Goal: Task Accomplishment & Management: Manage account settings

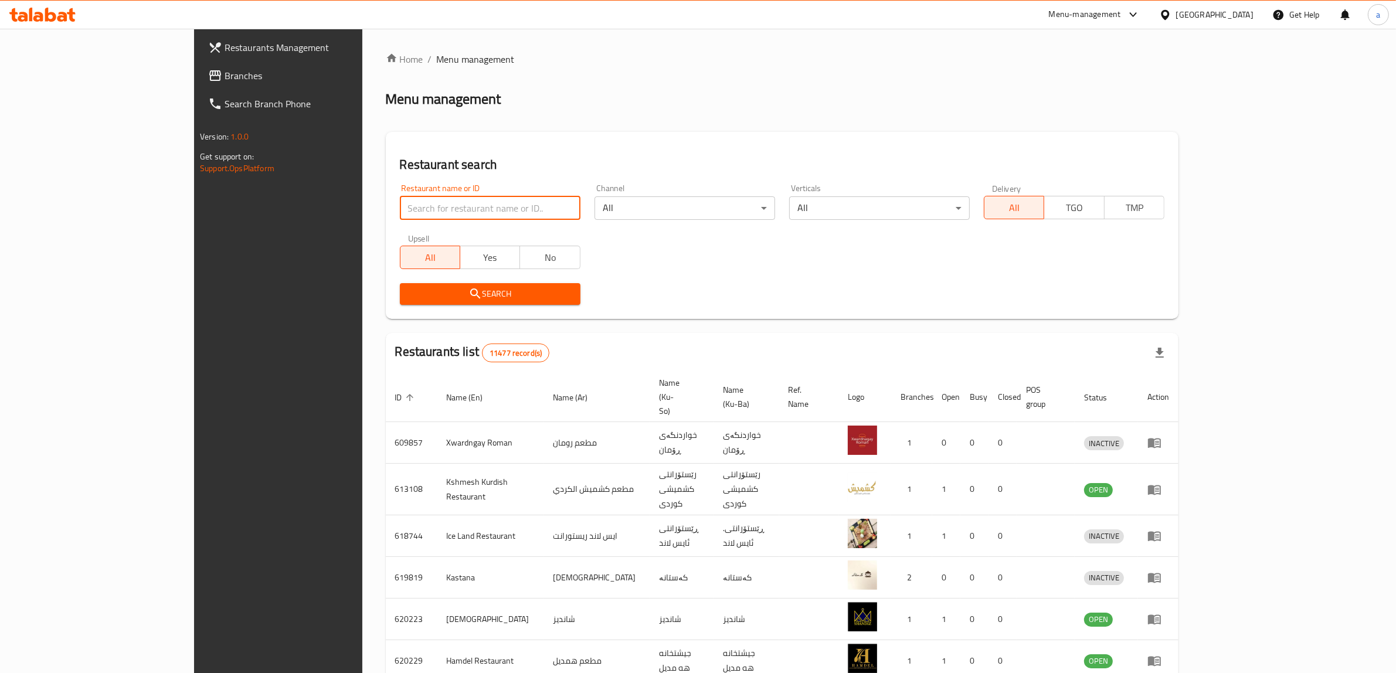
click at [400, 204] on input "search" at bounding box center [490, 207] width 181 height 23
paste input "675440"
type input "675440"
click button "Search" at bounding box center [490, 294] width 181 height 22
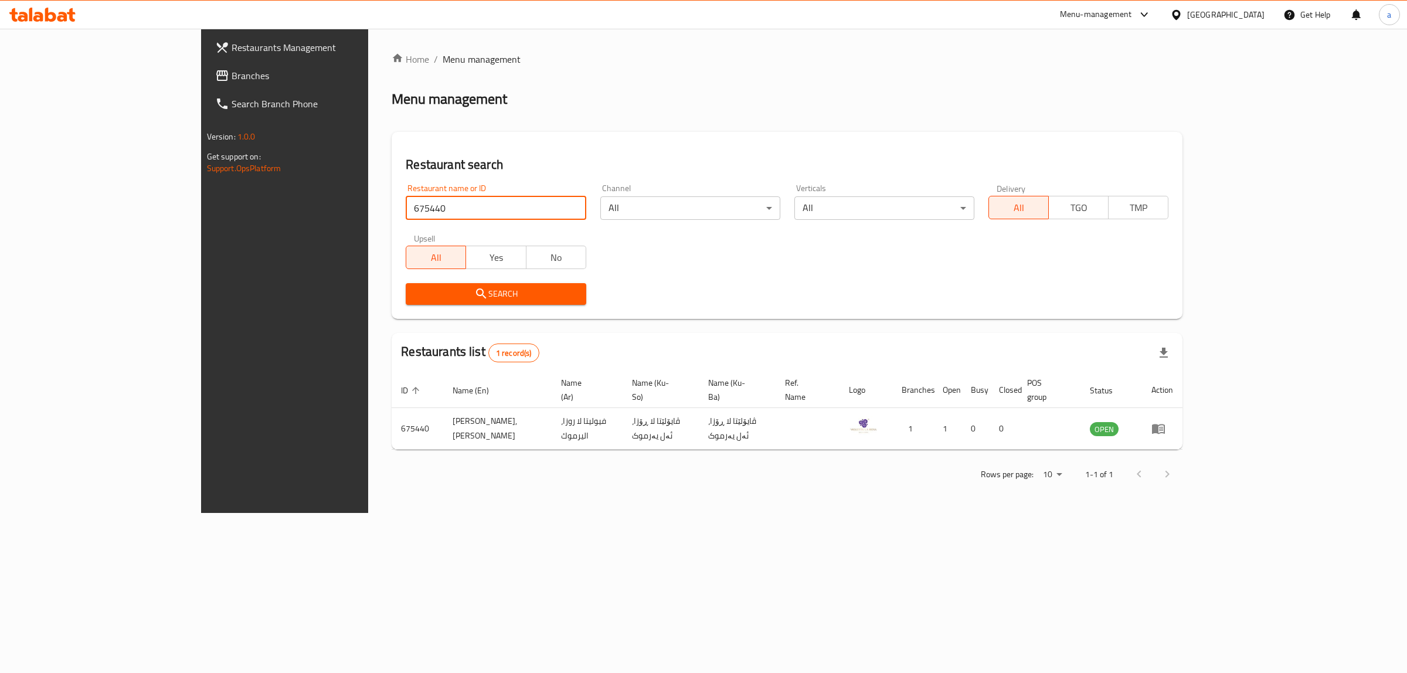
click button "Search" at bounding box center [496, 294] width 180 height 22
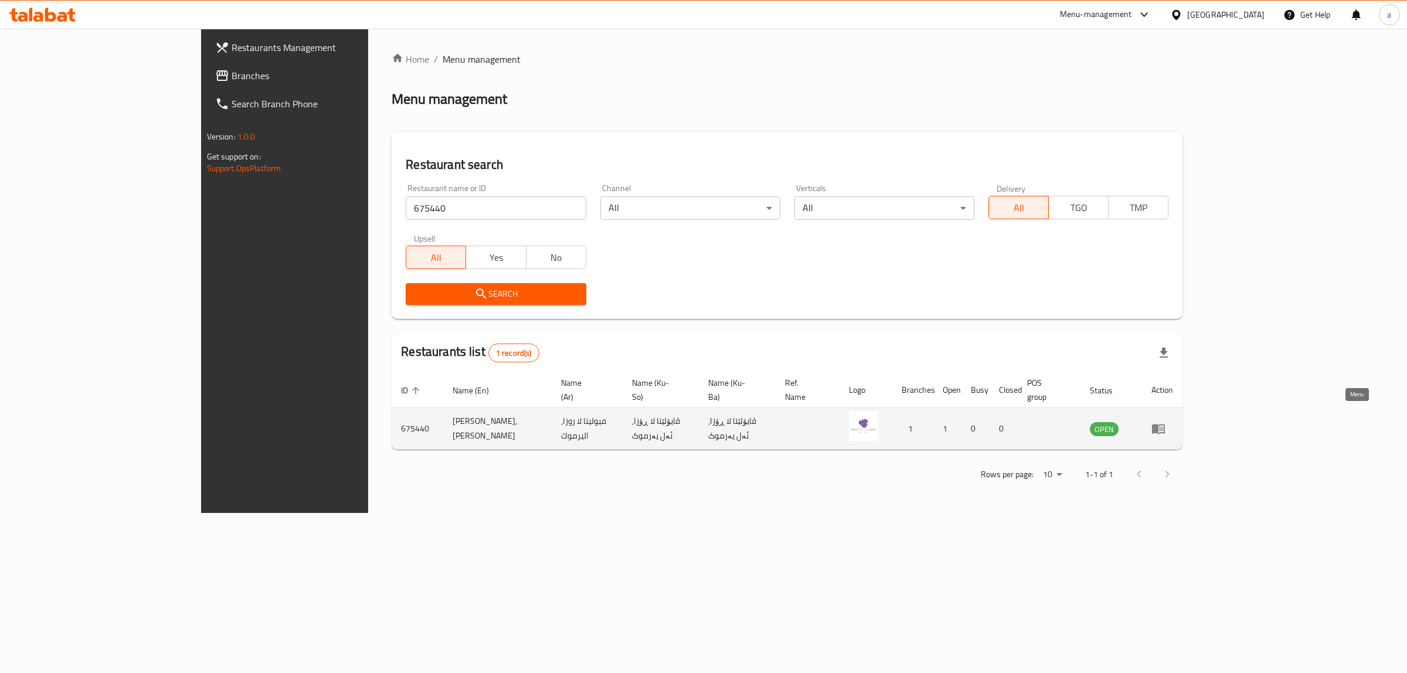
click at [1165, 421] on icon "enhanced table" at bounding box center [1158, 428] width 14 height 14
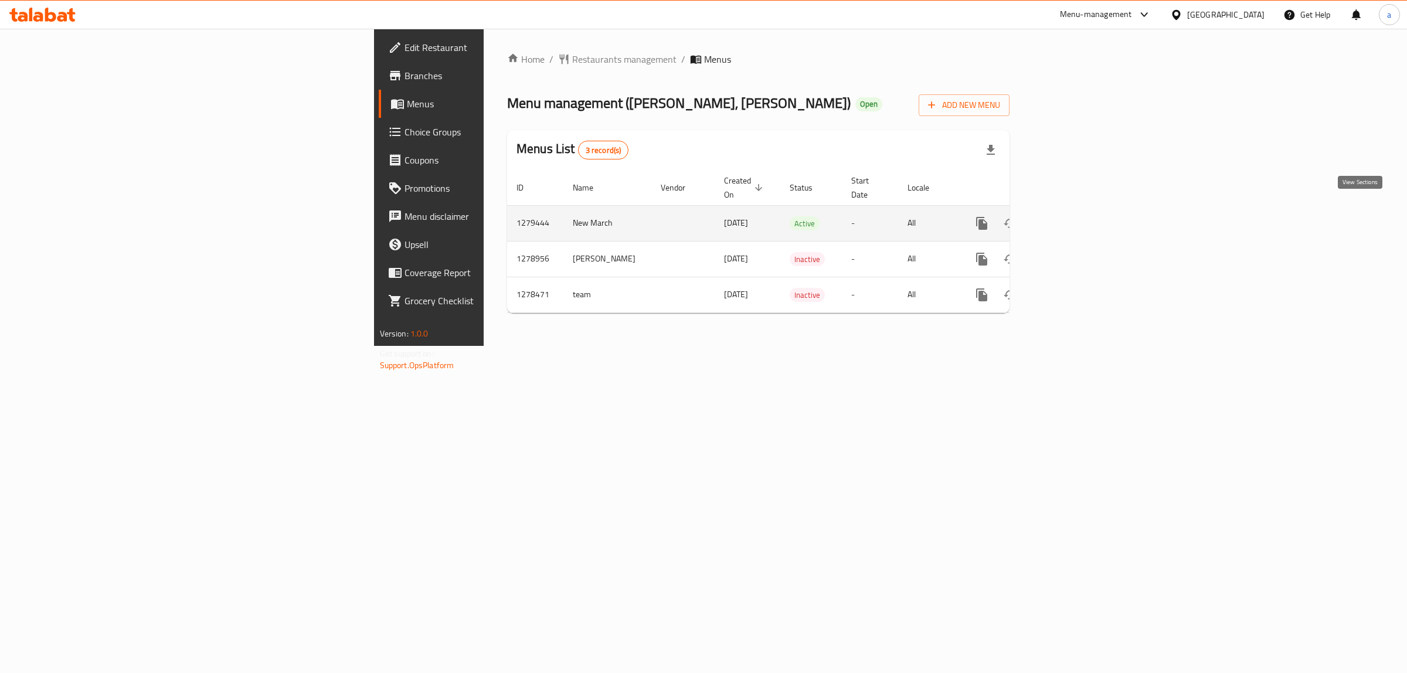
click at [1071, 218] on icon "enhanced table" at bounding box center [1066, 223] width 11 height 11
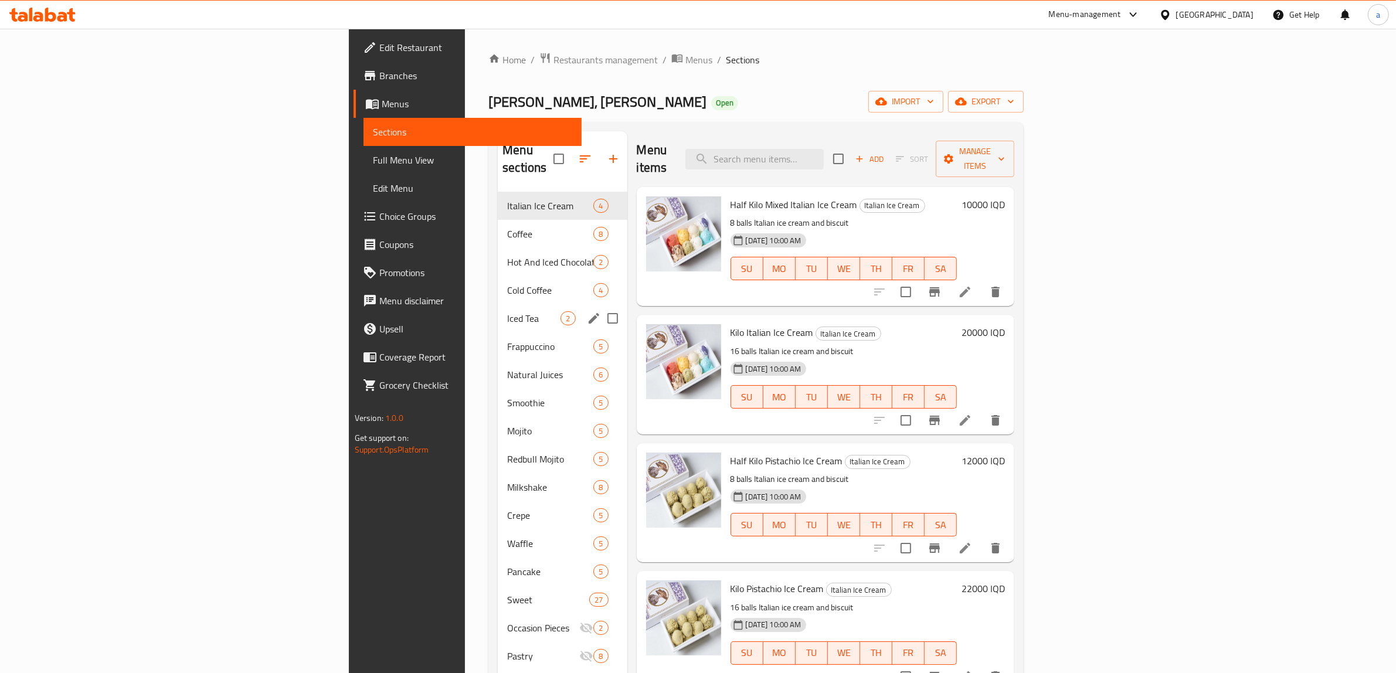
click at [498, 304] on div "Iced Tea 2" at bounding box center [562, 318] width 129 height 28
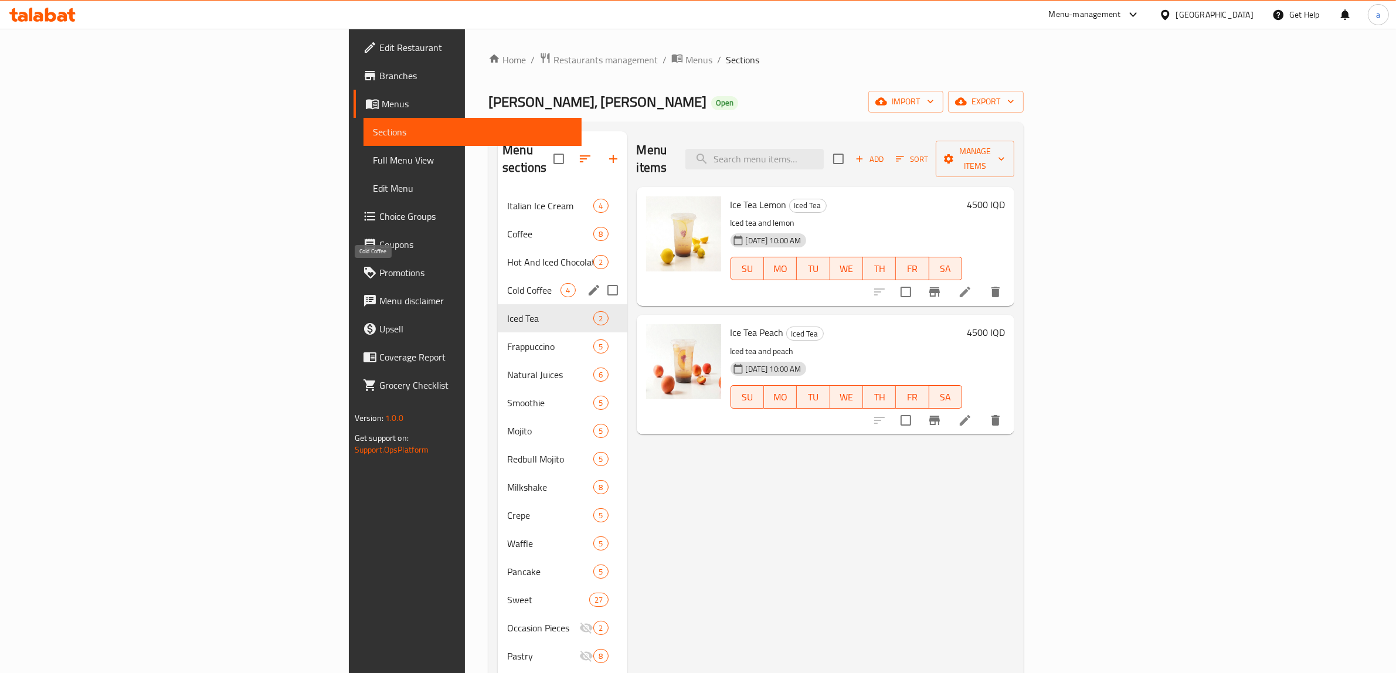
click at [507, 283] on span "Cold Coffee" at bounding box center [533, 290] width 53 height 14
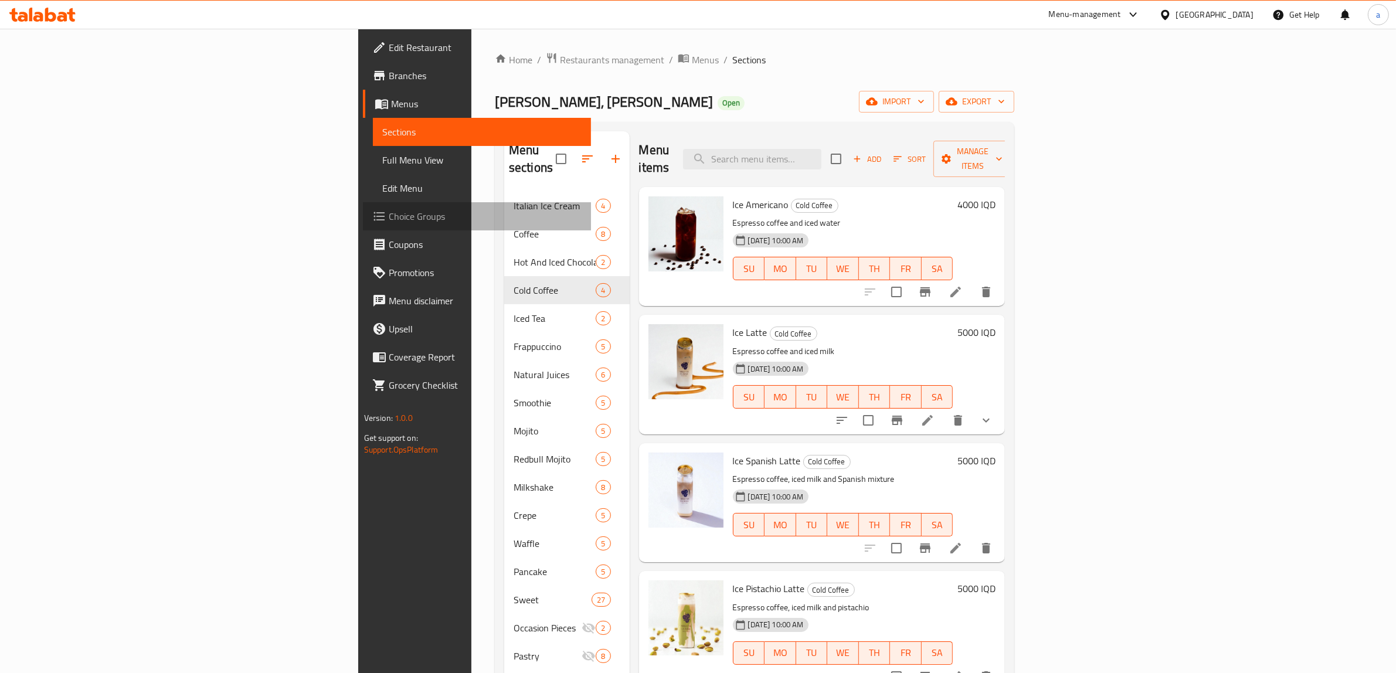
click at [389, 217] on span "Choice Groups" at bounding box center [485, 216] width 193 height 14
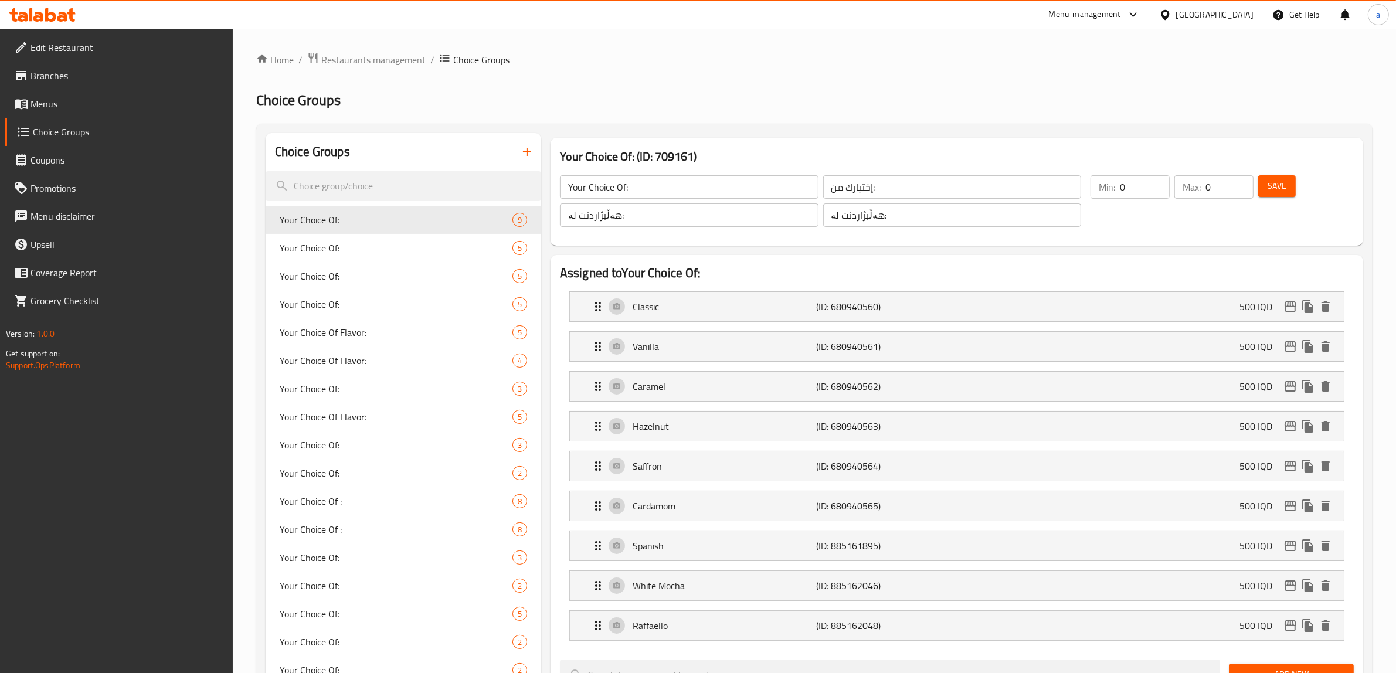
click at [529, 152] on icon "button" at bounding box center [527, 152] width 8 height 8
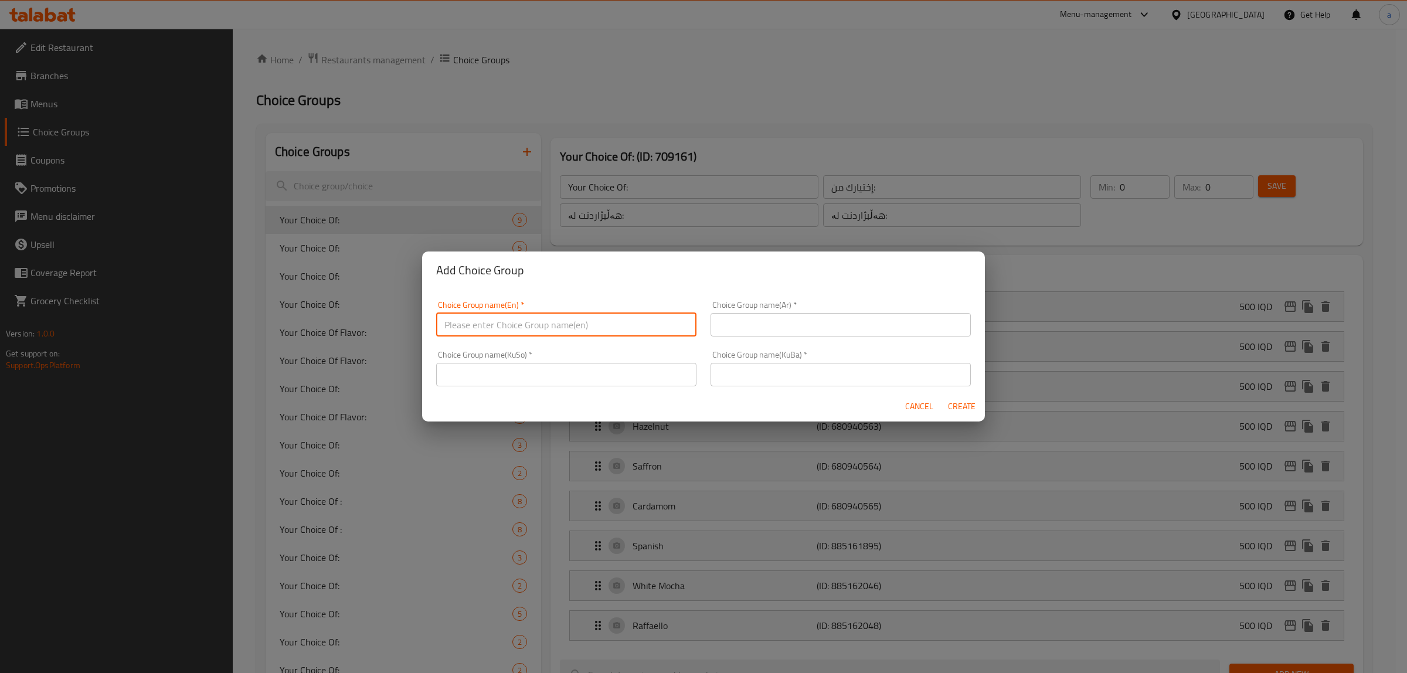
click at [572, 331] on input "text" at bounding box center [566, 324] width 260 height 23
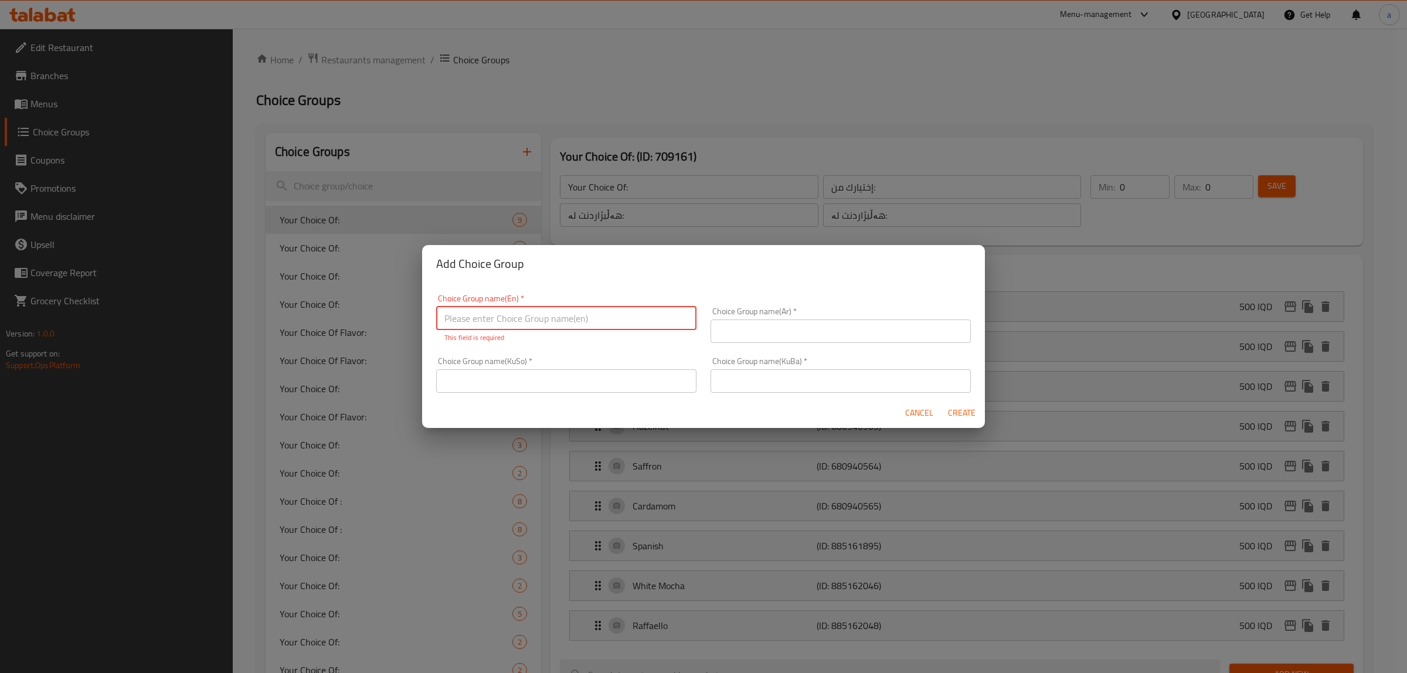
click at [581, 370] on input "text" at bounding box center [566, 380] width 260 height 23
paste input "هەڵبژاردنت لە قەبارە:"
type input "هەڵبژاردنت لە قەبارە:"
click at [757, 383] on input "text" at bounding box center [840, 380] width 260 height 23
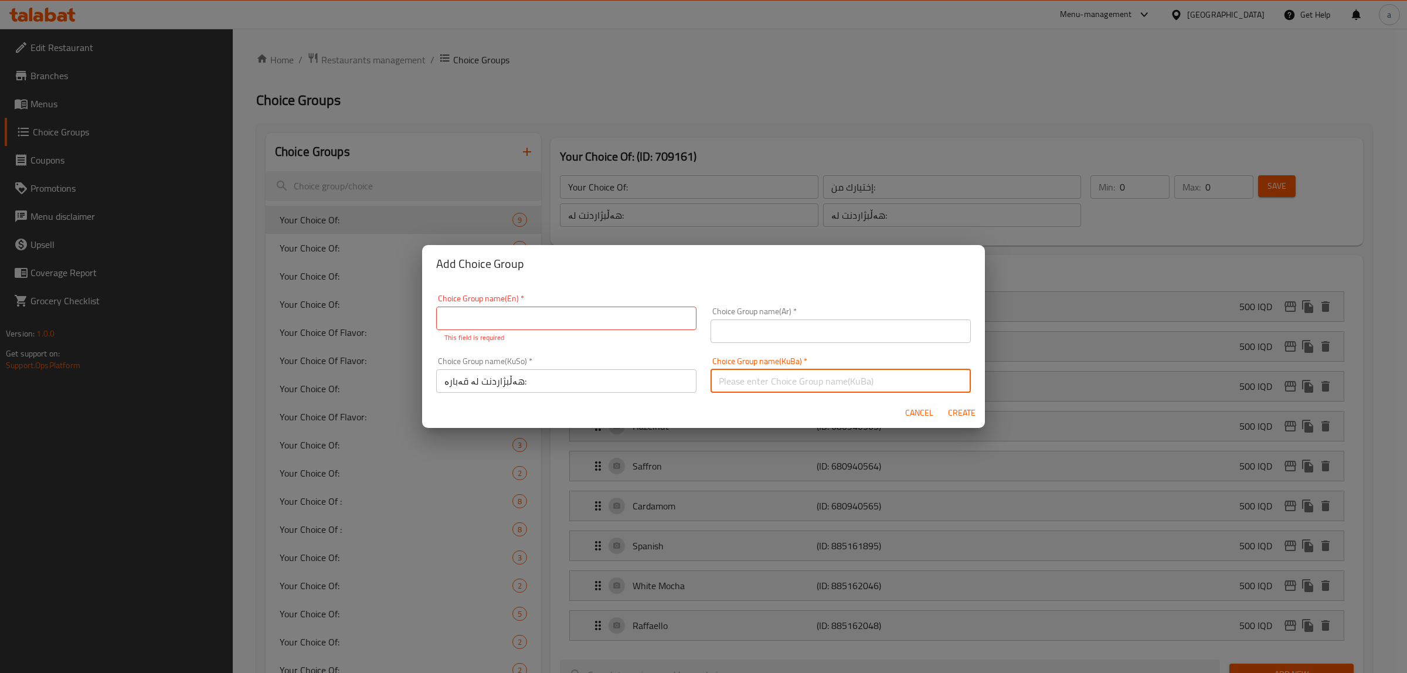
paste input "هەڵبژاردنت لە قەبارە:"
type input "هەڵبژاردنت لە قەبارە:"
click at [751, 331] on input "text" at bounding box center [840, 330] width 260 height 23
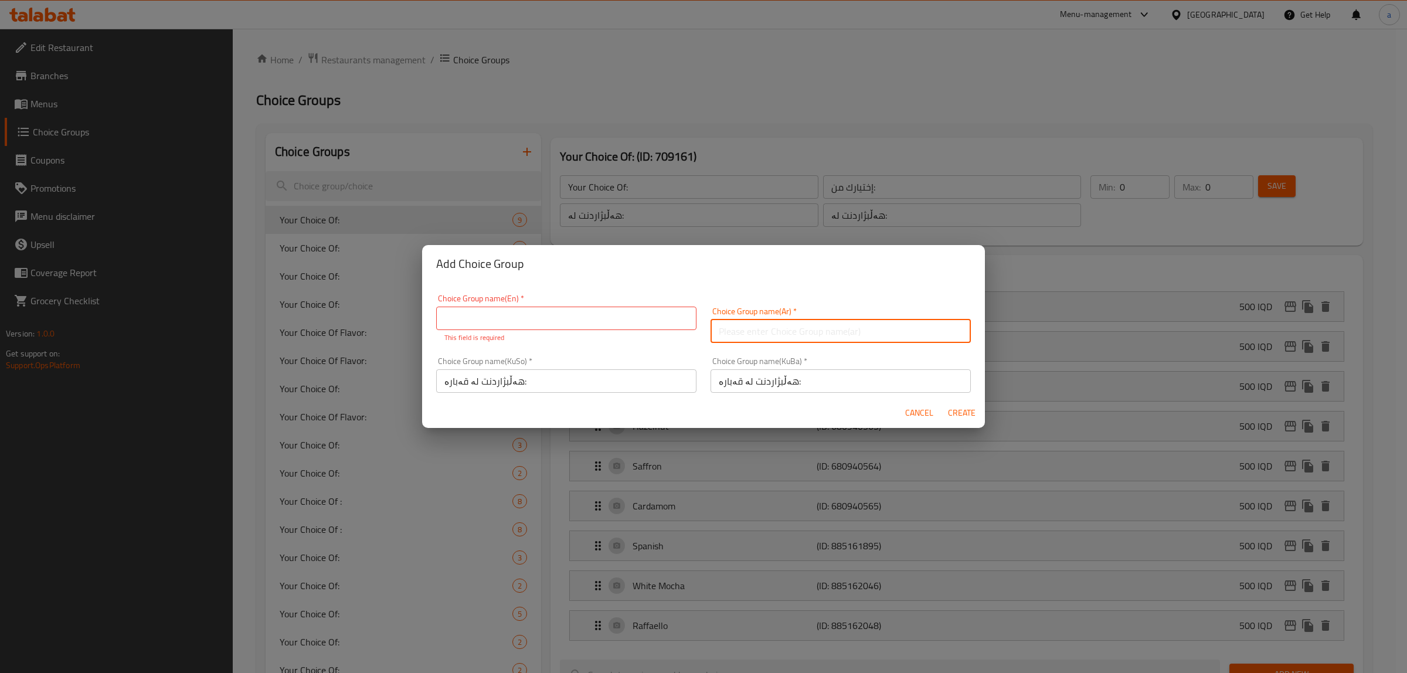
paste input "إختيارك من الحجم:"
type input "إختيارك من الحجم:"
click at [614, 321] on input "text" at bounding box center [566, 318] width 260 height 23
paste input "Your Choice Of Size:"
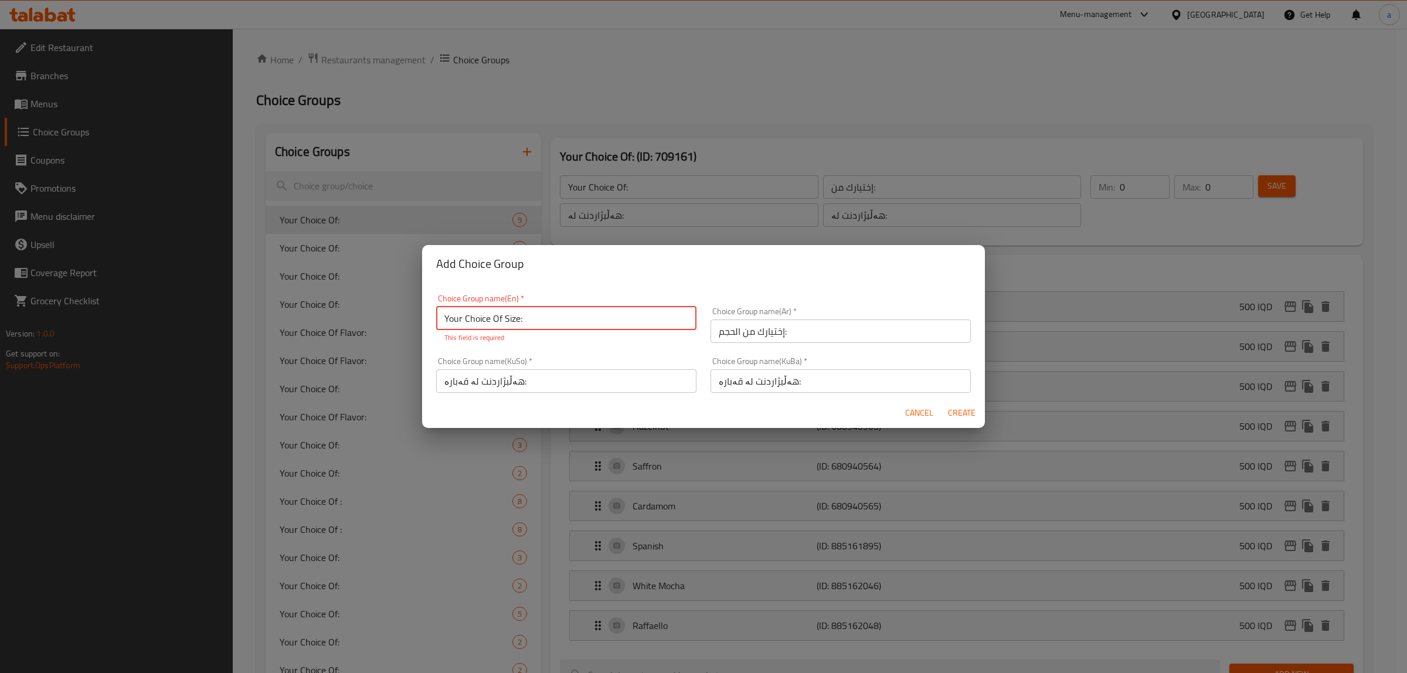
click at [548, 315] on input "Your Choice Of Size:" at bounding box center [566, 318] width 260 height 23
type input "Your Choice Of Size:"
click at [965, 413] on span "Create" at bounding box center [961, 413] width 28 height 15
type input "Your Choice Of Size:"
type input "إختيارك من الحجم:"
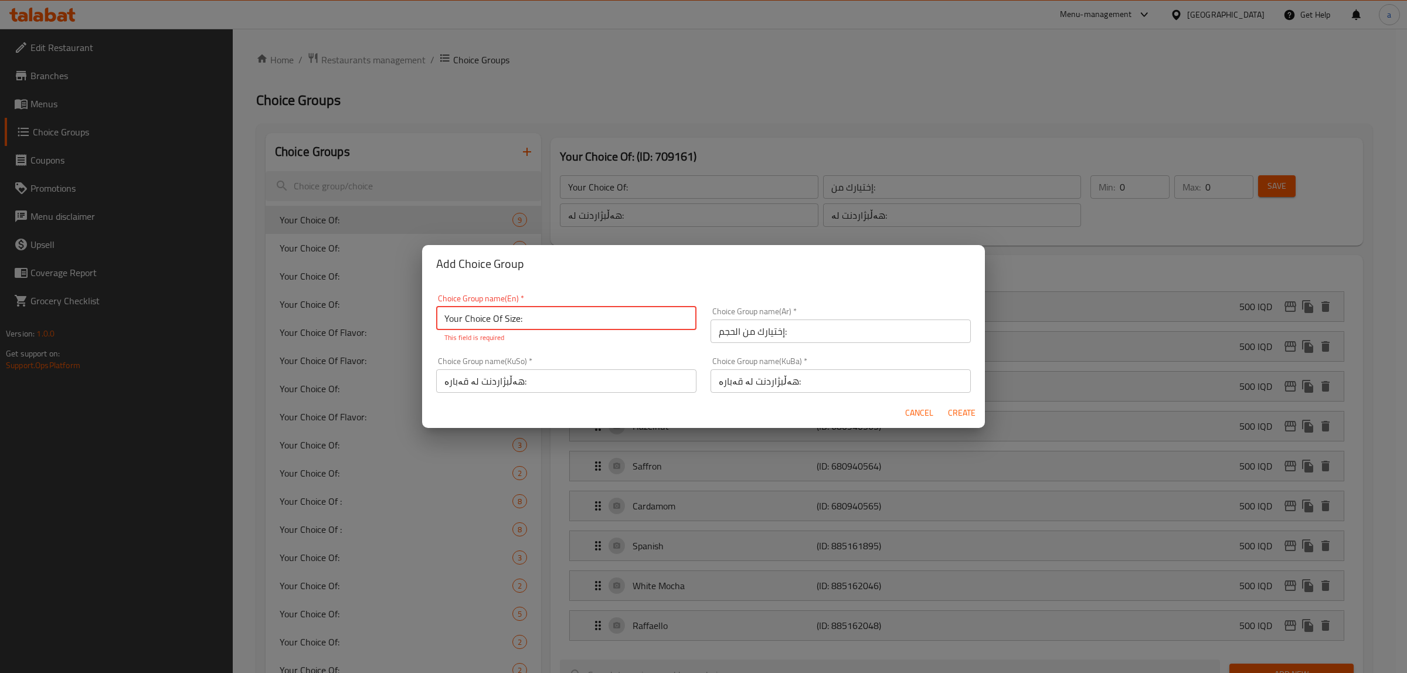
type input "هەڵبژاردنت لە قەبارە:"
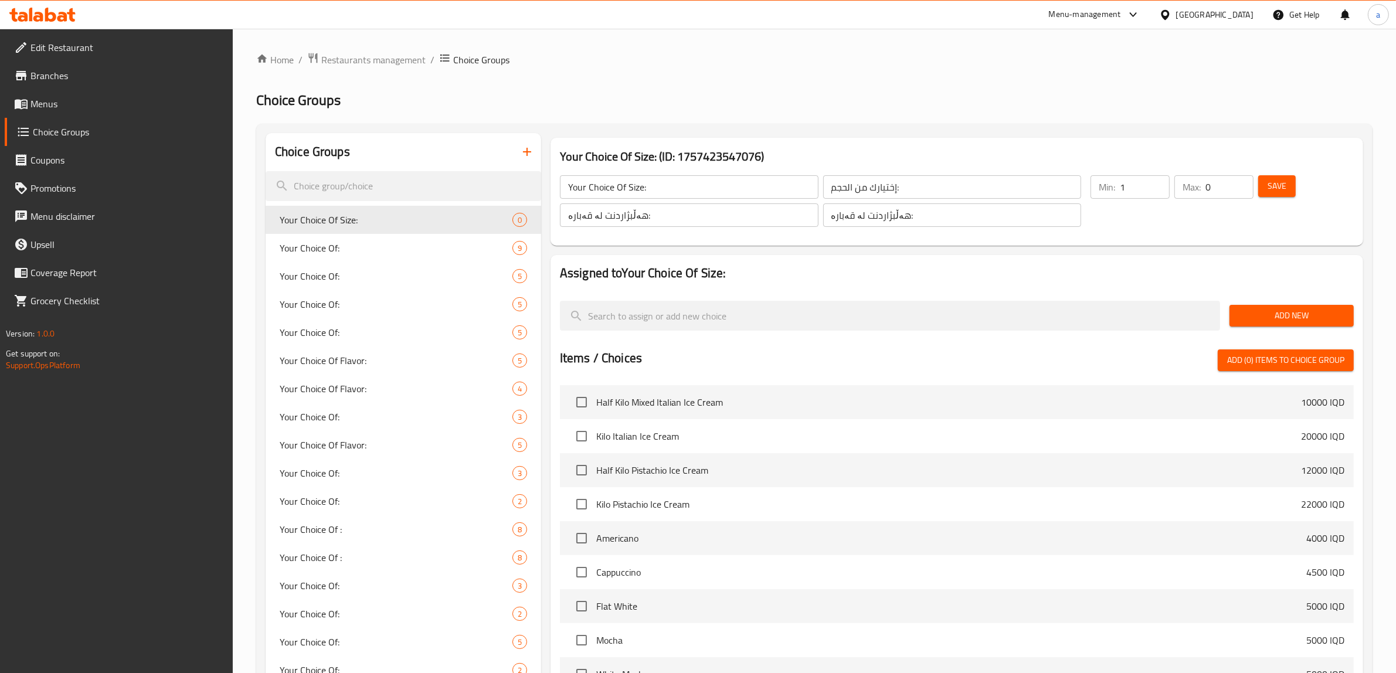
type input "1"
click at [1156, 182] on input "1" at bounding box center [1145, 186] width 50 height 23
type input "1"
click at [1243, 183] on input "1" at bounding box center [1229, 186] width 48 height 23
click at [1284, 185] on span "Save" at bounding box center [1276, 186] width 19 height 15
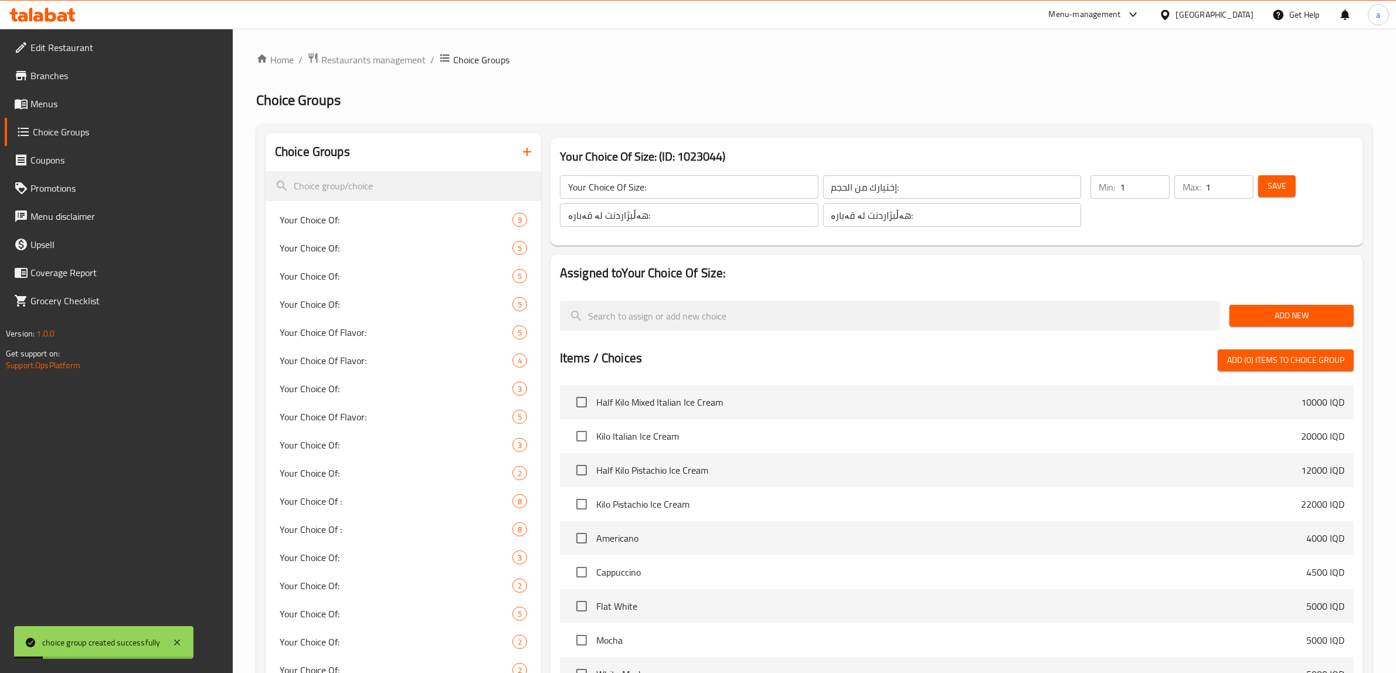
click at [1278, 311] on span "Add New" at bounding box center [1292, 315] width 106 height 15
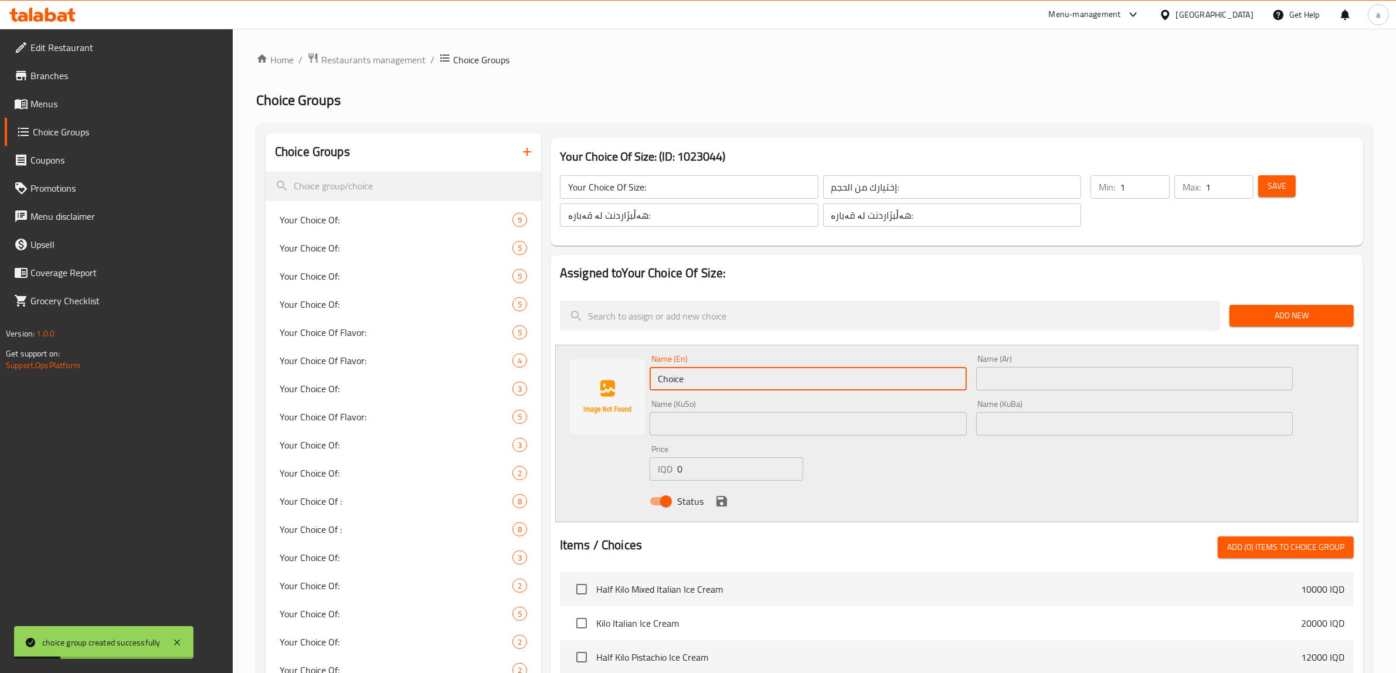
click at [765, 382] on input "Choice" at bounding box center [807, 378] width 317 height 23
click at [749, 431] on input "text" at bounding box center [807, 423] width 317 height 23
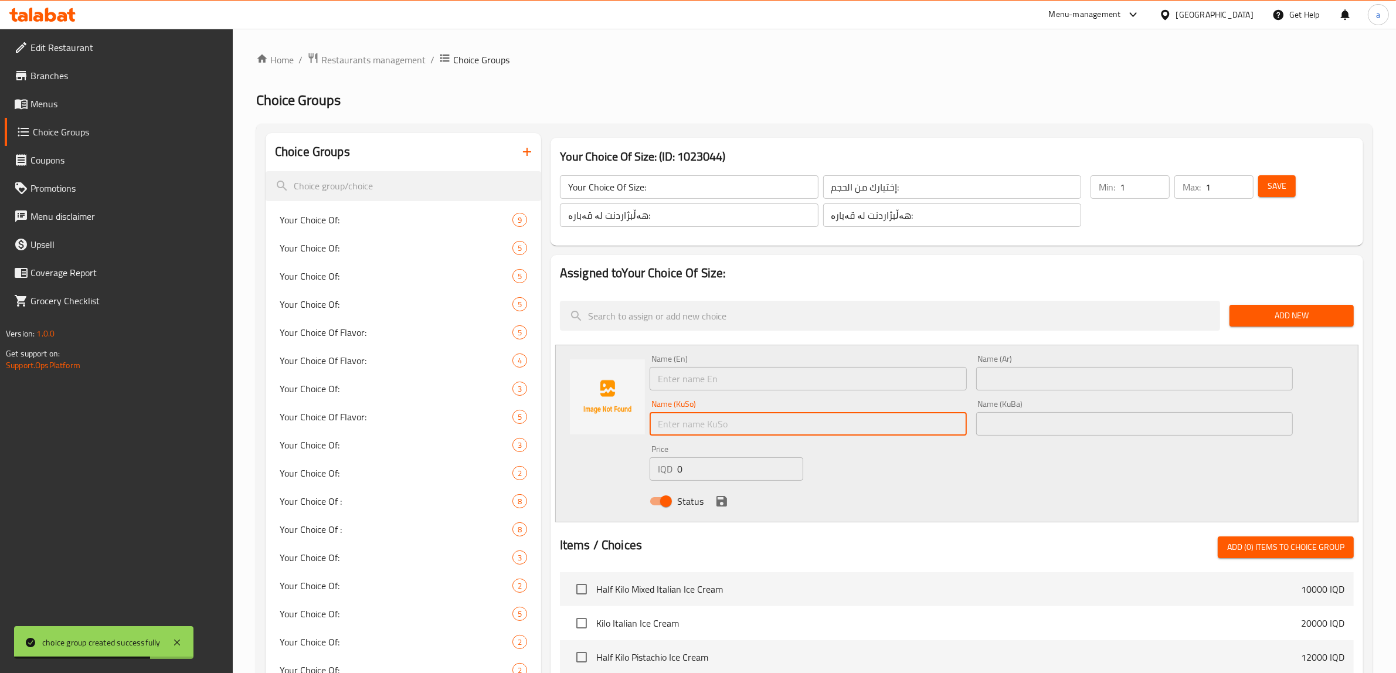
paste input "ناوەند"
type input "ناوەند"
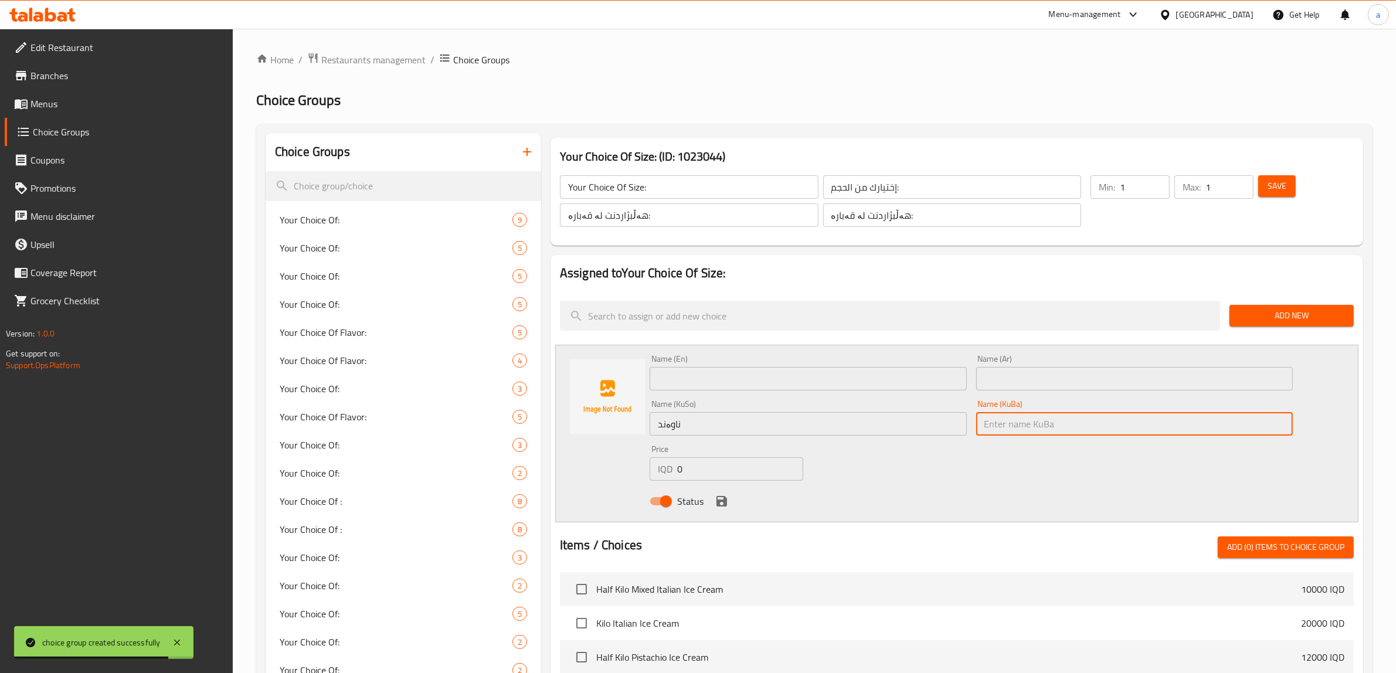
click at [998, 427] on input "text" at bounding box center [1134, 423] width 317 height 23
paste input "ناوەند"
type input "ناوەند"
click at [1009, 394] on div "Name (Ar) Name (Ar)" at bounding box center [1134, 372] width 326 height 45
click at [1012, 377] on input "text" at bounding box center [1134, 378] width 317 height 23
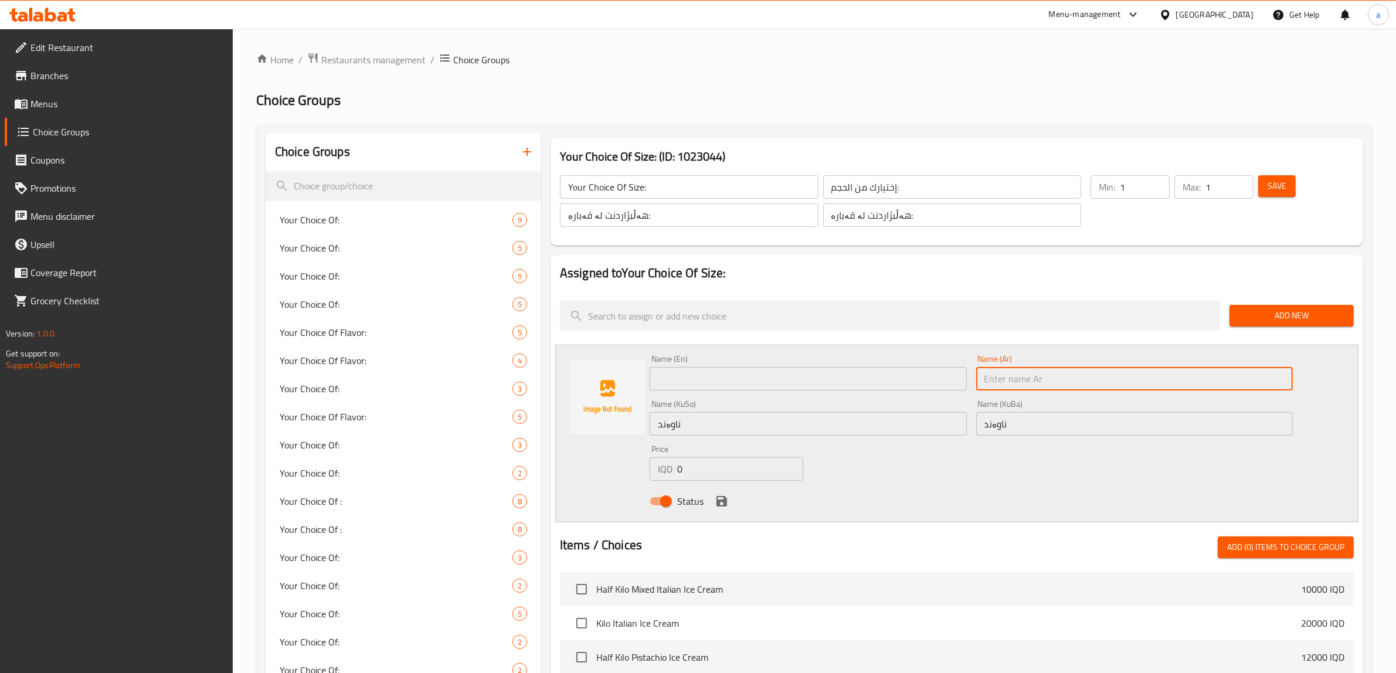
paste input "وسط"
type input "وسط"
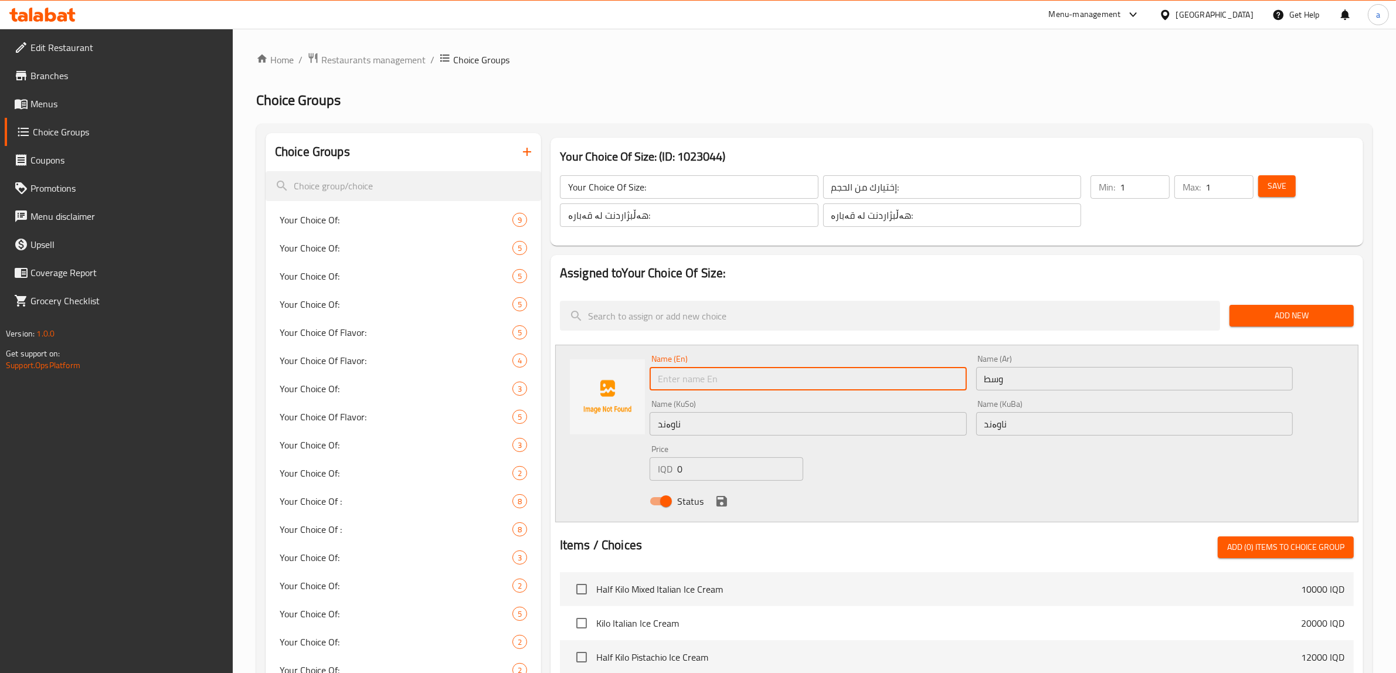
click at [854, 382] on input "text" at bounding box center [807, 378] width 317 height 23
click at [745, 377] on input "text" at bounding box center [807, 378] width 317 height 23
click at [739, 368] on input "text" at bounding box center [807, 378] width 317 height 23
paste input "Medium"
type input "Medium"
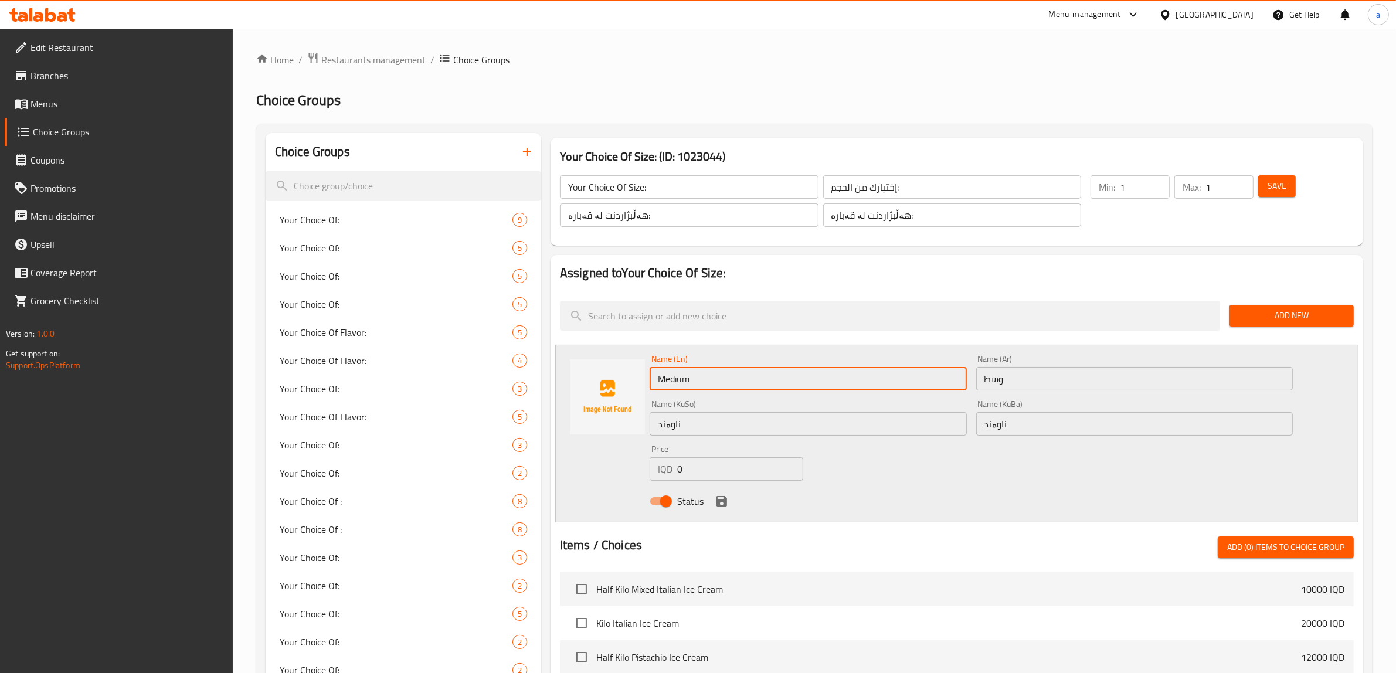
click at [686, 466] on input "0" at bounding box center [740, 468] width 126 height 23
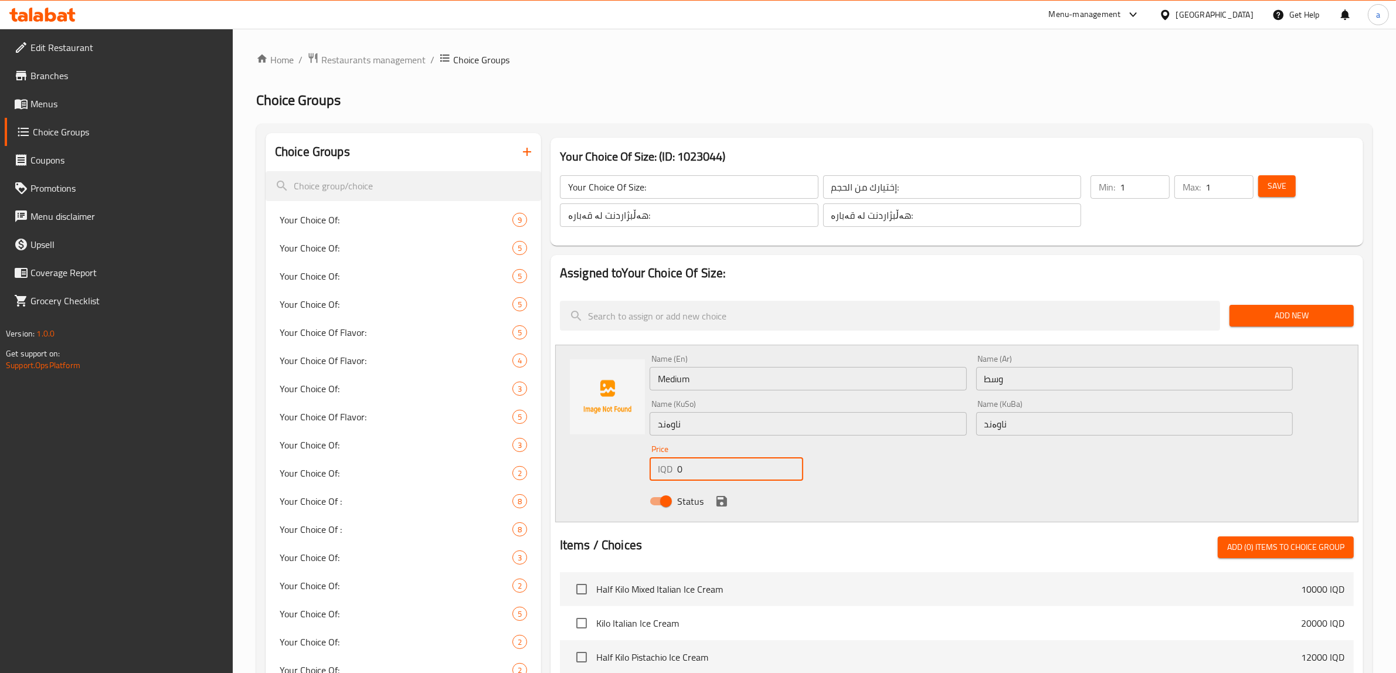
click at [695, 470] on input "0" at bounding box center [740, 468] width 126 height 23
type input "4000"
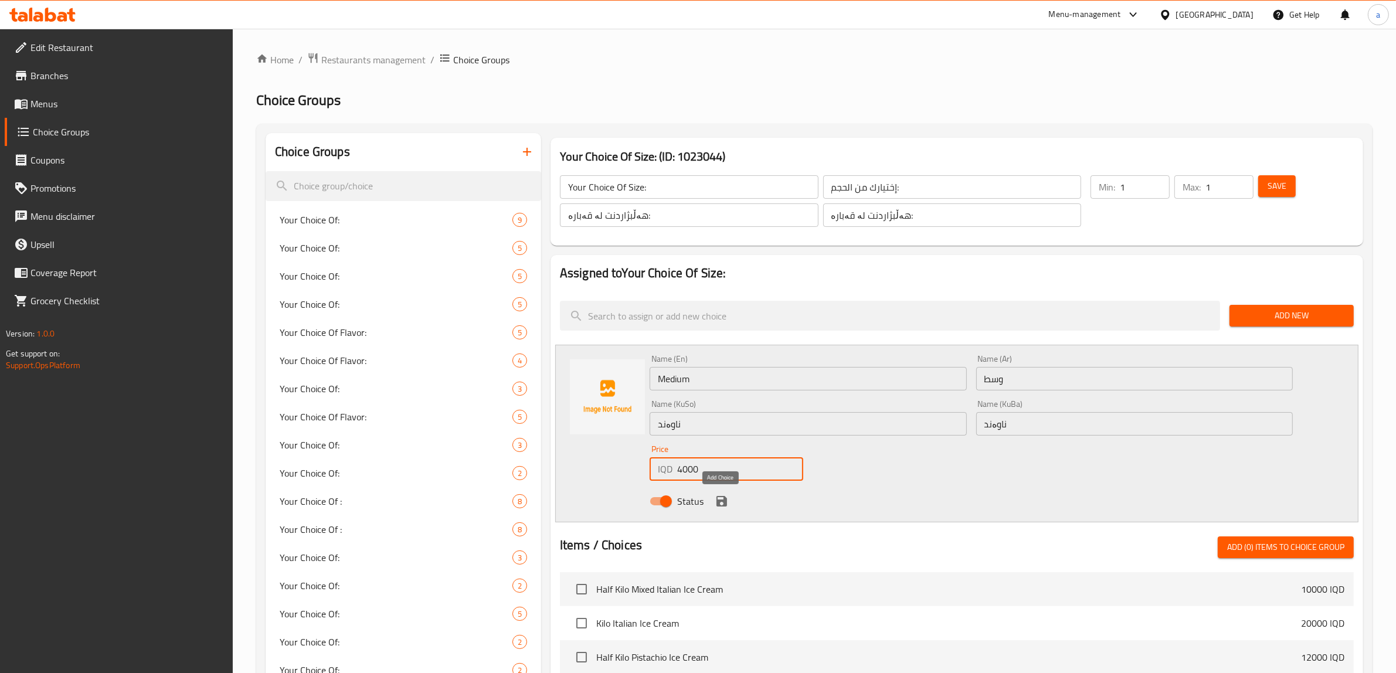
click at [716, 502] on icon "save" at bounding box center [721, 501] width 11 height 11
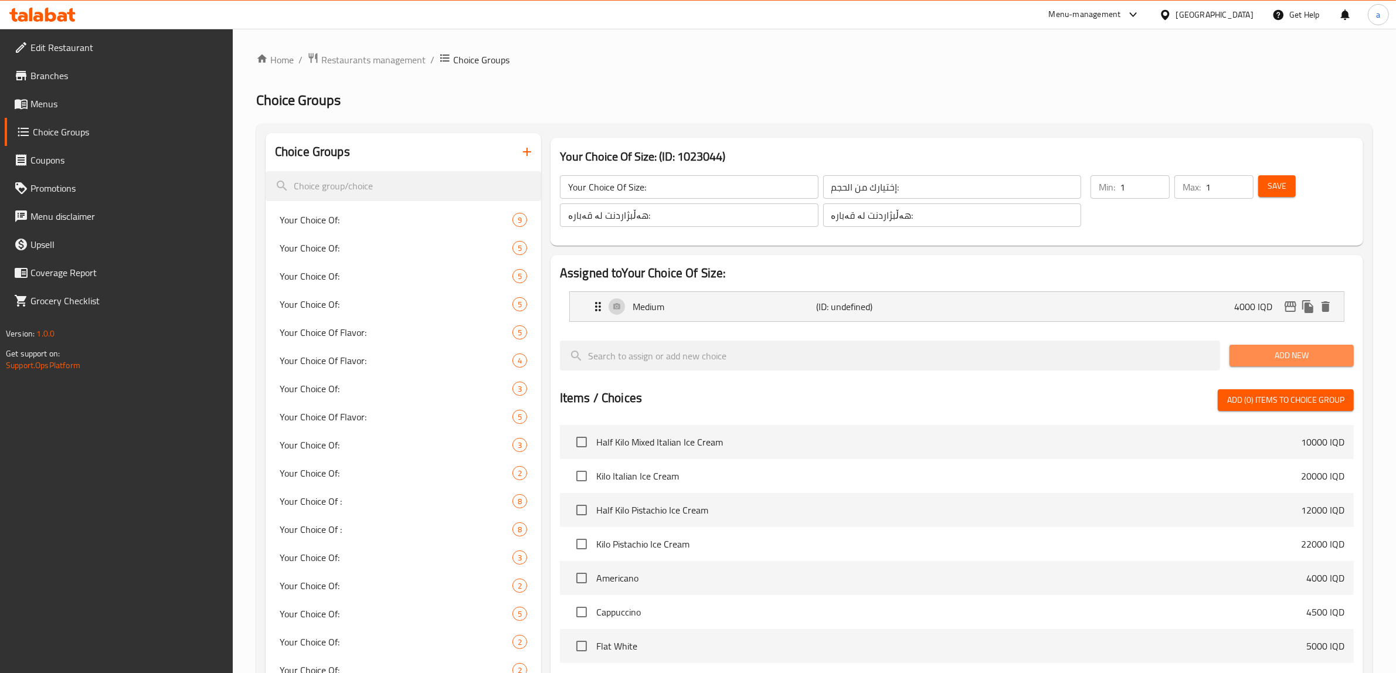
click at [1305, 351] on span "Add New" at bounding box center [1292, 355] width 106 height 15
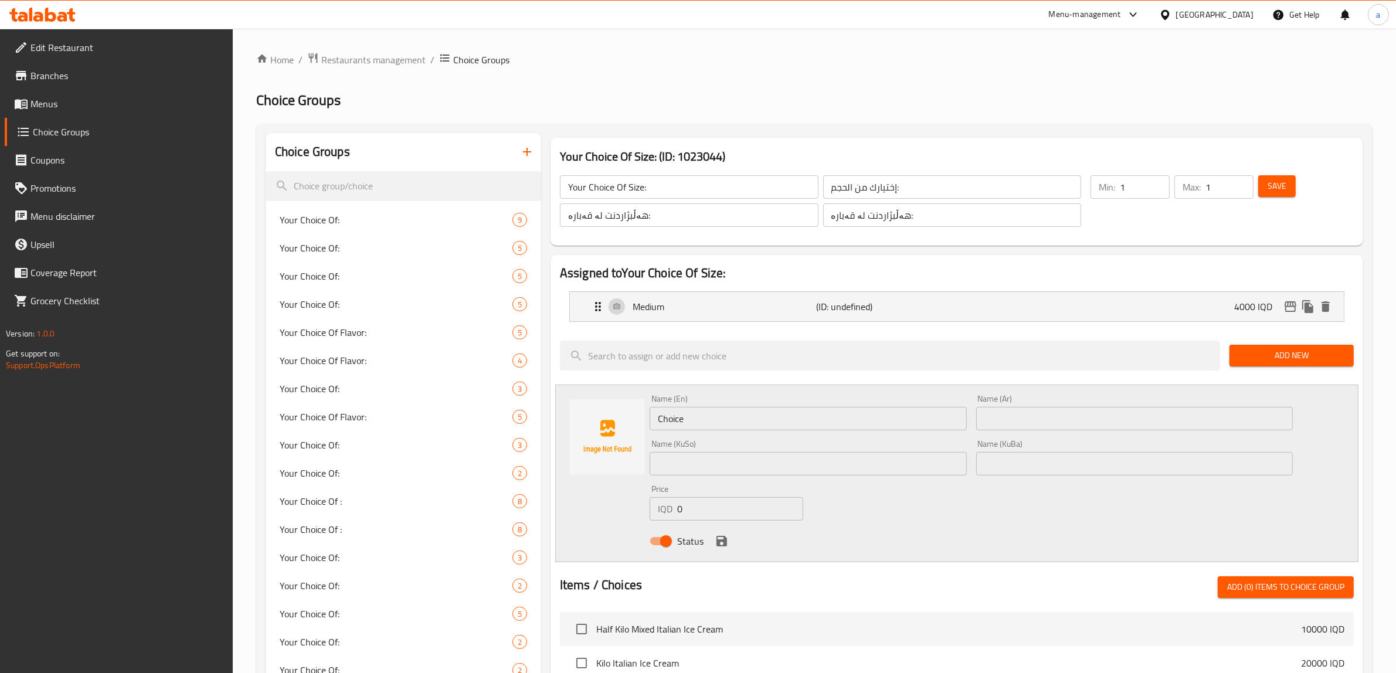
click at [678, 427] on input "Choice" at bounding box center [807, 418] width 317 height 23
type input "Large"
click at [1052, 418] on input "text" at bounding box center [1134, 418] width 317 height 23
type input "كبير"
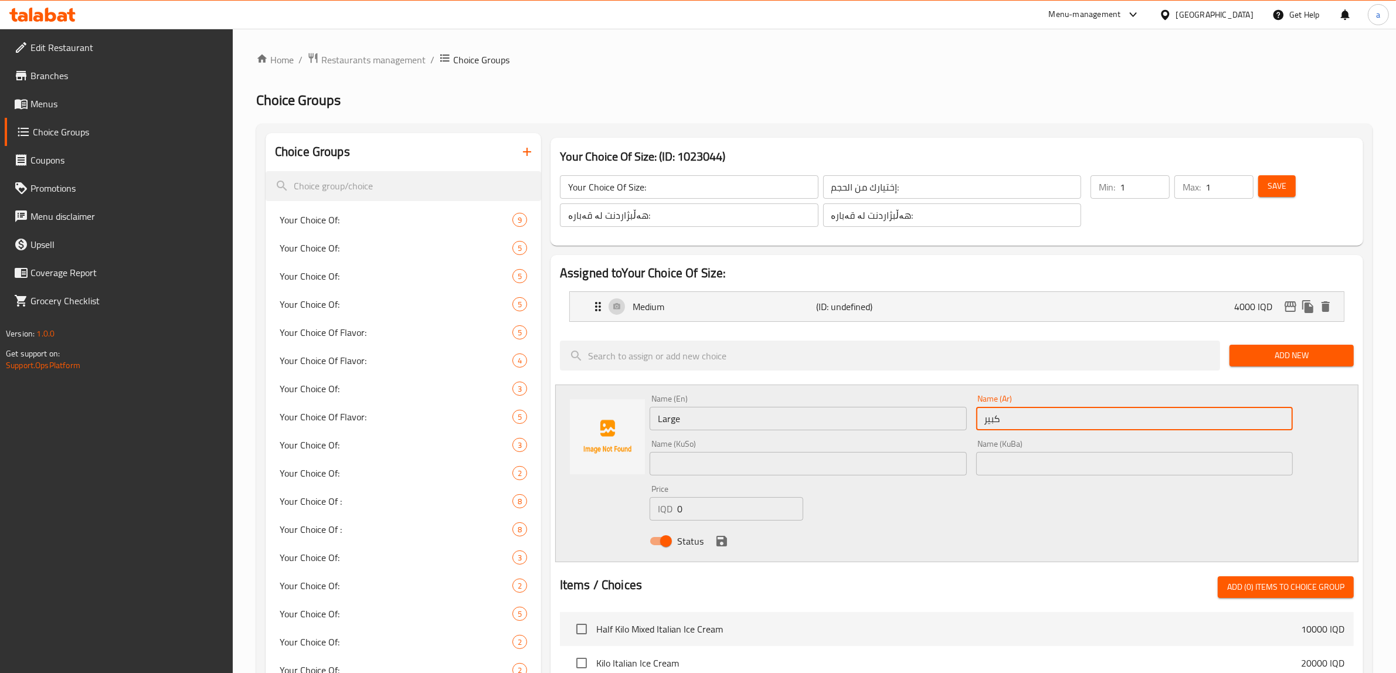
click at [1006, 462] on input "text" at bounding box center [1134, 463] width 317 height 23
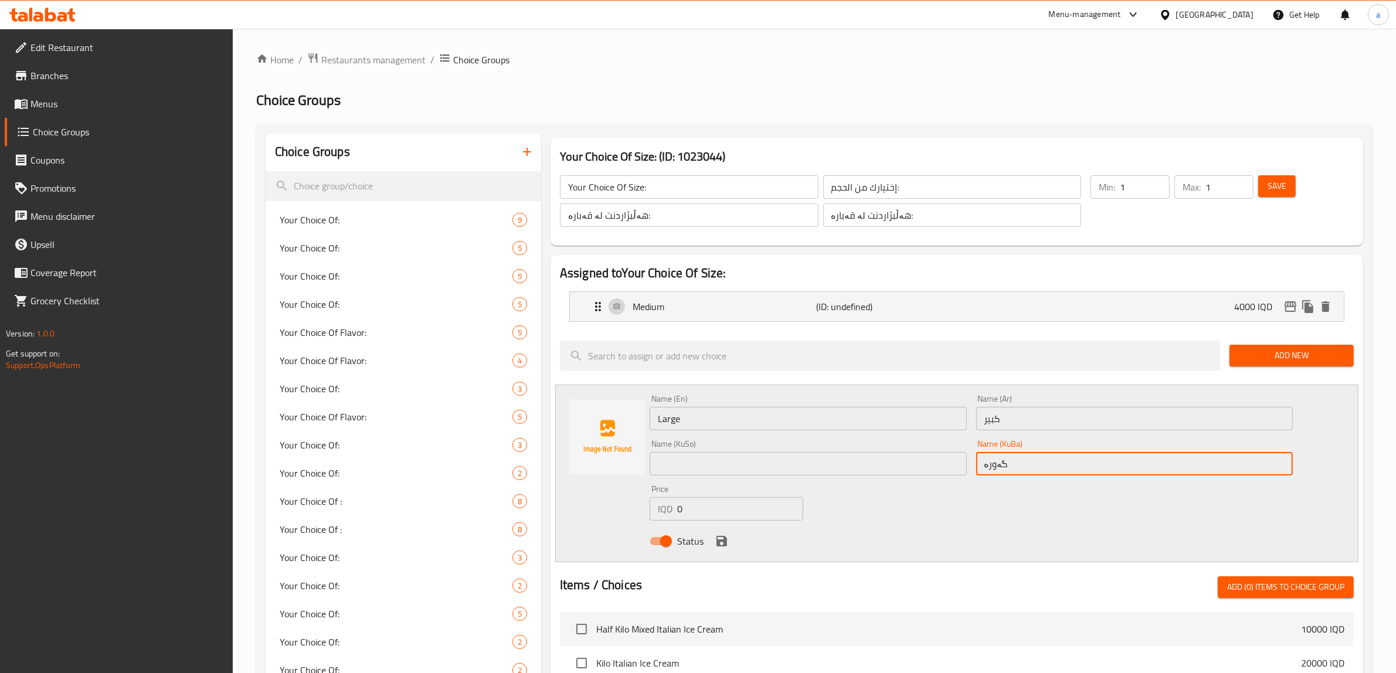
type input "گەورە"
click at [889, 473] on input "text" at bounding box center [807, 463] width 317 height 23
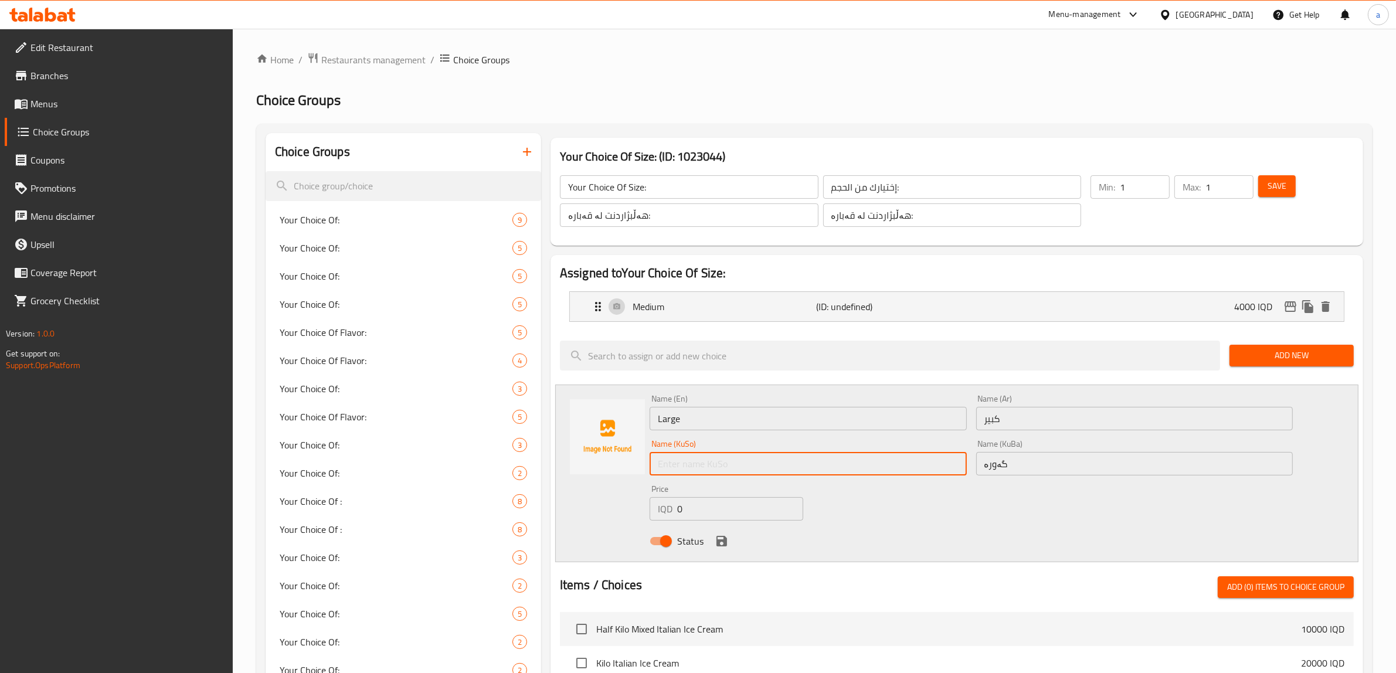
paste input "گەورە"
type input "گەورە"
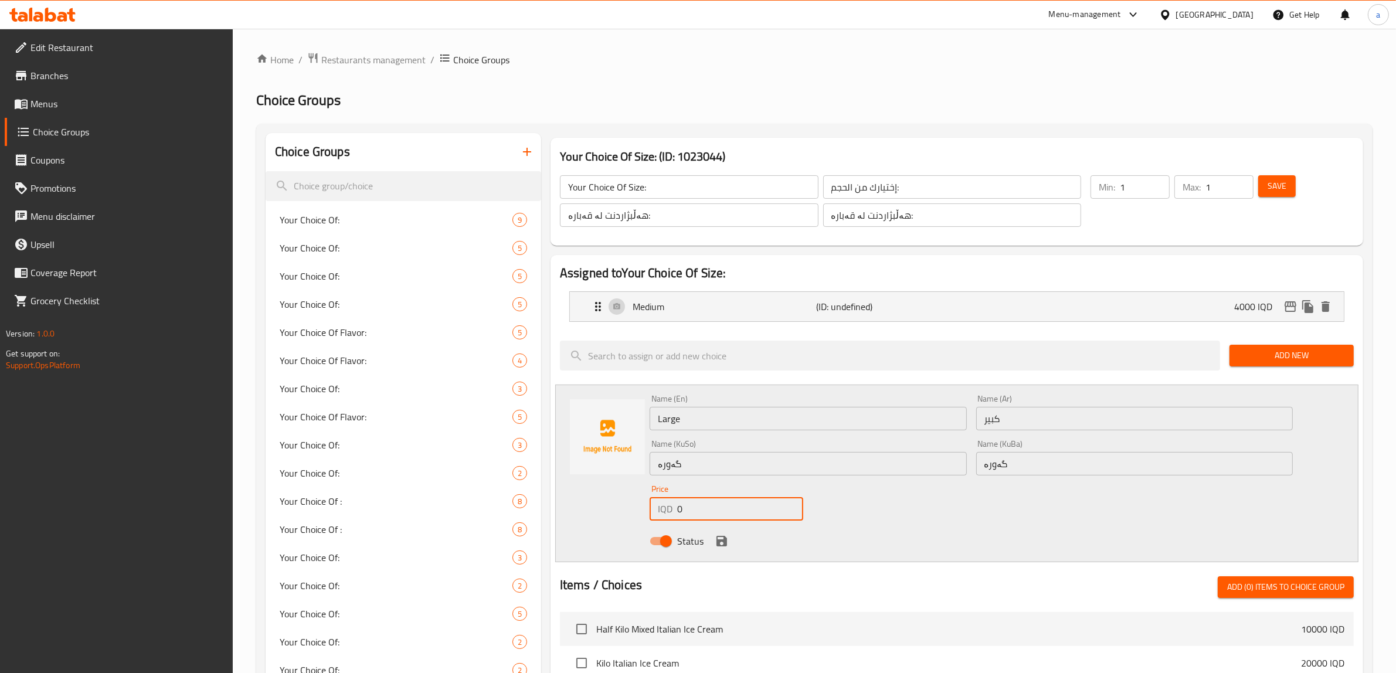
click at [755, 504] on input "0" at bounding box center [740, 508] width 126 height 23
type input "5000"
click at [726, 538] on icon "save" at bounding box center [722, 541] width 14 height 14
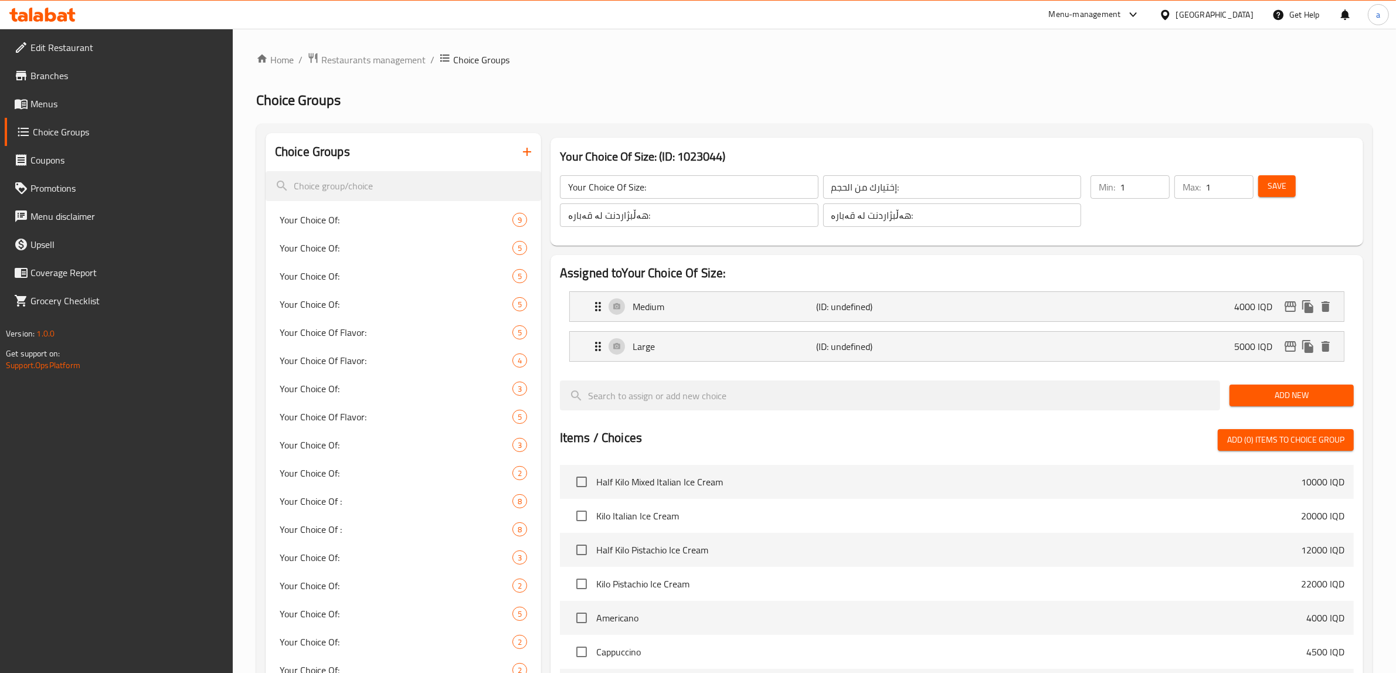
click at [1274, 186] on span "Save" at bounding box center [1276, 186] width 19 height 15
click at [744, 315] on div "Medium (ID: 2285013012) 4000 IQD" at bounding box center [960, 306] width 739 height 29
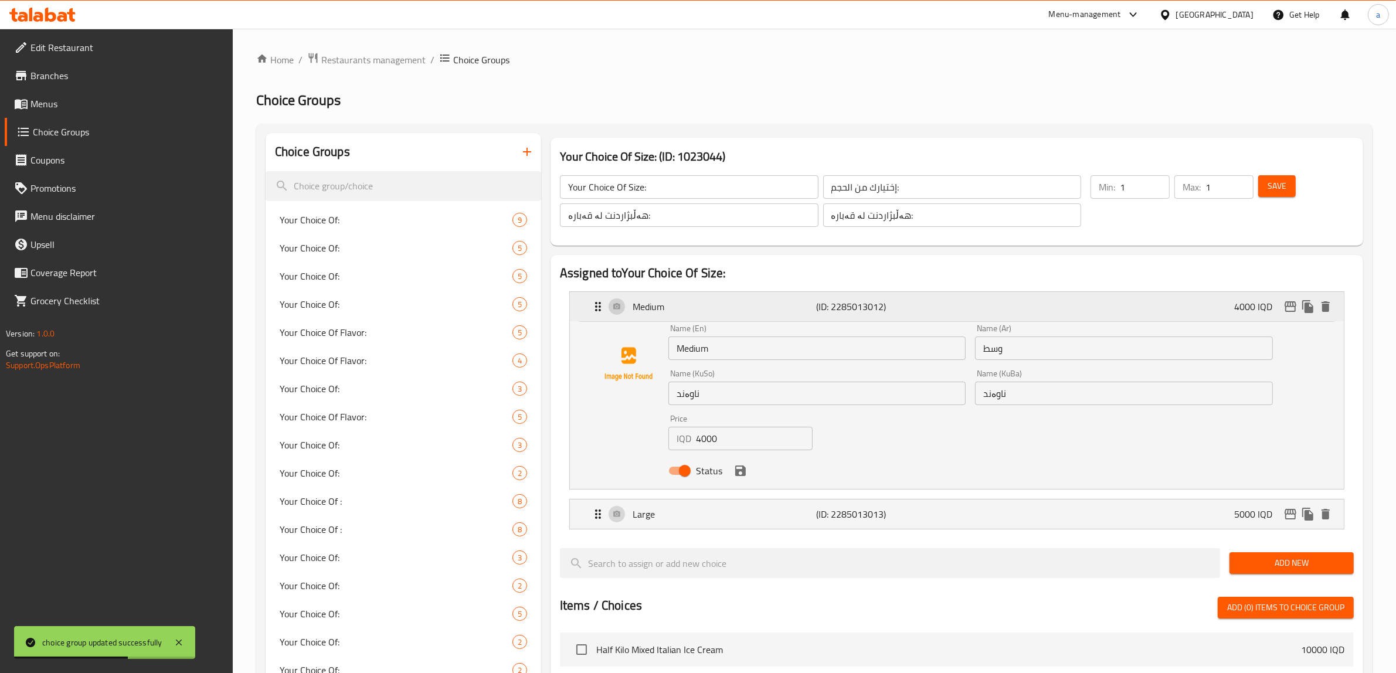
click at [744, 315] on div "Medium (ID: 2285013012) 4000 IQD" at bounding box center [960, 306] width 739 height 29
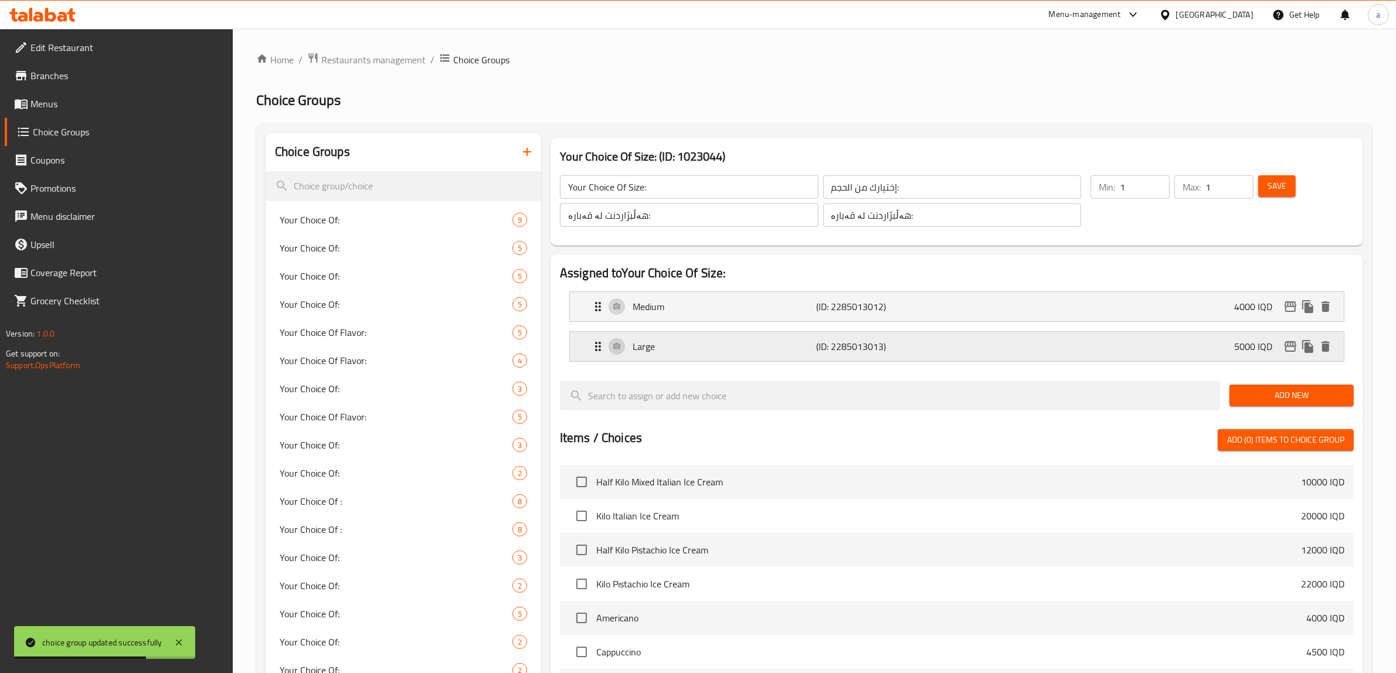
click at [745, 353] on p "Large" at bounding box center [724, 346] width 184 height 14
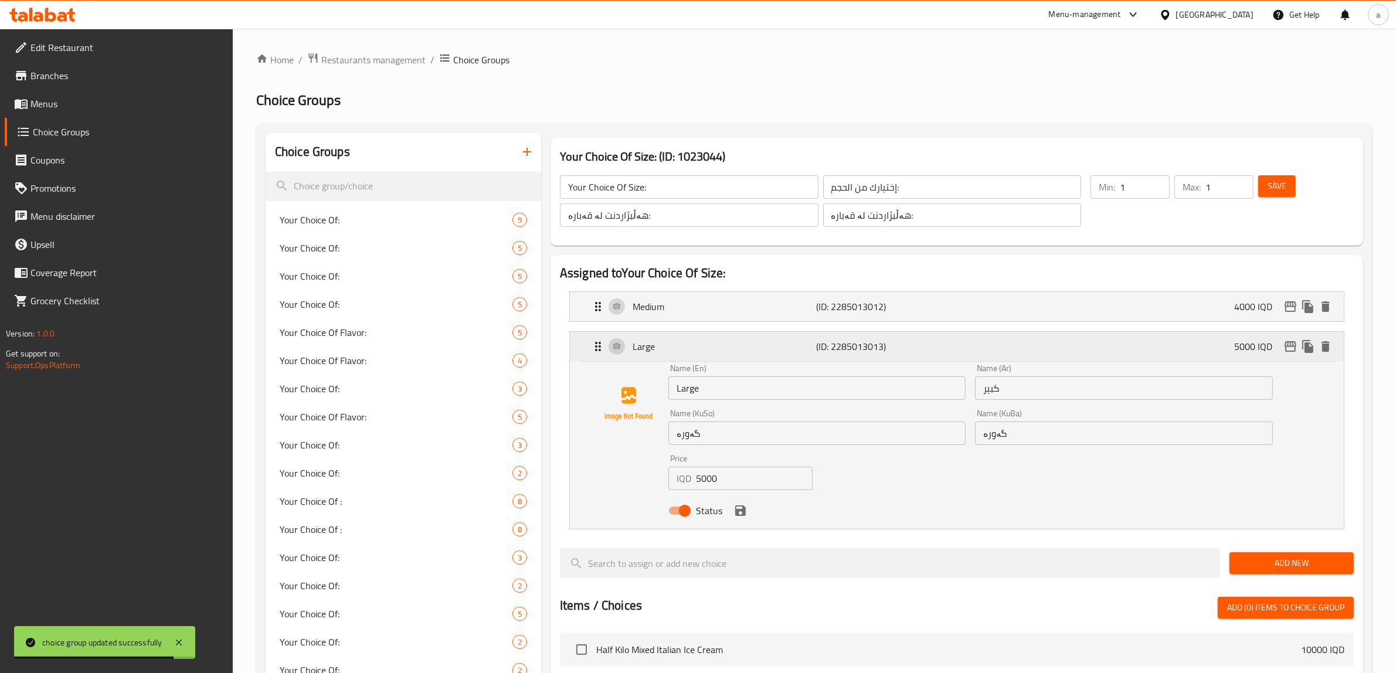
click at [745, 353] on p "Large" at bounding box center [724, 346] width 184 height 14
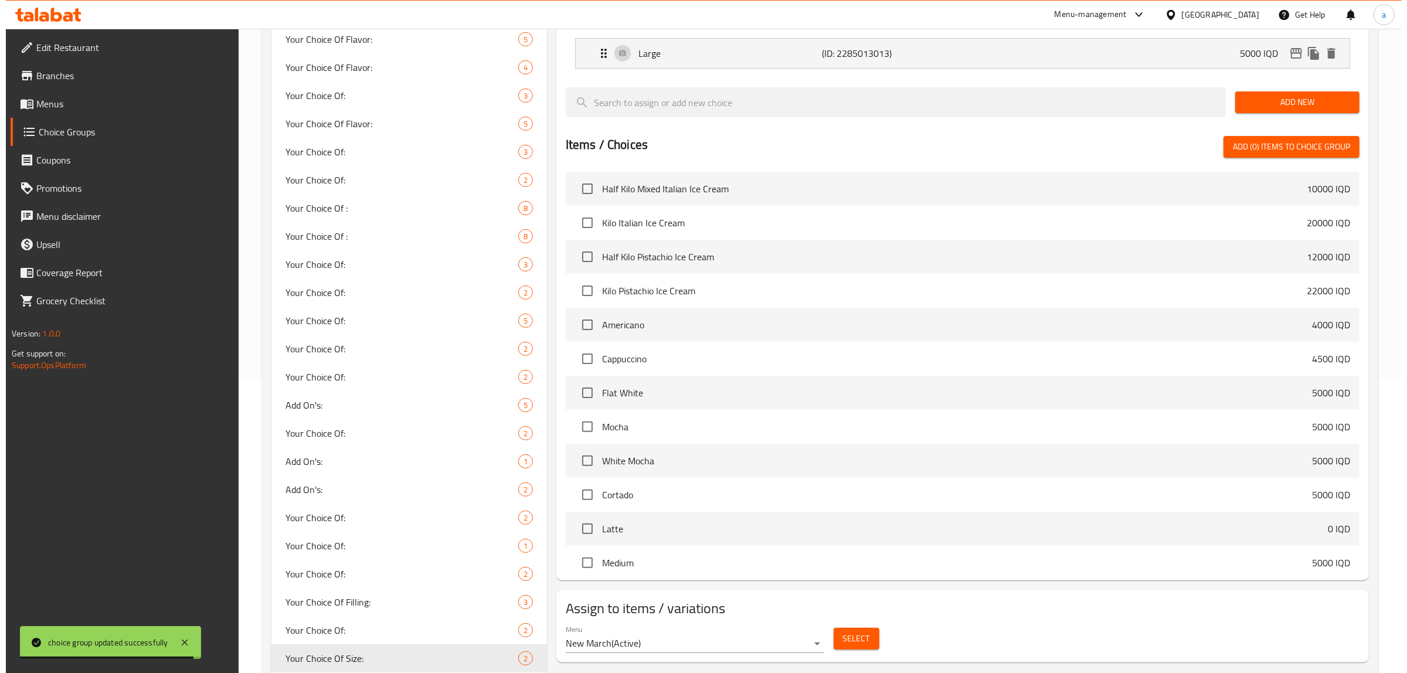
scroll to position [328, 0]
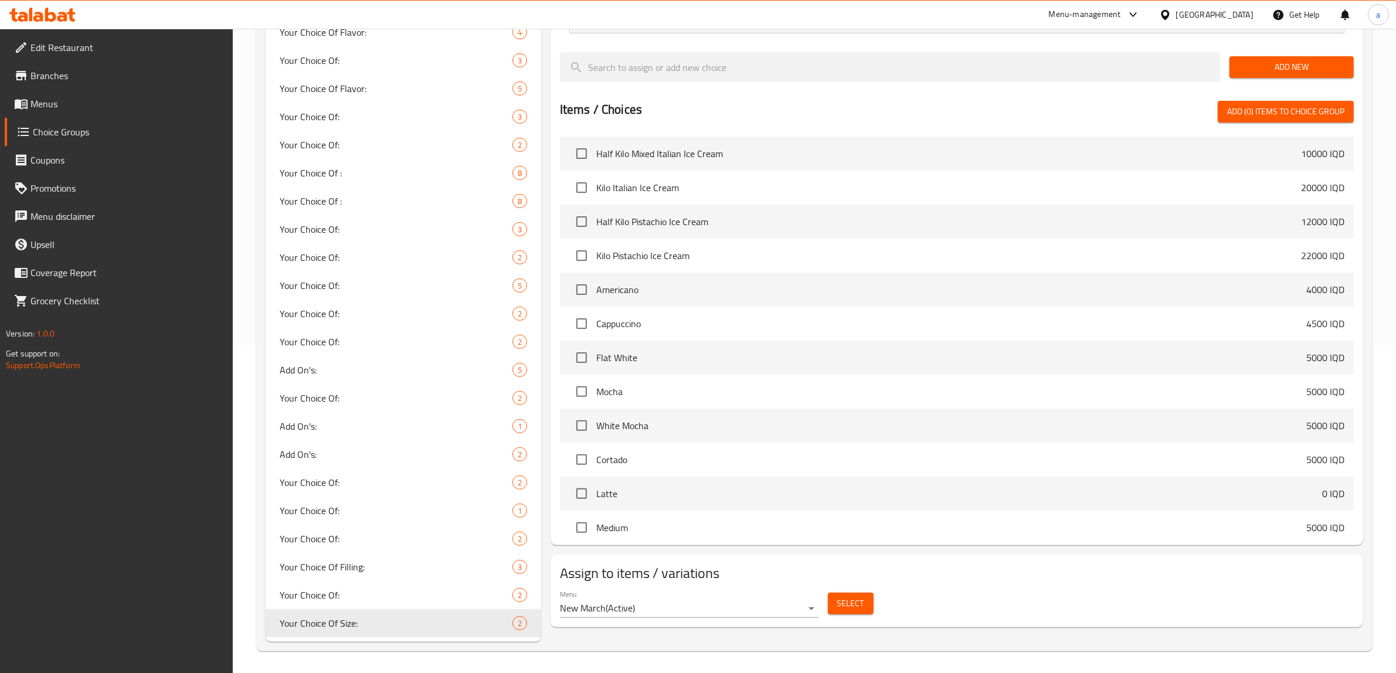
click at [843, 603] on span "Select" at bounding box center [850, 603] width 27 height 15
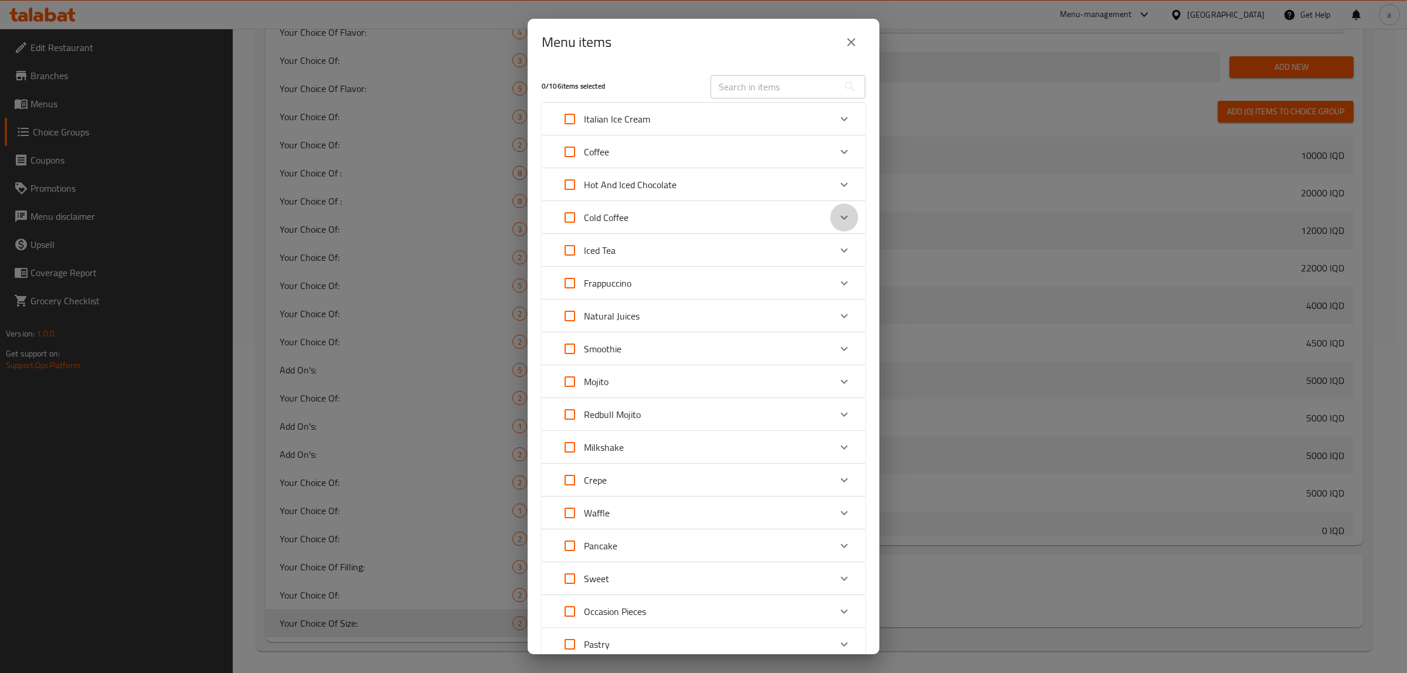
click at [837, 212] on icon "Expand" at bounding box center [844, 217] width 14 height 14
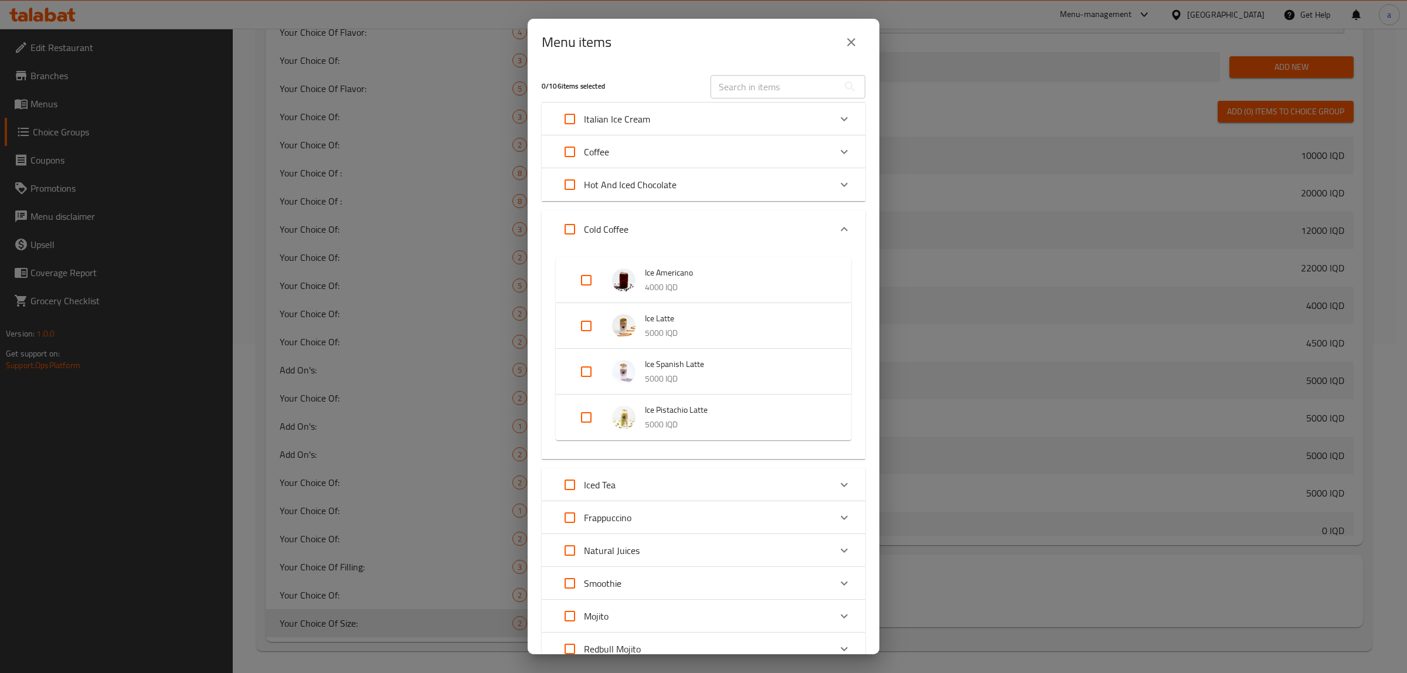
drag, startPoint x: 587, startPoint y: 275, endPoint x: 587, endPoint y: 284, distance: 8.8
click at [587, 275] on input "Expand" at bounding box center [586, 280] width 28 height 28
checkbox input "true"
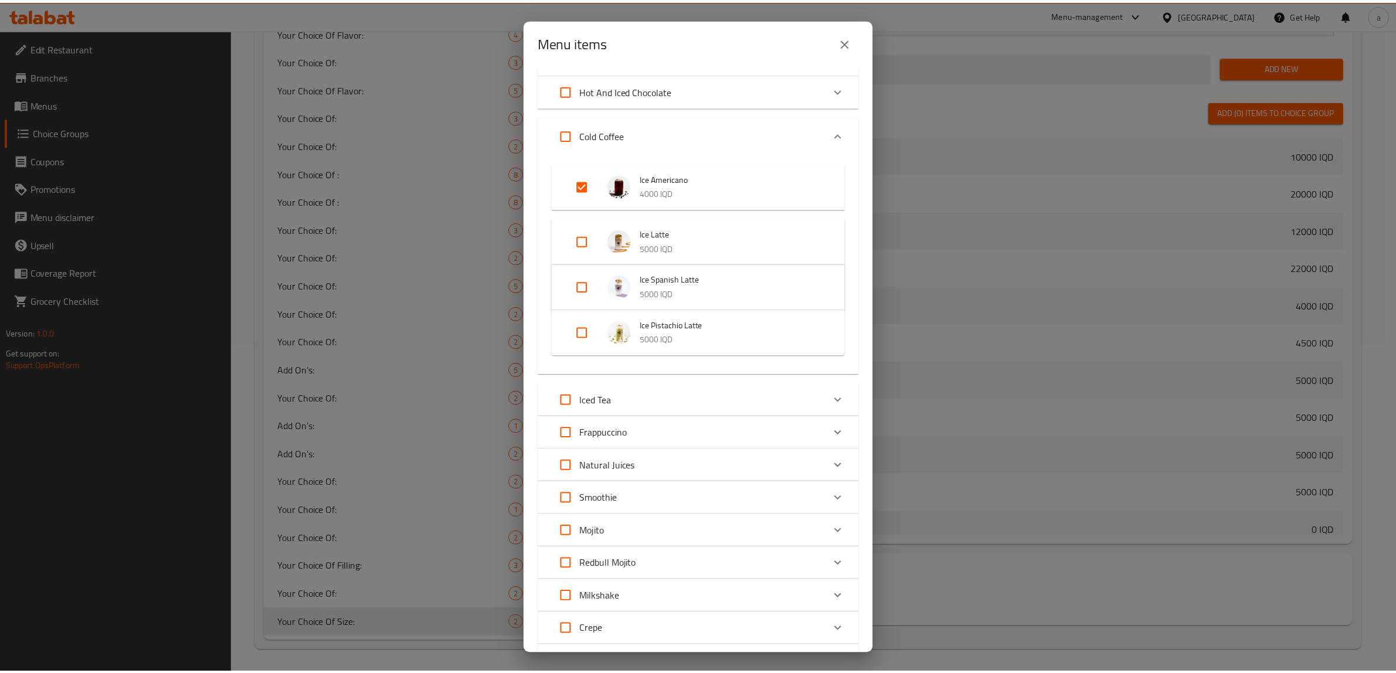
scroll to position [330, 0]
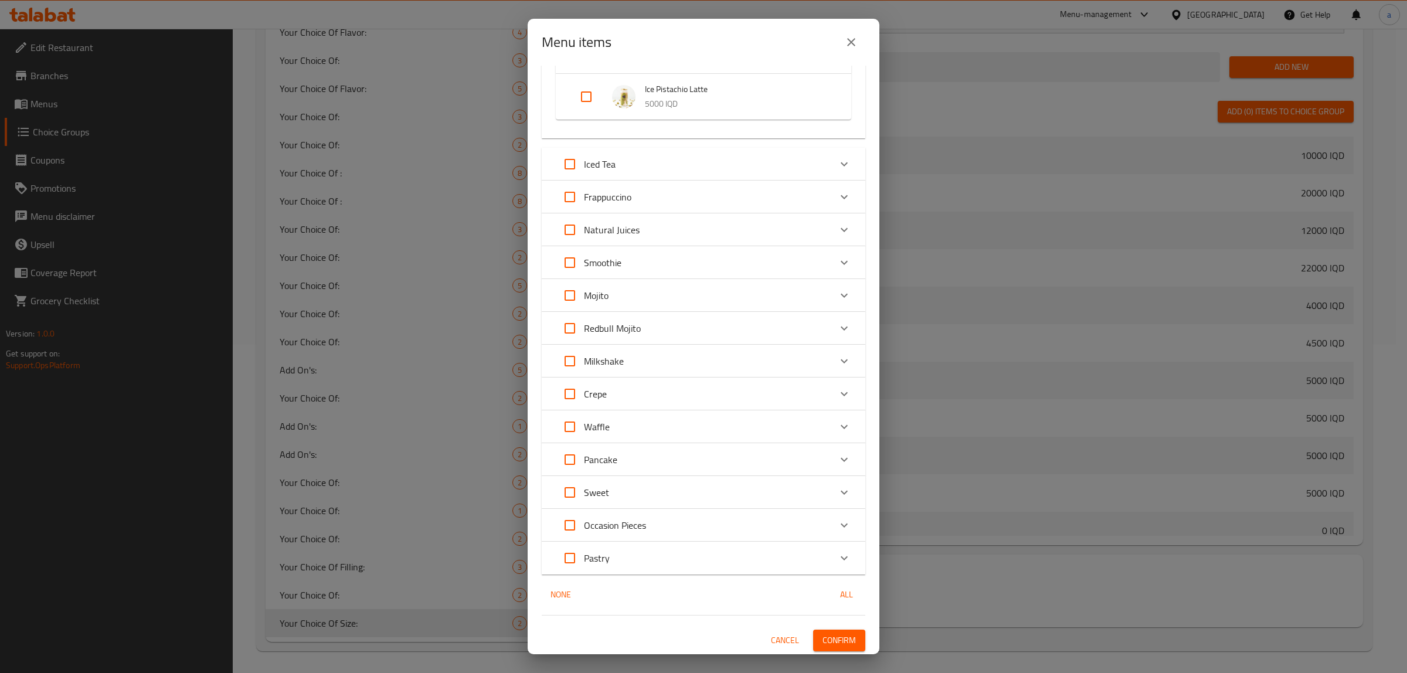
click at [825, 637] on span "Confirm" at bounding box center [838, 640] width 33 height 15
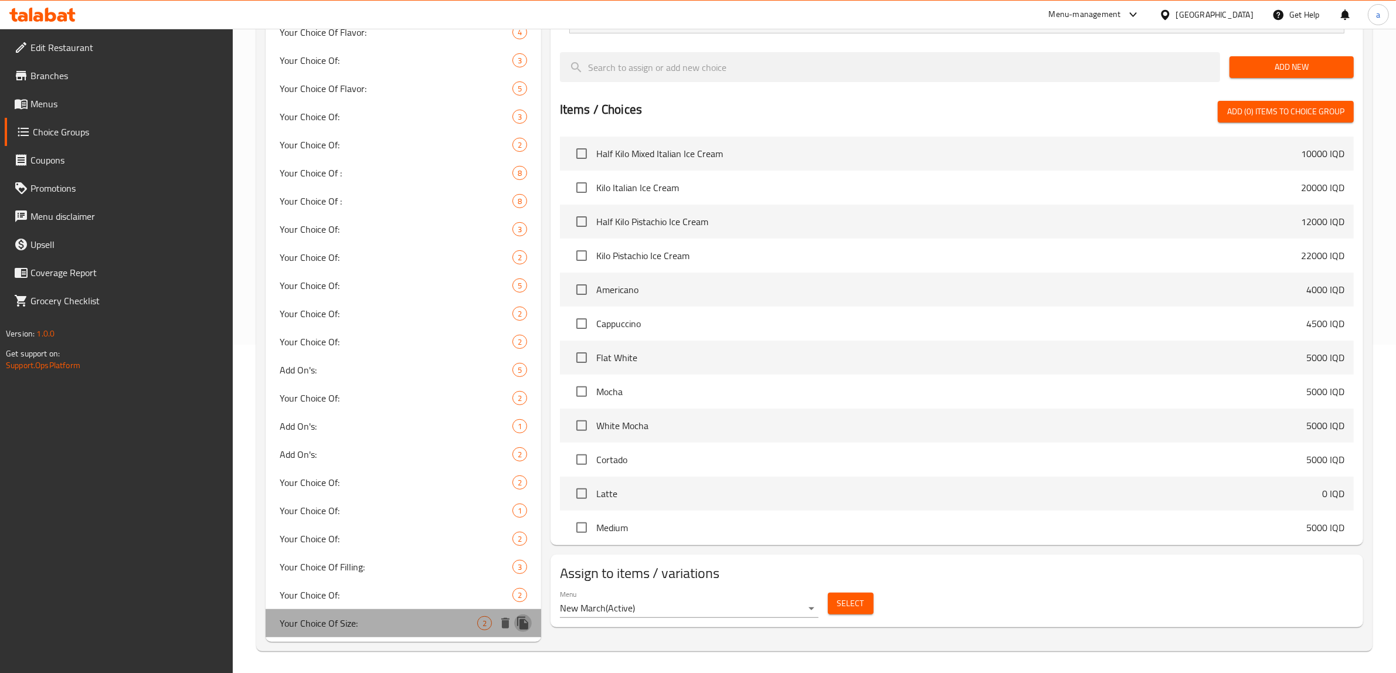
click at [525, 617] on icon "duplicate" at bounding box center [523, 623] width 14 height 14
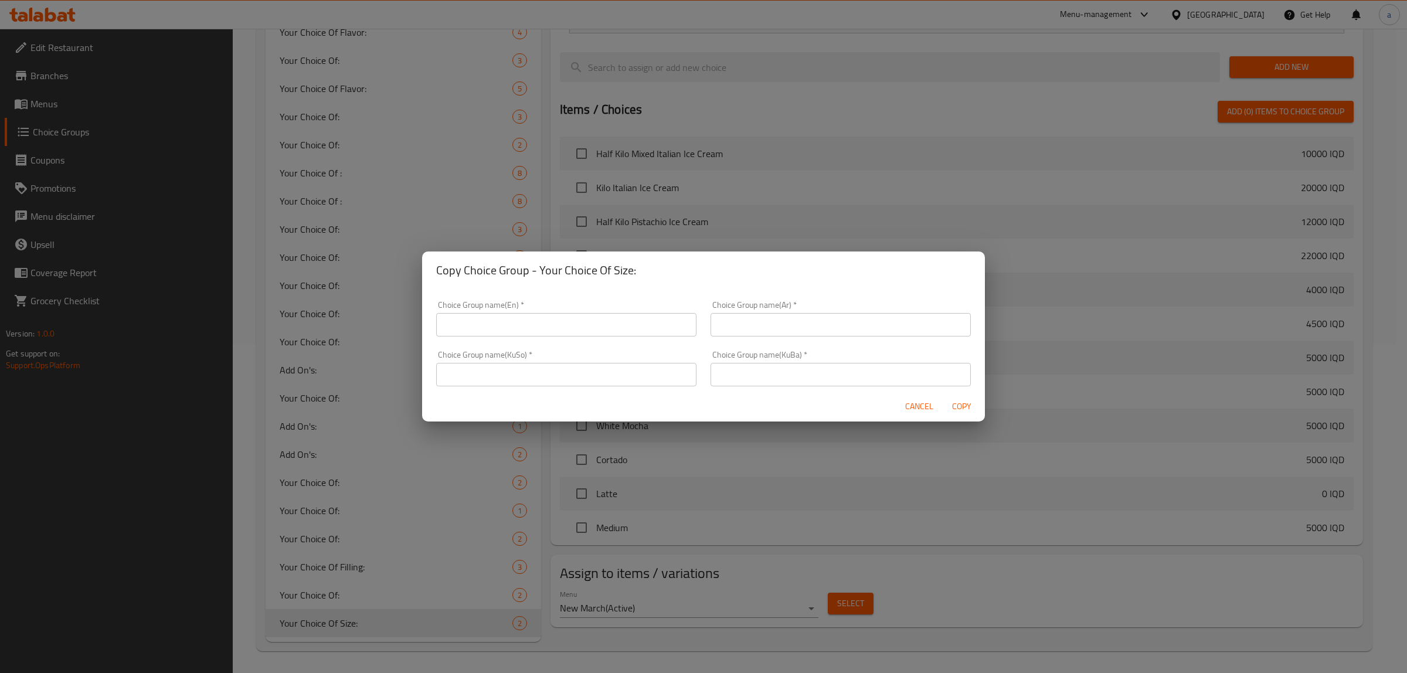
click at [586, 375] on input "text" at bounding box center [566, 374] width 260 height 23
paste input "هەڵبژاردنت لە قەبارە:"
type input "هەڵبژاردنت لە قەبارە:"
click at [739, 376] on input "text" at bounding box center [840, 374] width 260 height 23
paste input "هەڵبژاردنت لە قەبارە:"
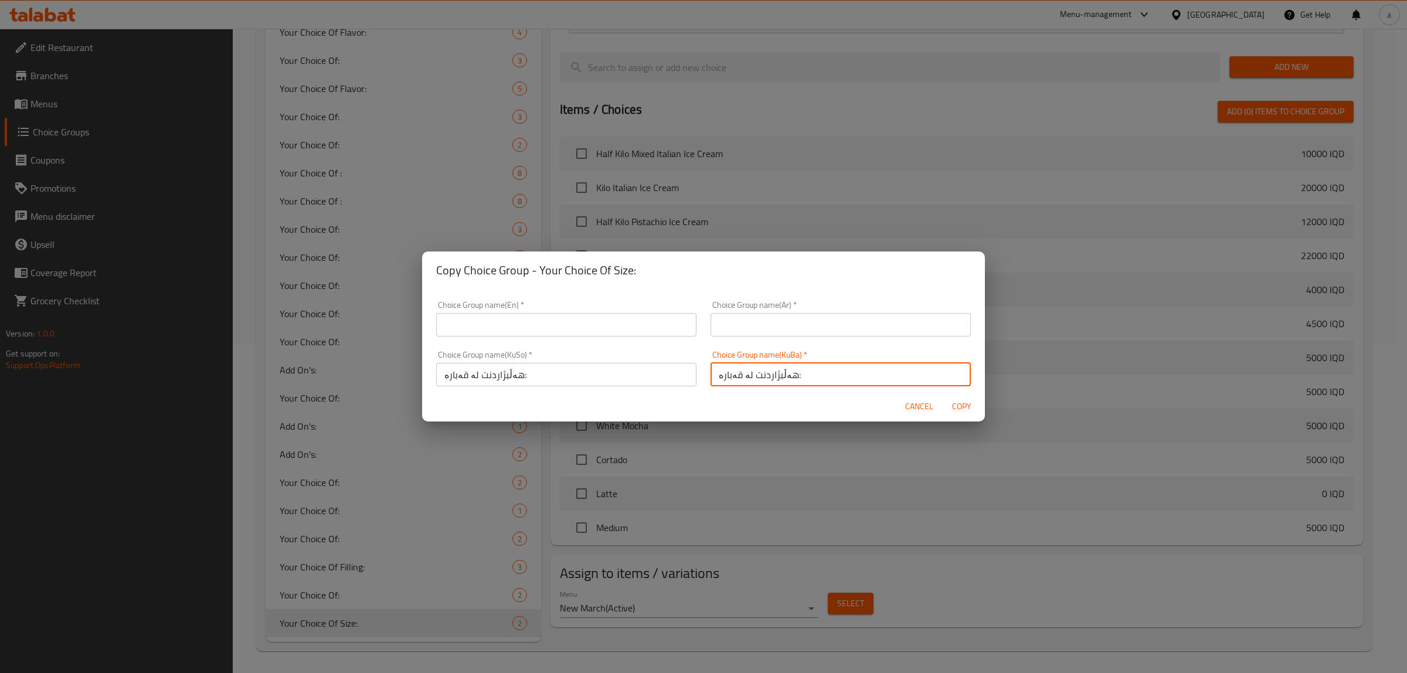
type input "هەڵبژاردنت لە قەبارە:"
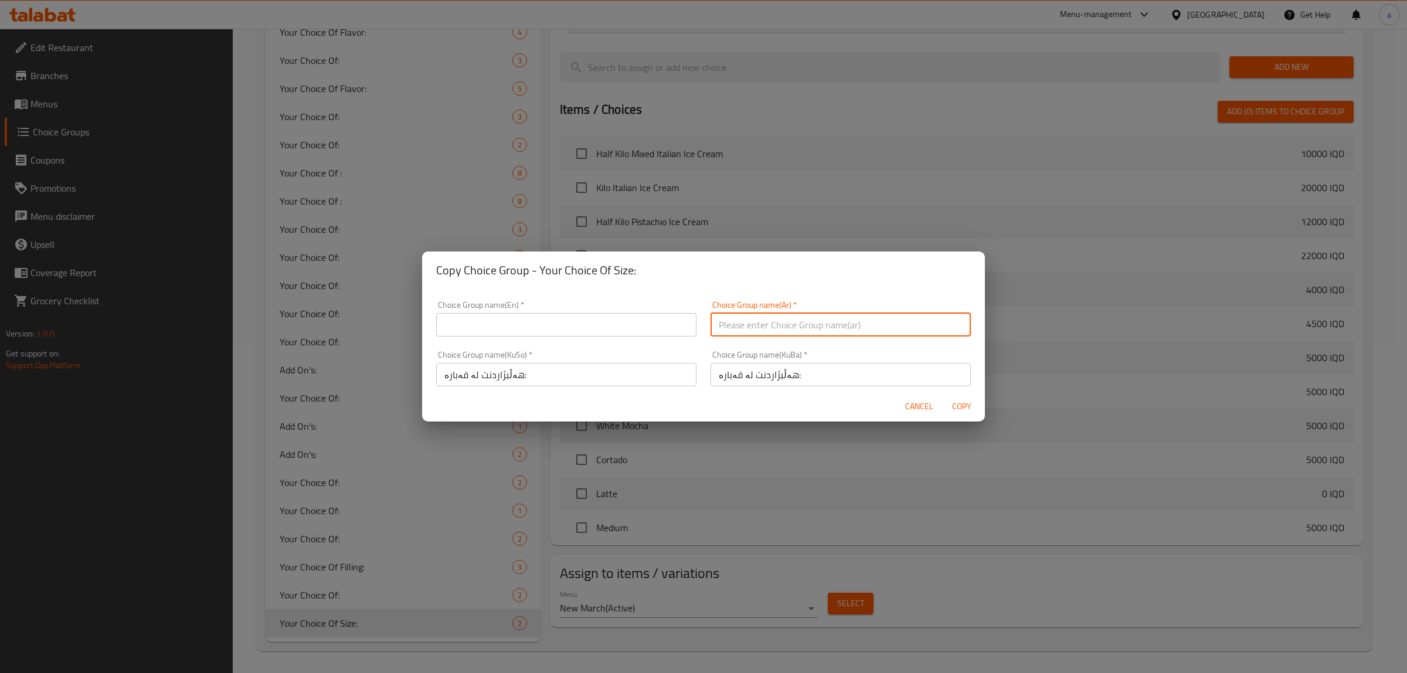
click at [742, 327] on input "text" at bounding box center [840, 324] width 260 height 23
paste input "إختيارك من الحجم:"
type input "إختيارك من الحجم:"
click at [613, 329] on input "text" at bounding box center [566, 324] width 260 height 23
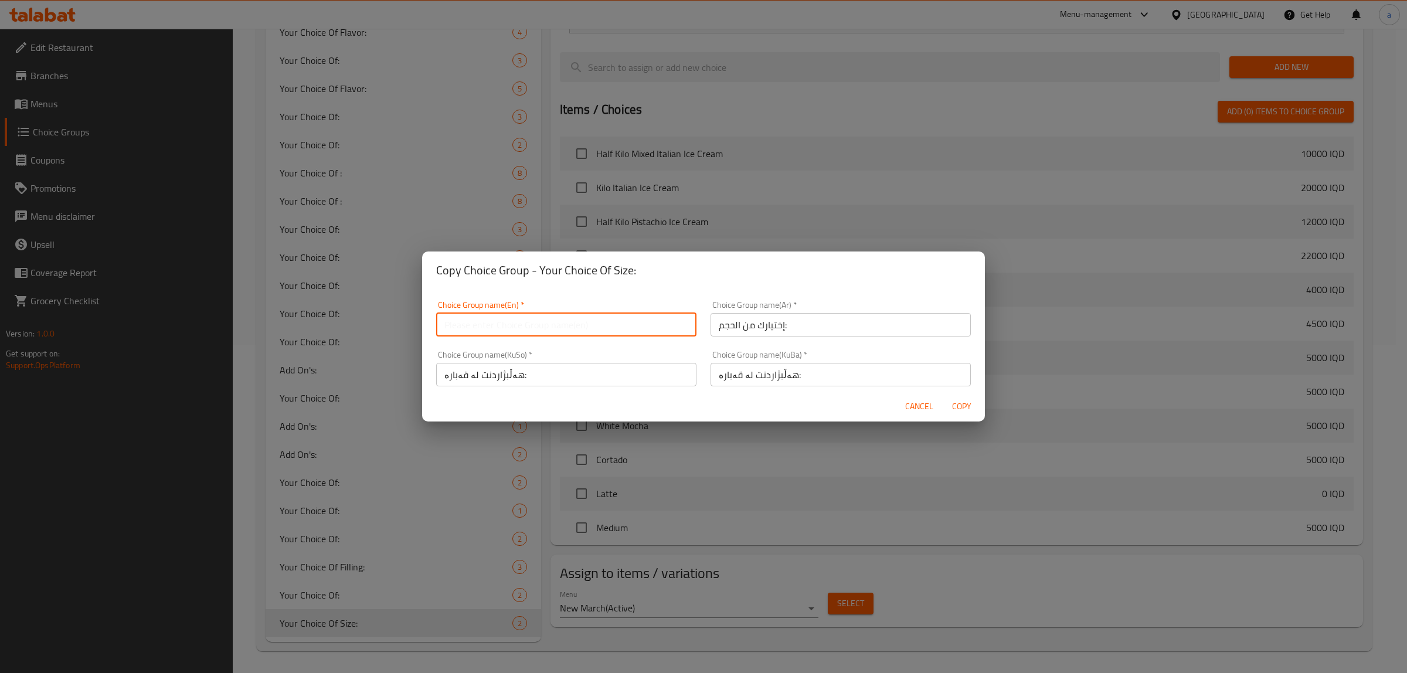
paste input "Your Choice Of Size:"
click at [528, 330] on input "Your Choice Of Size:" at bounding box center [566, 324] width 260 height 23
type input "Your Choice Of Size:"
click at [966, 403] on span "Copy" at bounding box center [961, 406] width 28 height 15
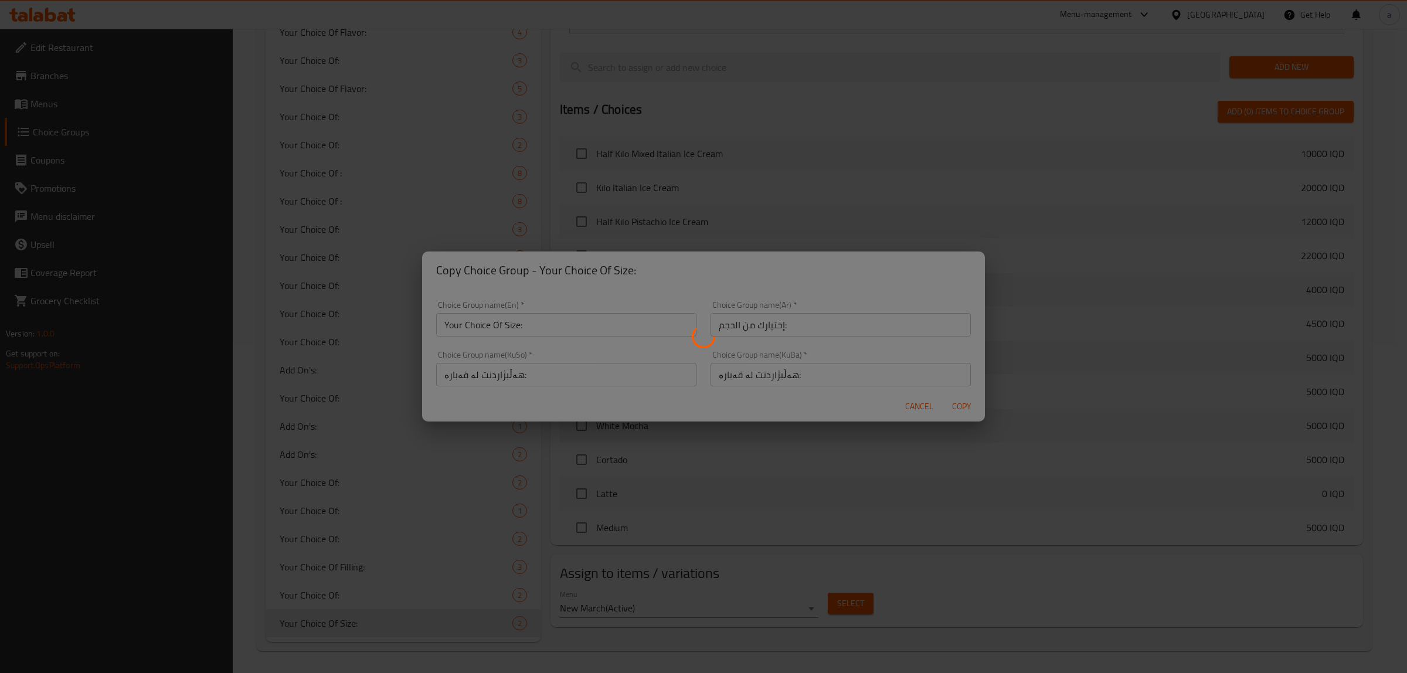
type input "Your Choice Of Size:"
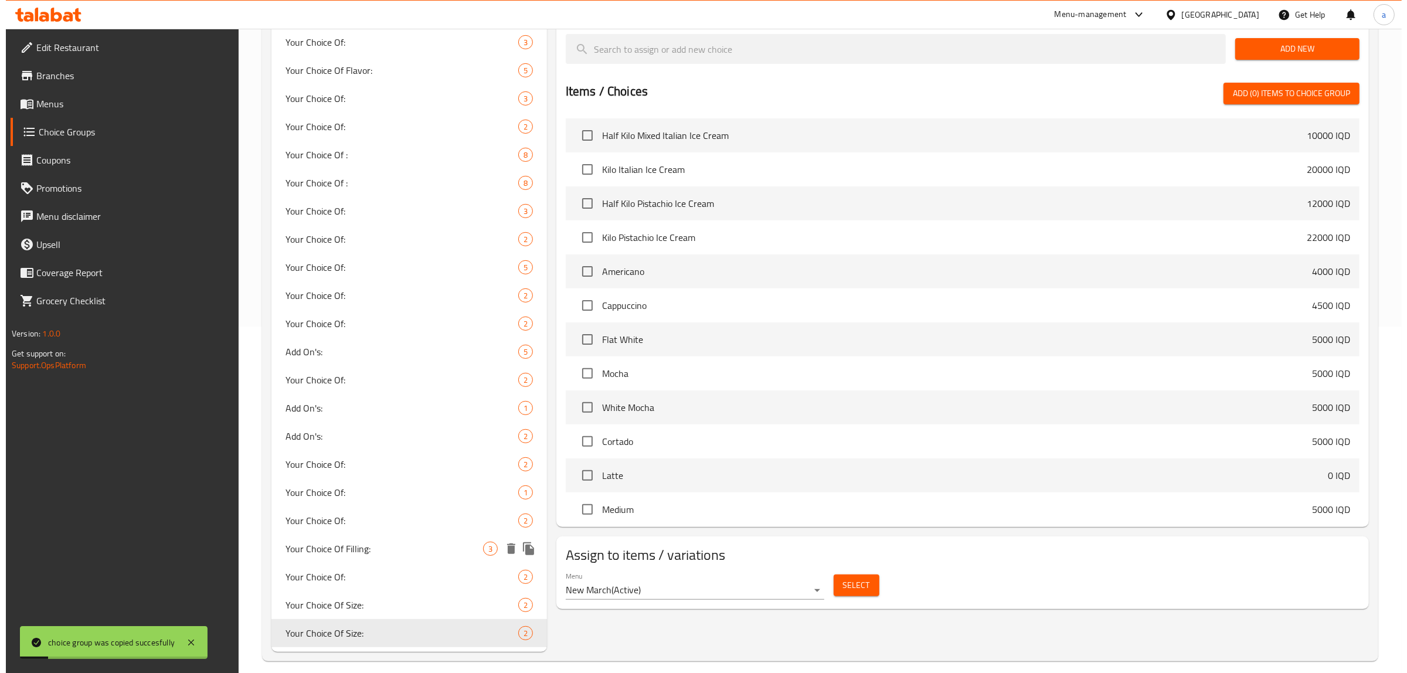
scroll to position [356, 0]
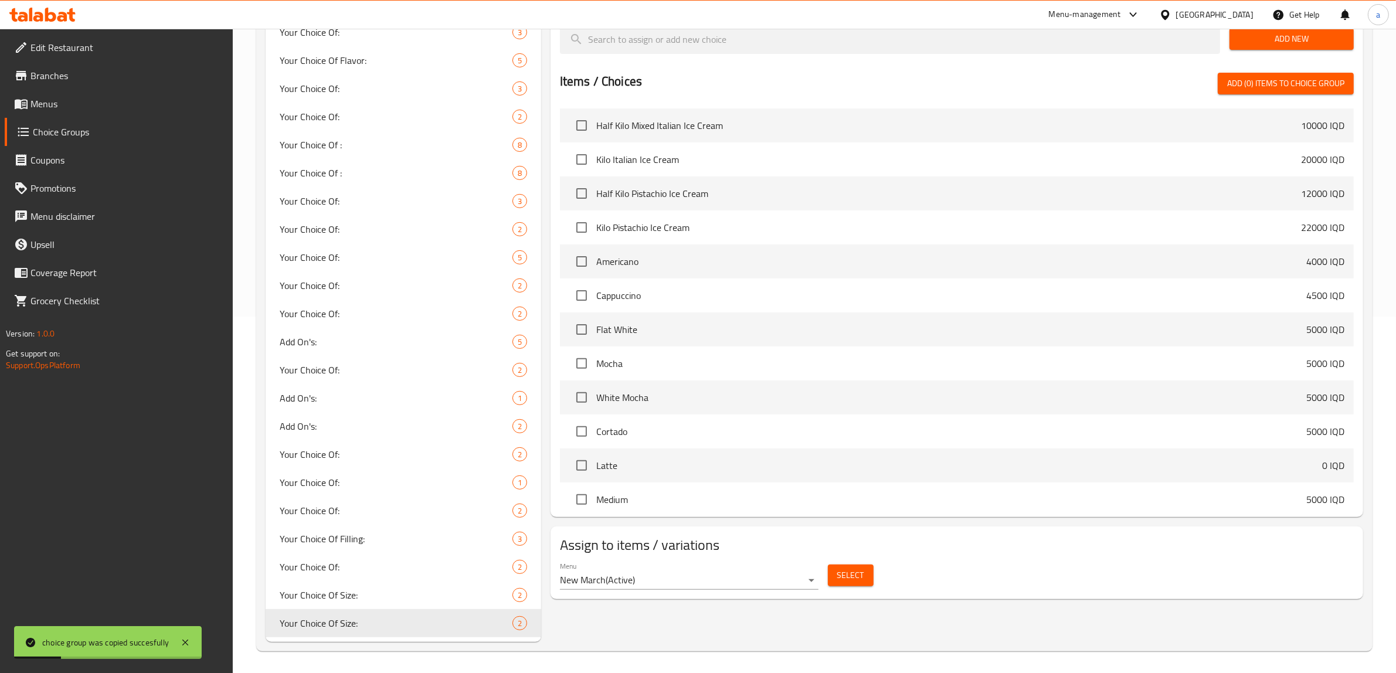
click at [854, 575] on span "Select" at bounding box center [850, 575] width 27 height 15
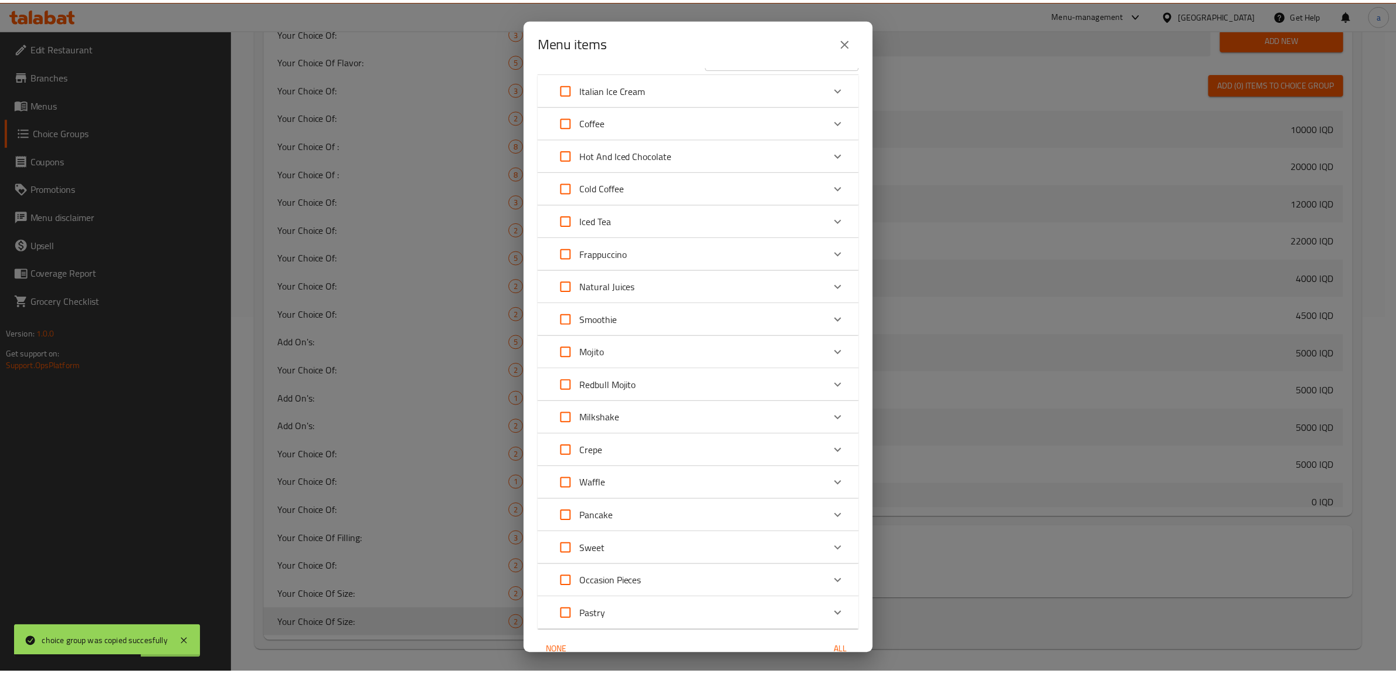
scroll to position [0, 0]
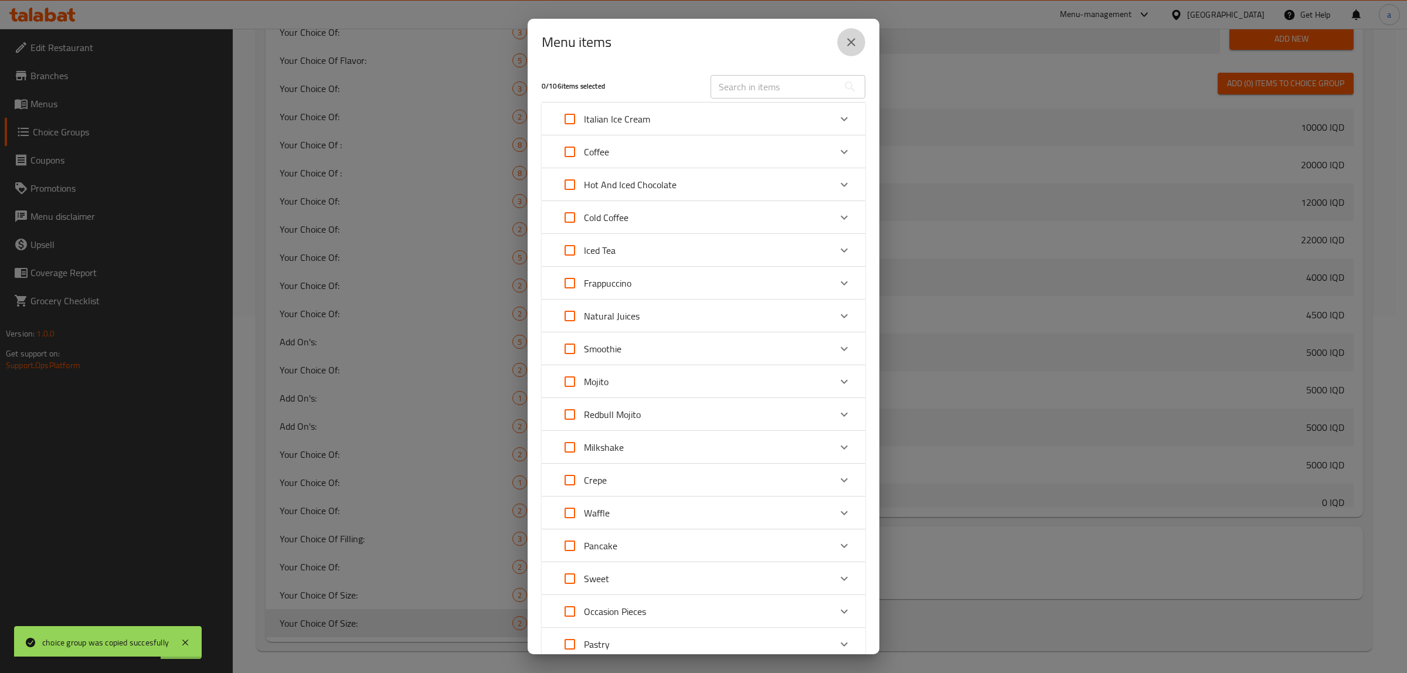
click at [847, 45] on icon "close" at bounding box center [851, 42] width 14 height 14
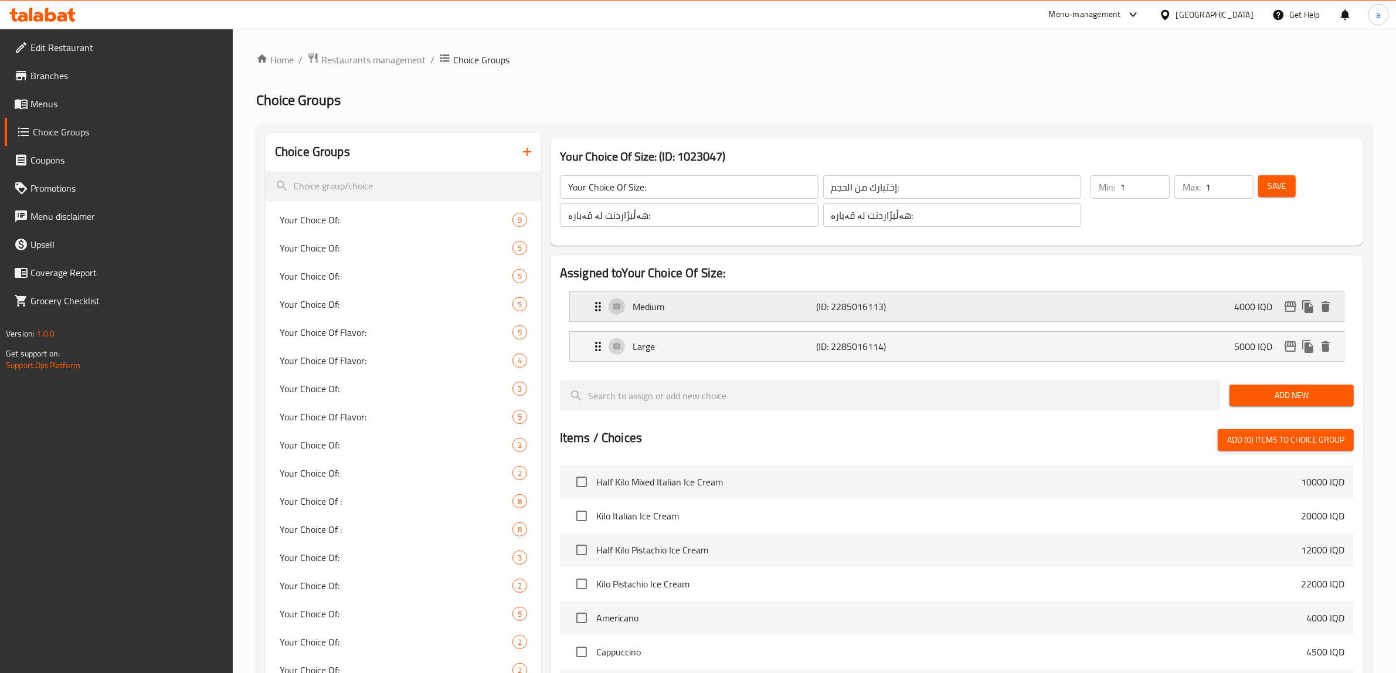
click at [727, 307] on p "Medium" at bounding box center [724, 307] width 184 height 14
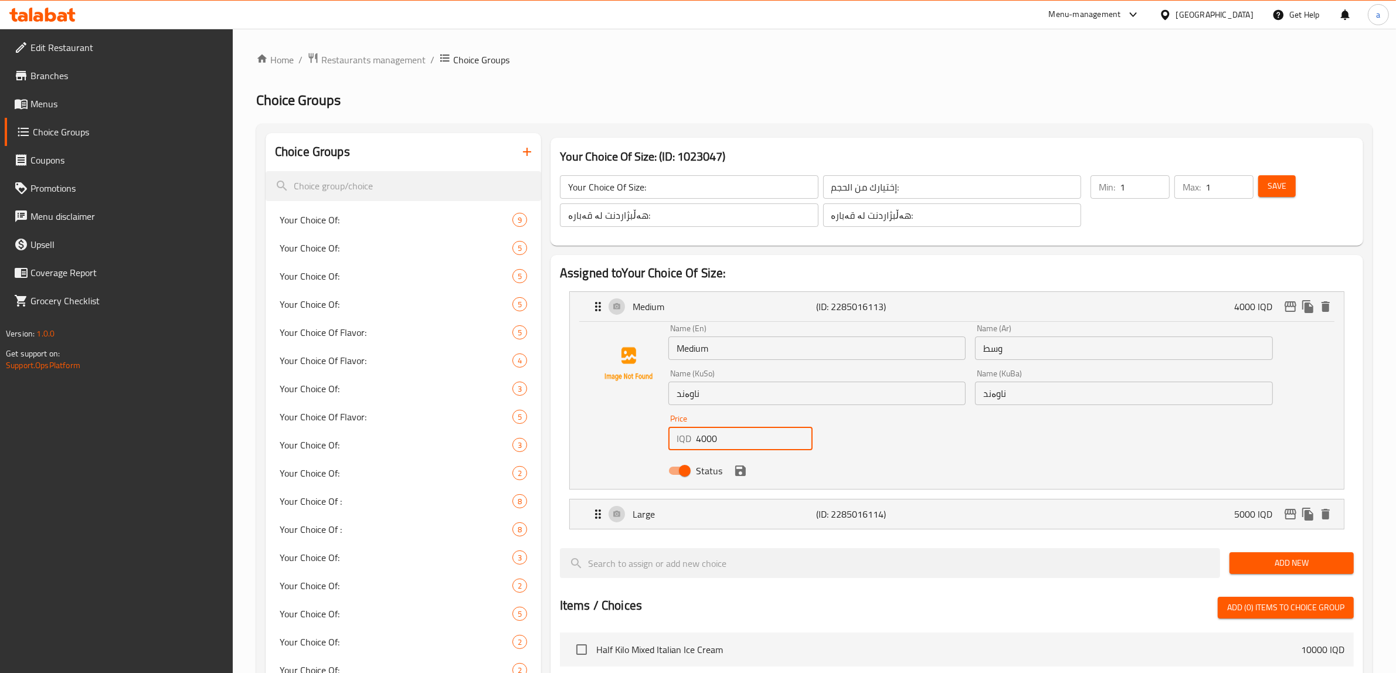
click at [702, 433] on input "4000" at bounding box center [754, 438] width 117 height 23
click at [746, 477] on icon "save" at bounding box center [740, 471] width 14 height 14
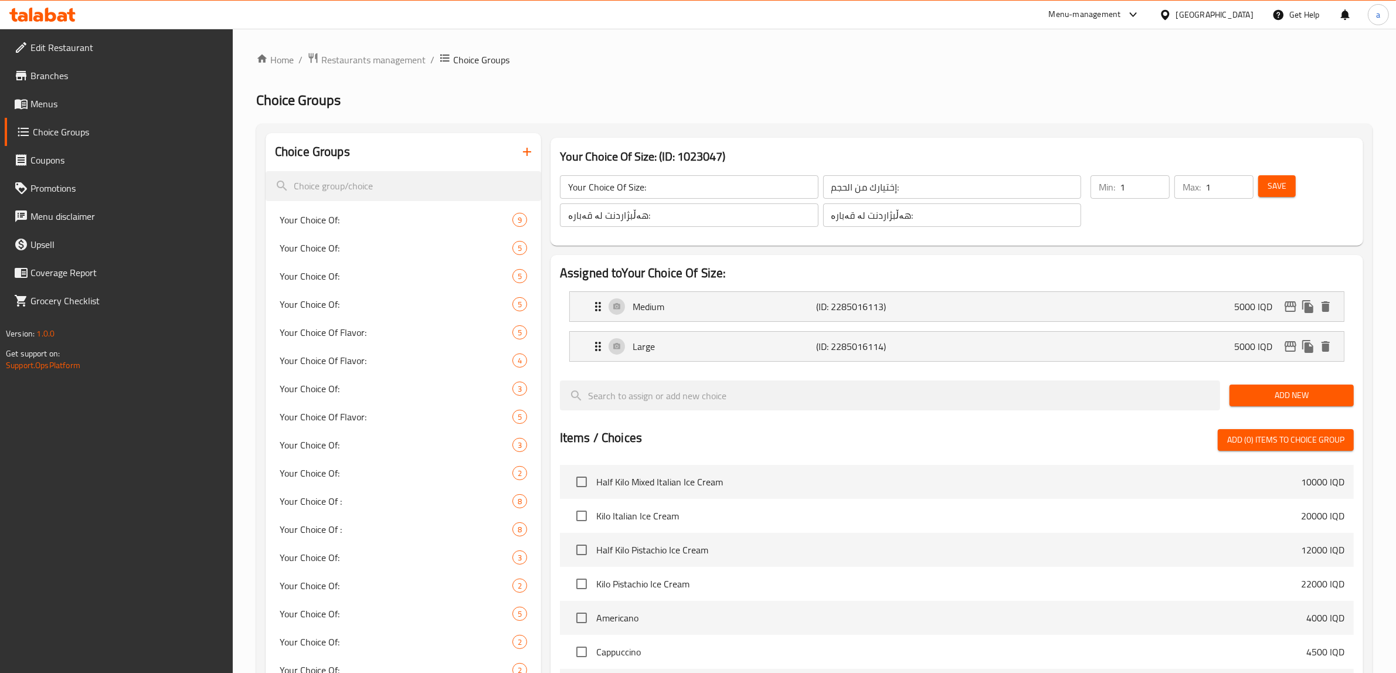
type input "5000"
click at [695, 341] on p "Large" at bounding box center [724, 346] width 184 height 14
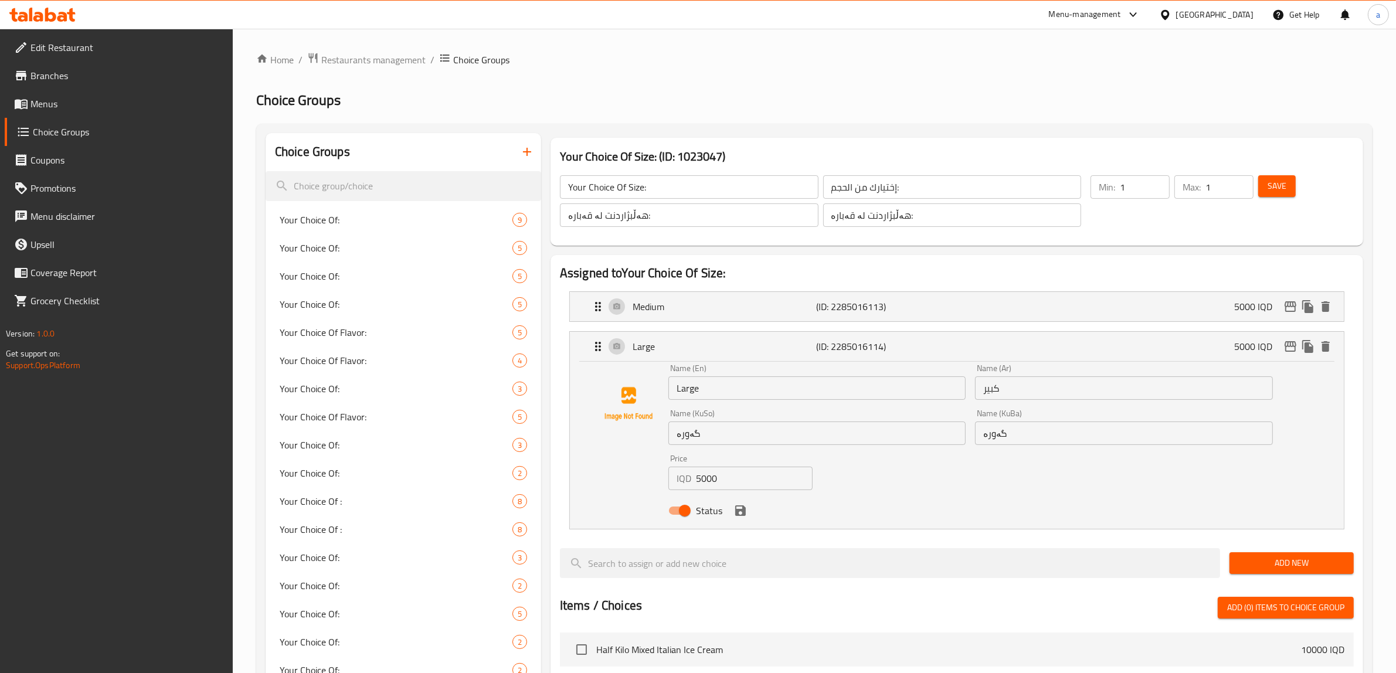
click at [698, 477] on input "5000" at bounding box center [754, 478] width 117 height 23
click at [739, 516] on icon "save" at bounding box center [740, 511] width 14 height 14
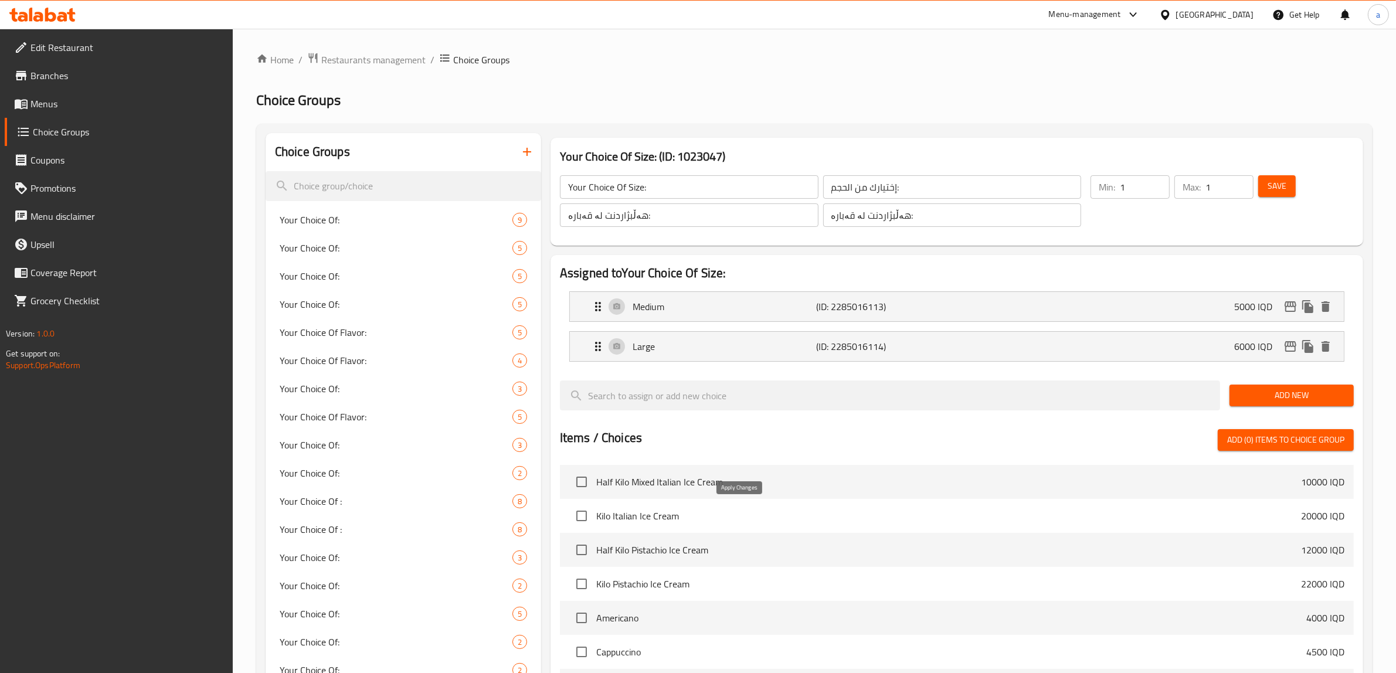
type input "6000"
click at [1288, 180] on button "Save" at bounding box center [1277, 186] width 38 height 22
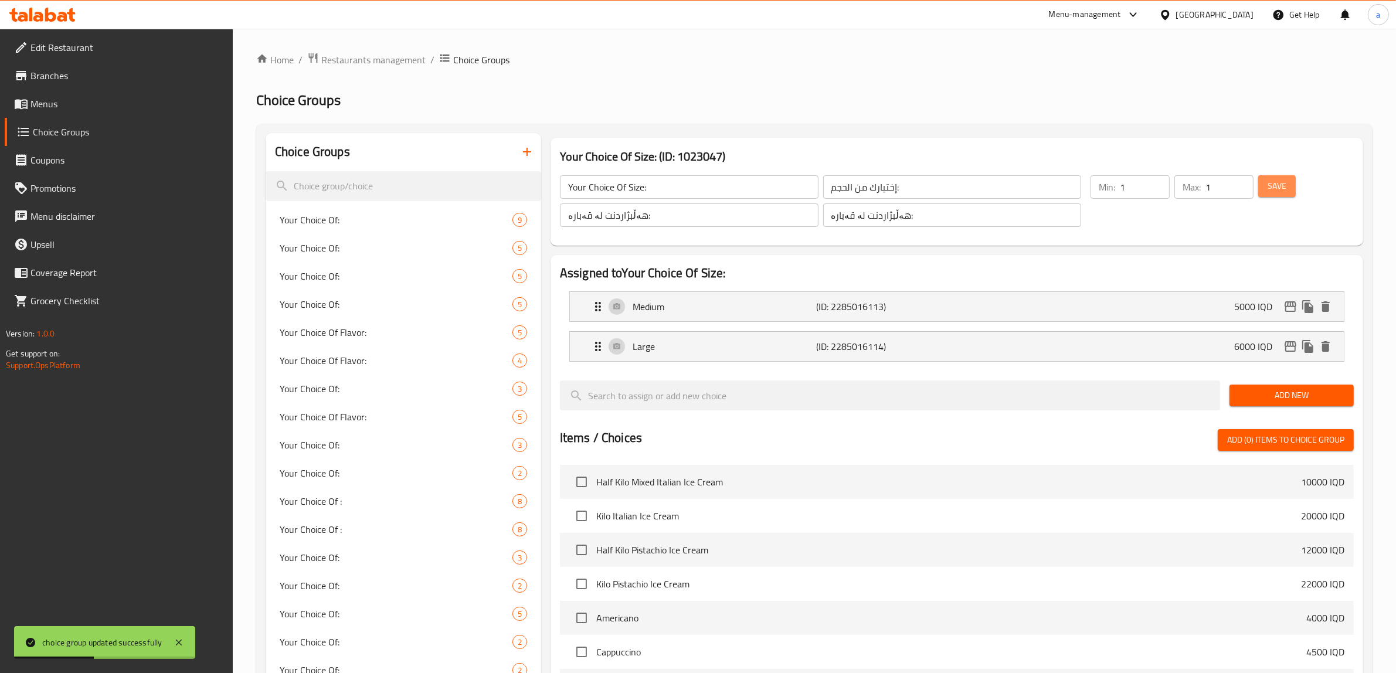
click at [1288, 189] on button "Save" at bounding box center [1277, 186] width 38 height 22
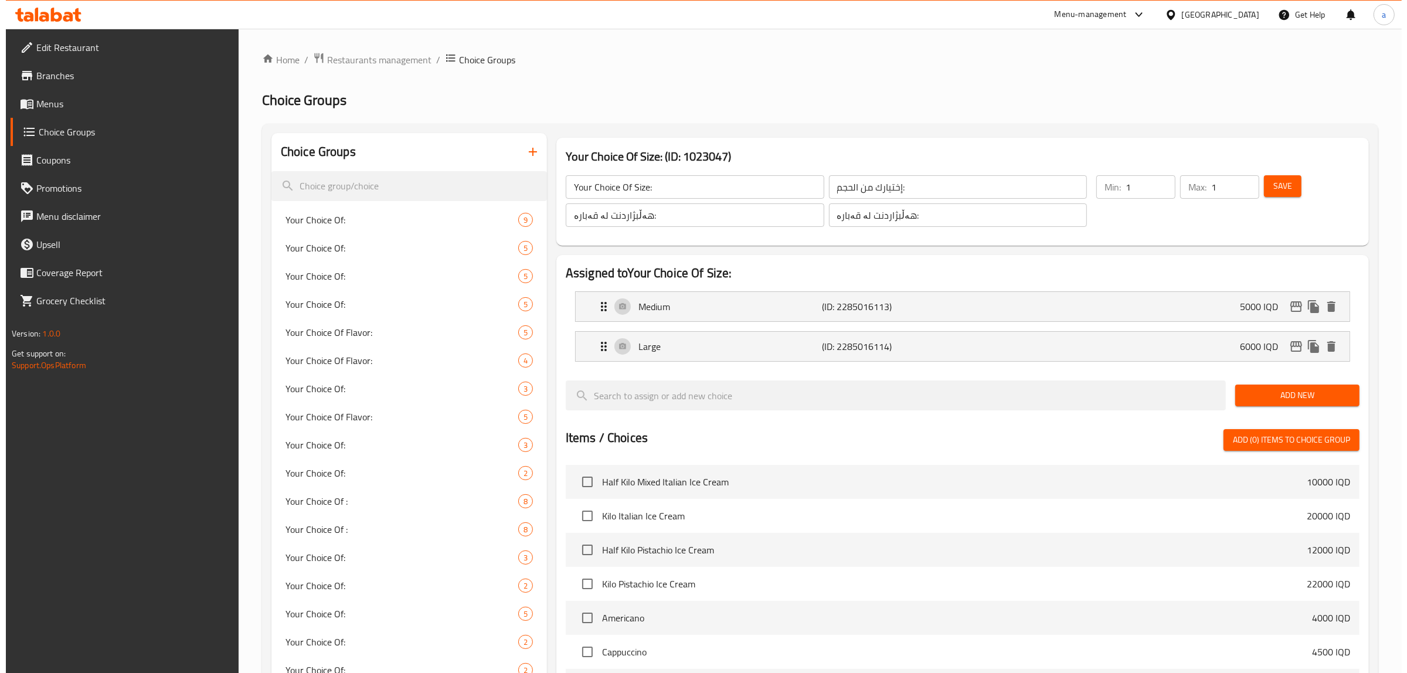
scroll to position [356, 0]
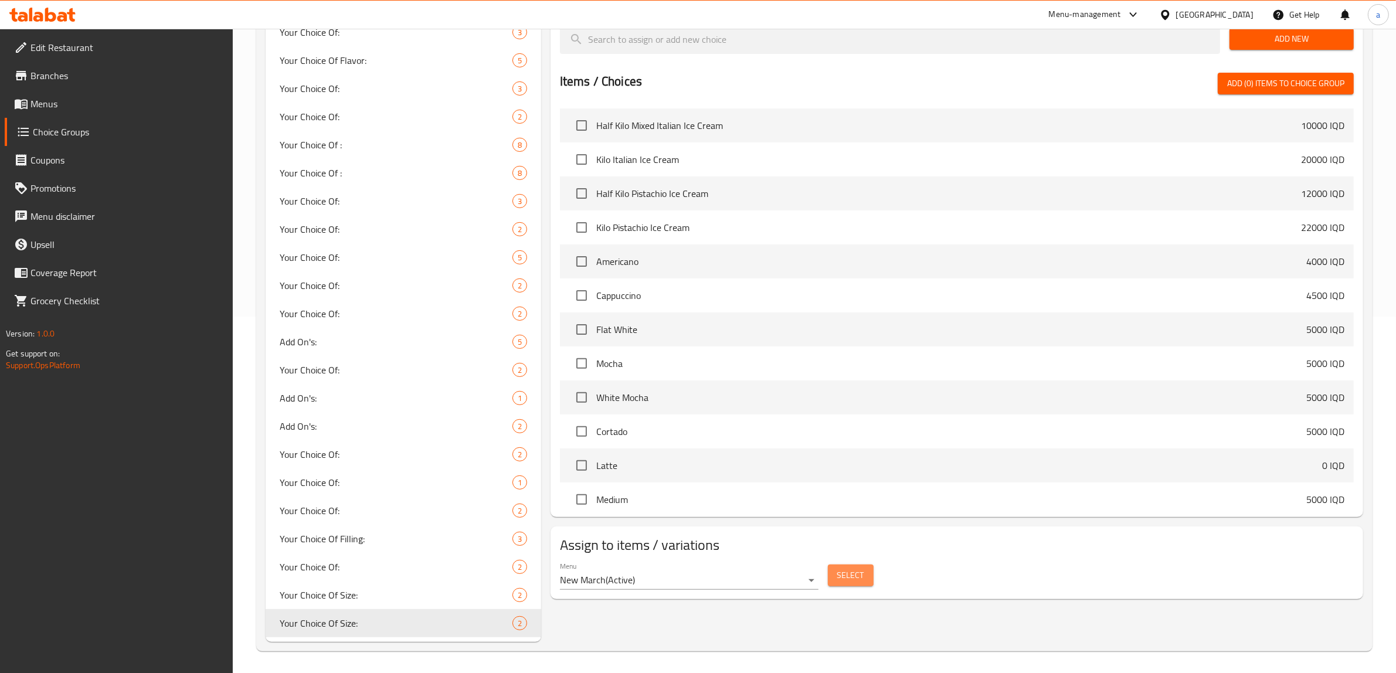
click at [851, 582] on span "Select" at bounding box center [850, 575] width 27 height 15
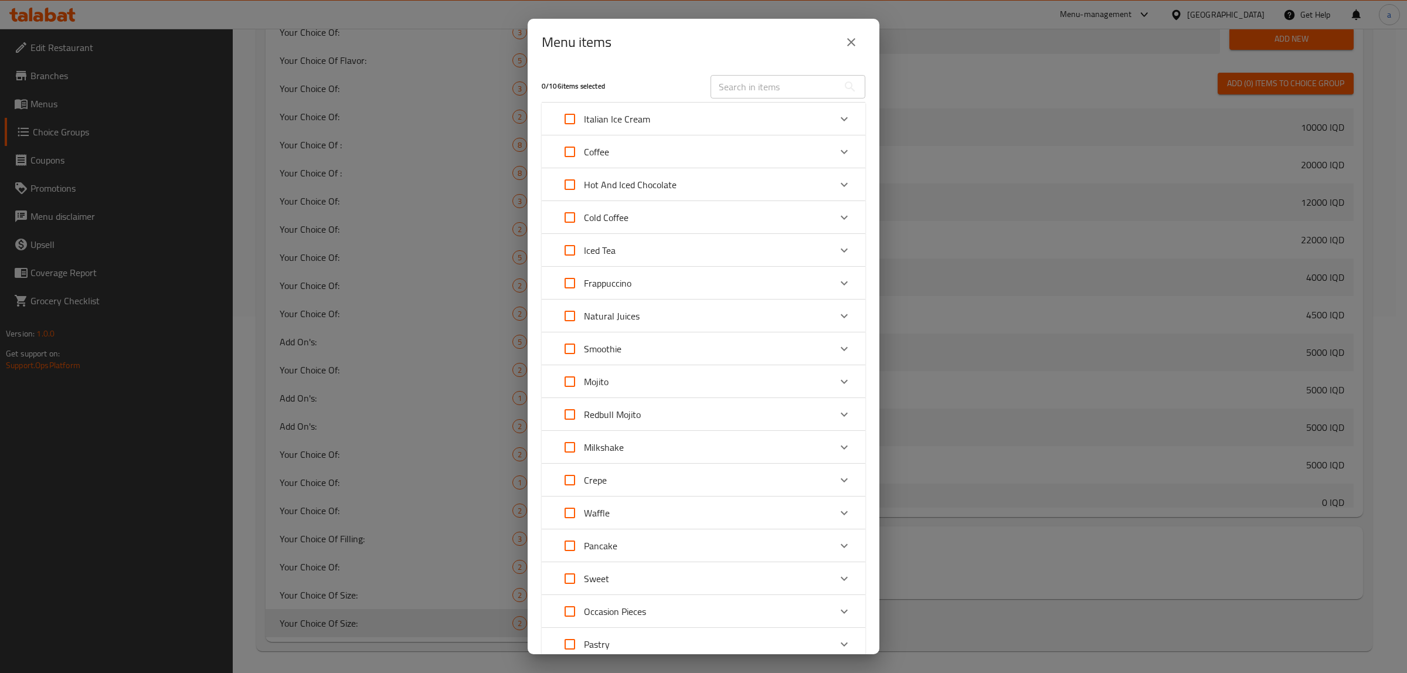
click at [837, 217] on icon "Expand" at bounding box center [844, 217] width 14 height 14
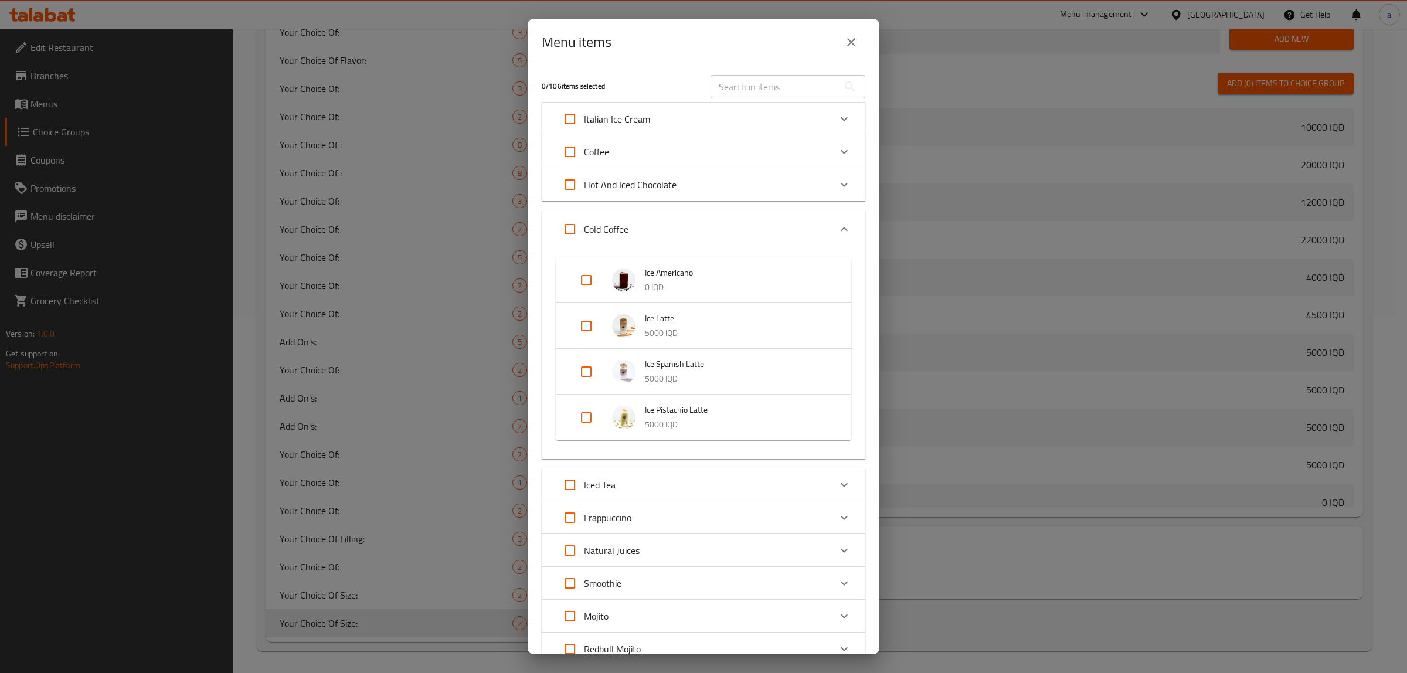
click at [570, 230] on input "Expand" at bounding box center [570, 229] width 28 height 28
checkbox input "true"
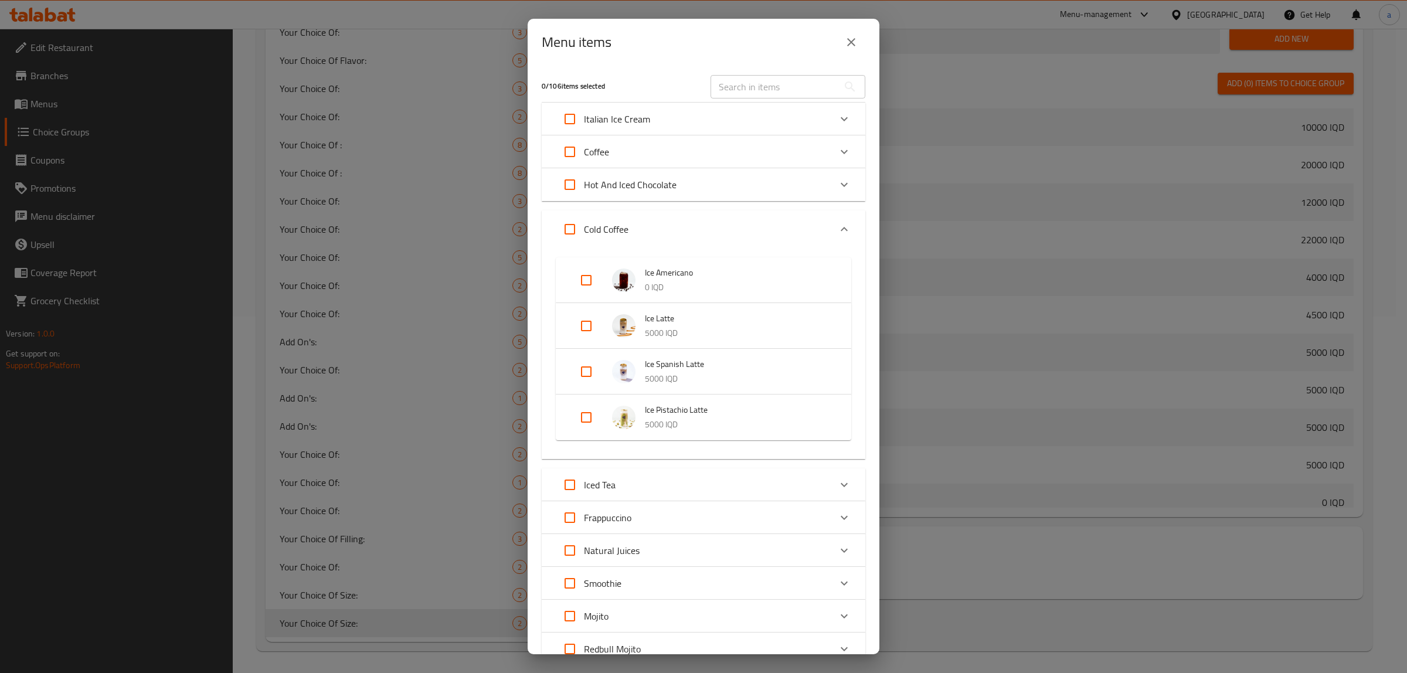
checkbox input "true"
click at [590, 283] on input "Expand" at bounding box center [586, 280] width 28 height 28
checkbox input "false"
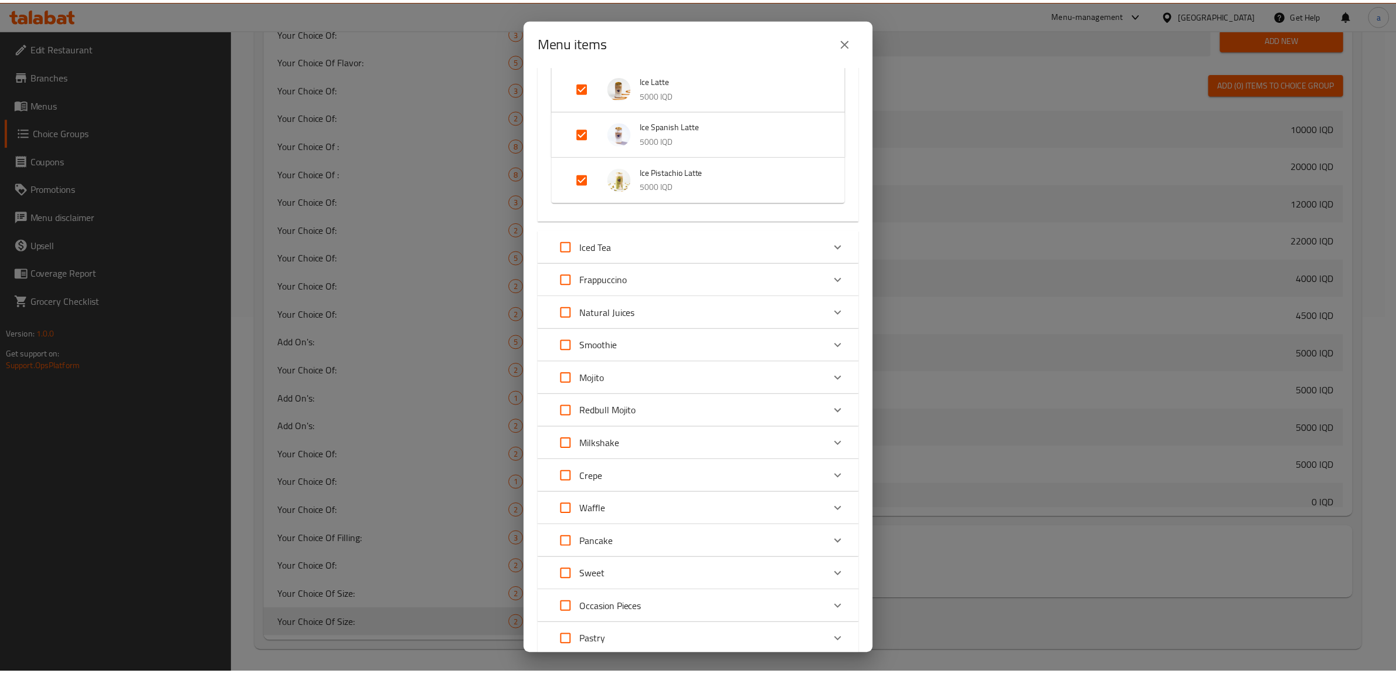
scroll to position [330, 0]
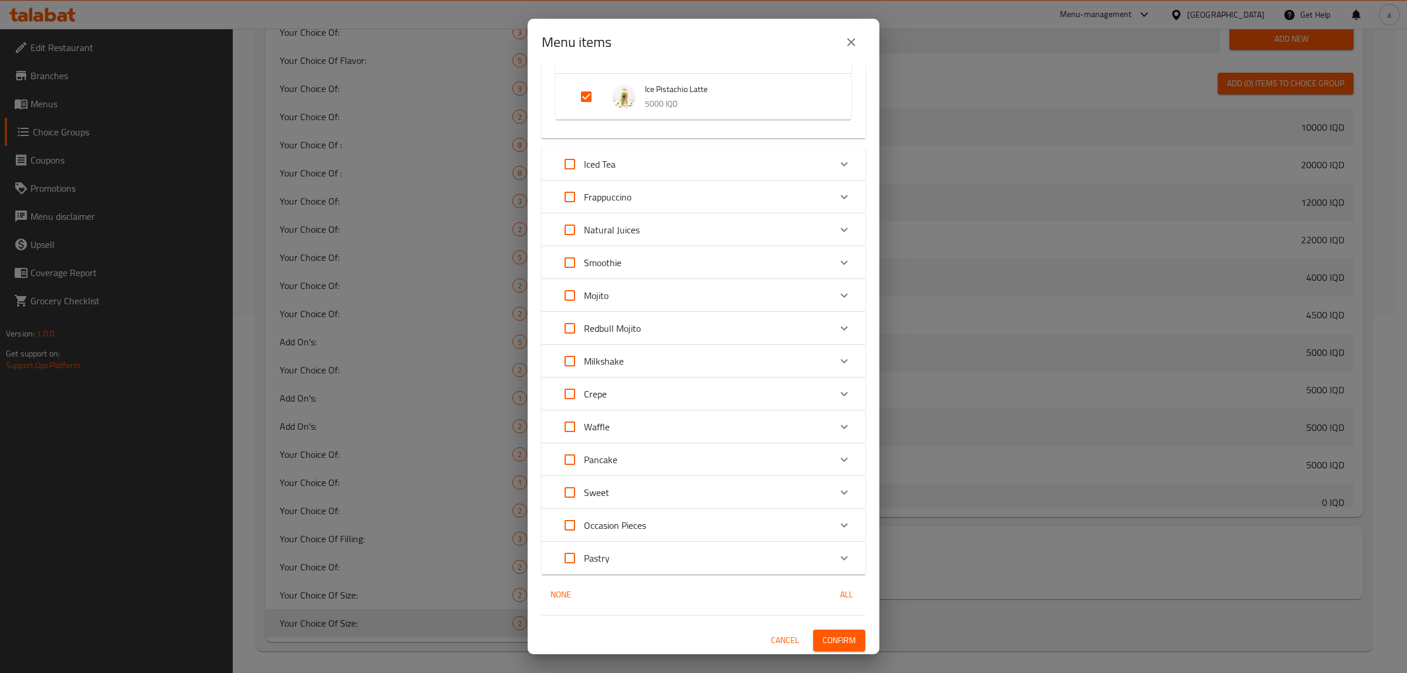
click at [832, 634] on span "Confirm" at bounding box center [838, 640] width 33 height 15
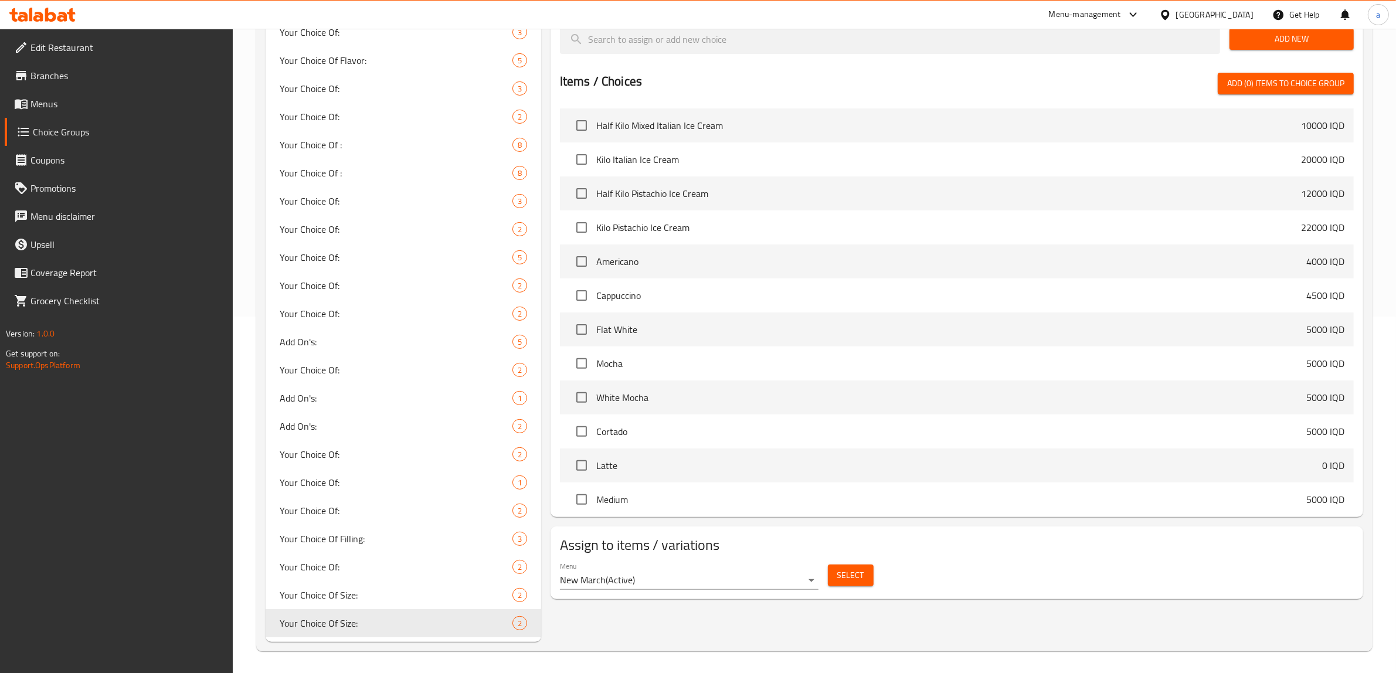
click at [40, 112] on link "Menus" at bounding box center [119, 104] width 229 height 28
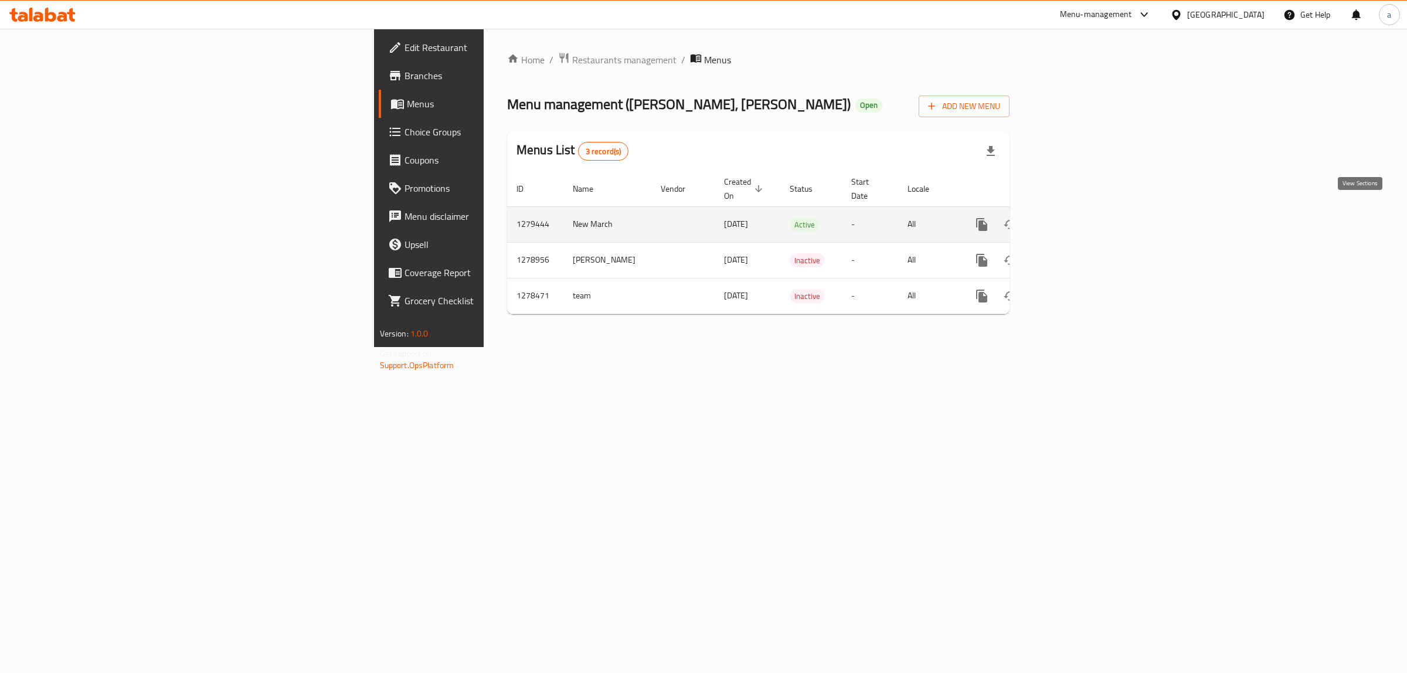
click at [1073, 217] on icon "enhanced table" at bounding box center [1066, 224] width 14 height 14
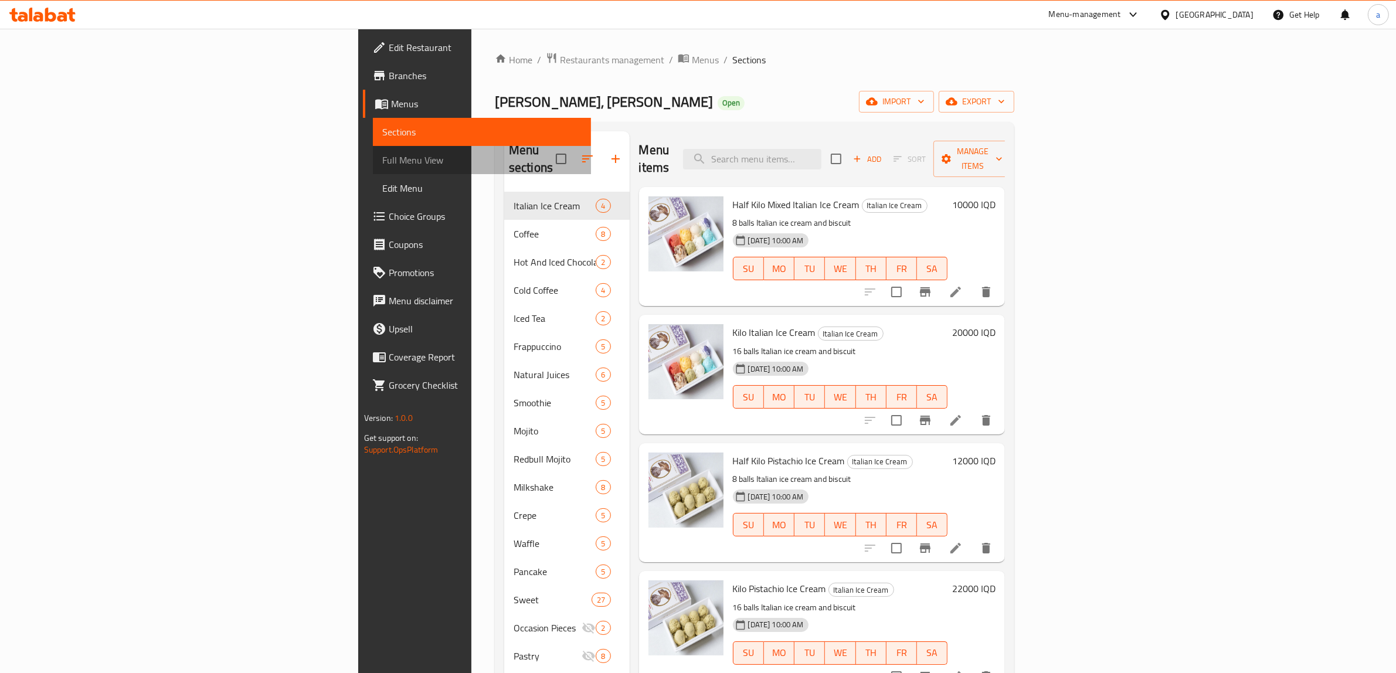
click at [382, 162] on span "Full Menu View" at bounding box center [482, 160] width 200 height 14
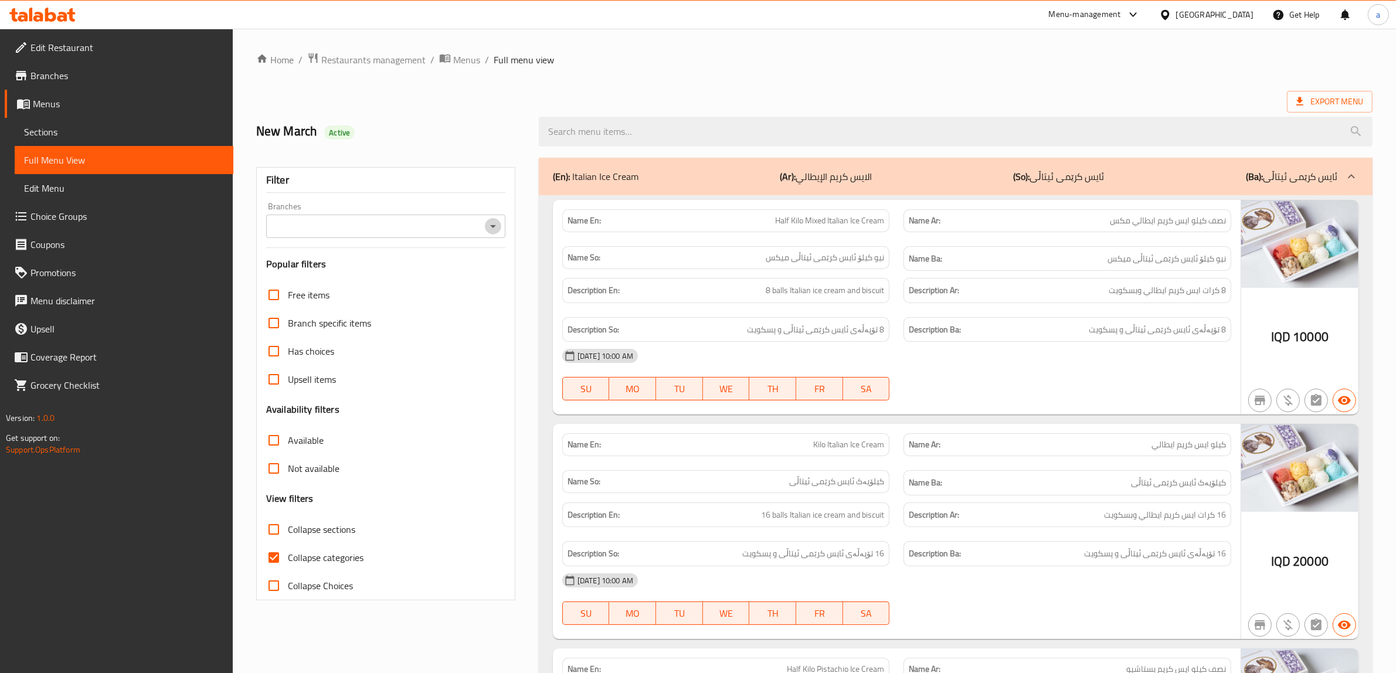
click at [496, 229] on icon "Open" at bounding box center [493, 226] width 14 height 14
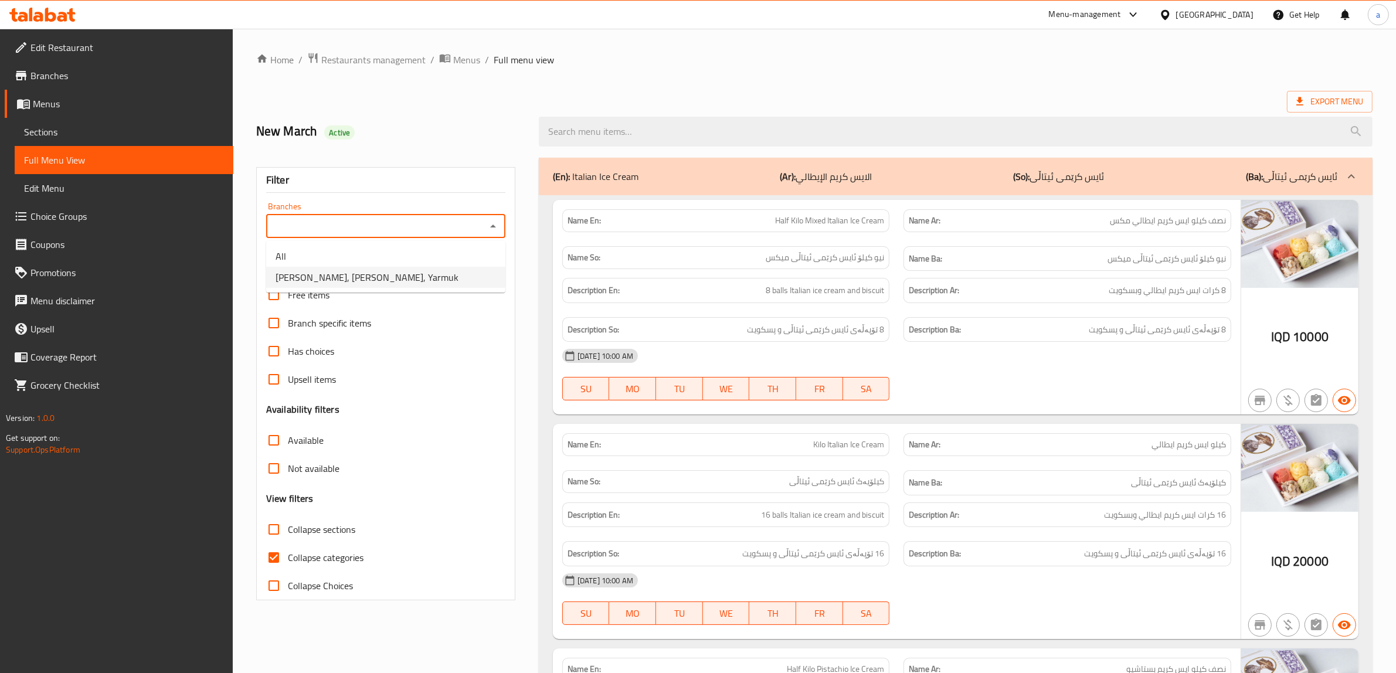
click at [426, 274] on li "[PERSON_NAME], [PERSON_NAME], Yarmuk" at bounding box center [385, 277] width 239 height 21
type input "[PERSON_NAME], [PERSON_NAME], Yarmuk"
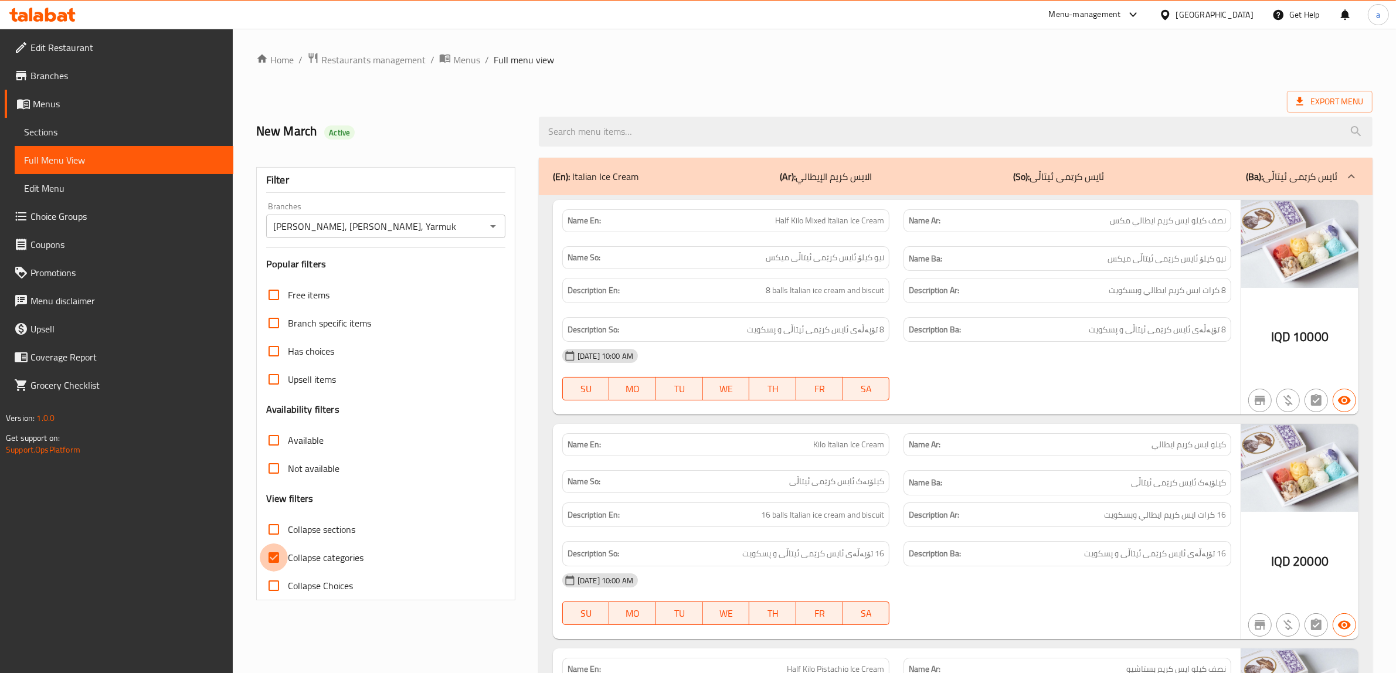
click at [279, 557] on input "Collapse categories" at bounding box center [274, 557] width 28 height 28
checkbox input "false"
click at [274, 526] on input "Collapse sections" at bounding box center [274, 529] width 28 height 28
checkbox input "true"
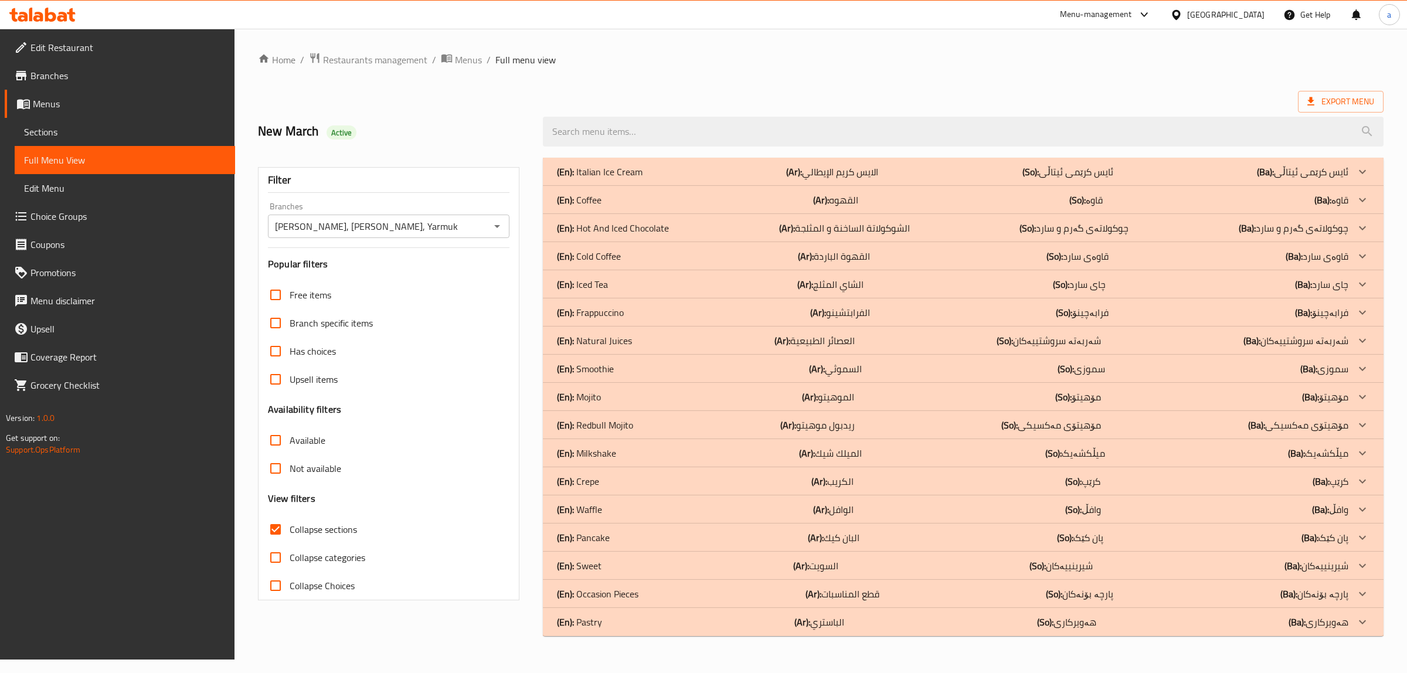
click at [603, 254] on p "(En): Cold Coffee" at bounding box center [589, 256] width 64 height 14
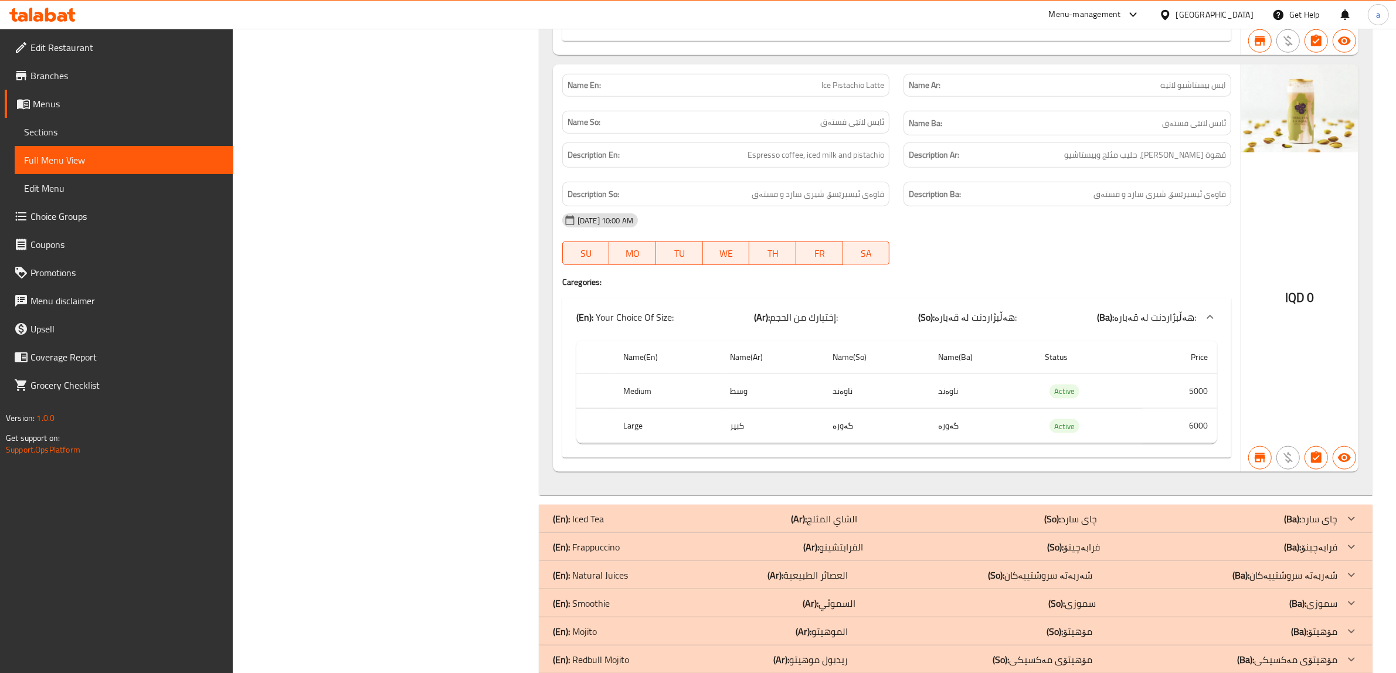
scroll to position [1758, 0]
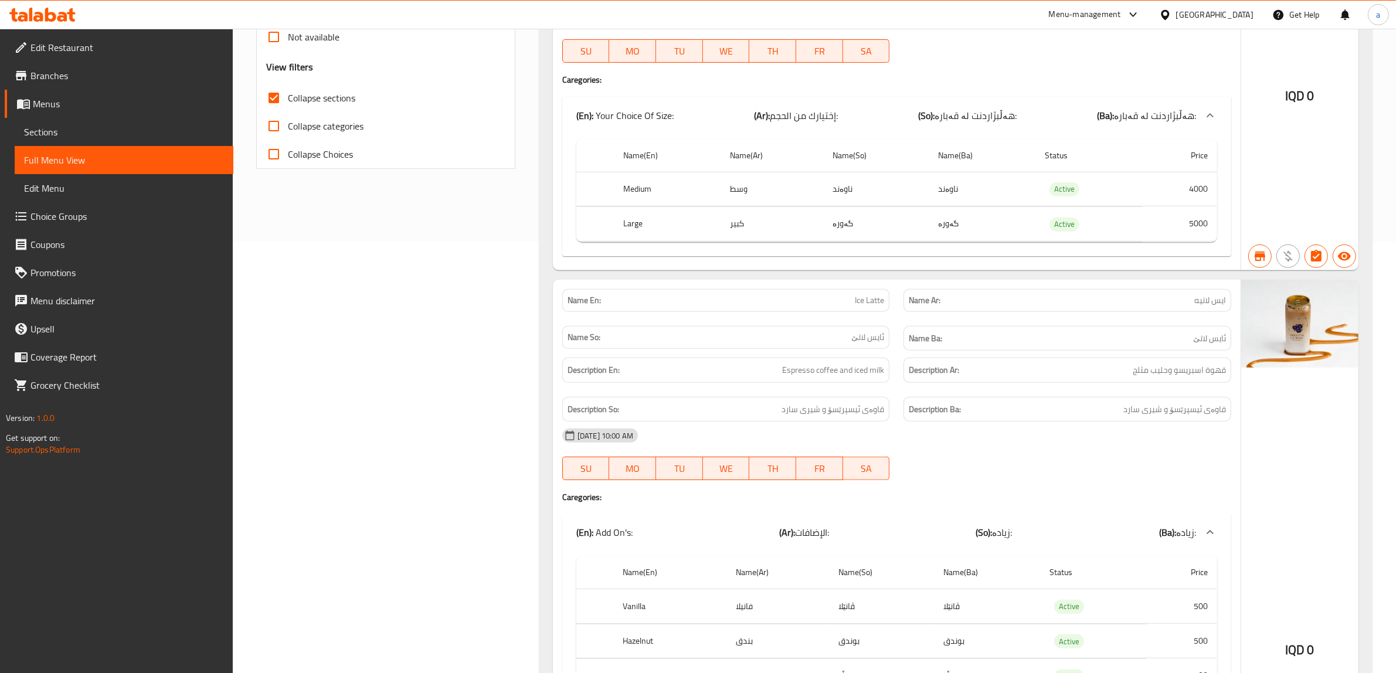
scroll to position [0, 0]
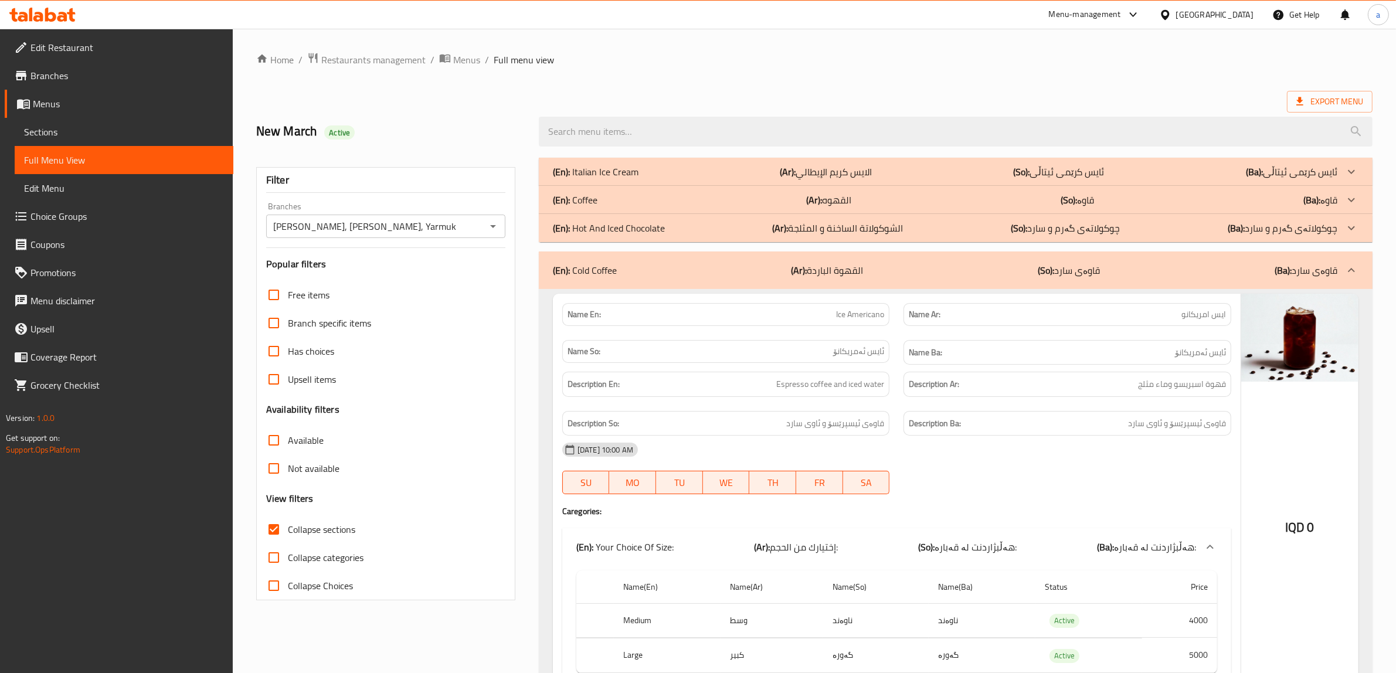
drag, startPoint x: 1100, startPoint y: 212, endPoint x: 1057, endPoint y: 19, distance: 197.0
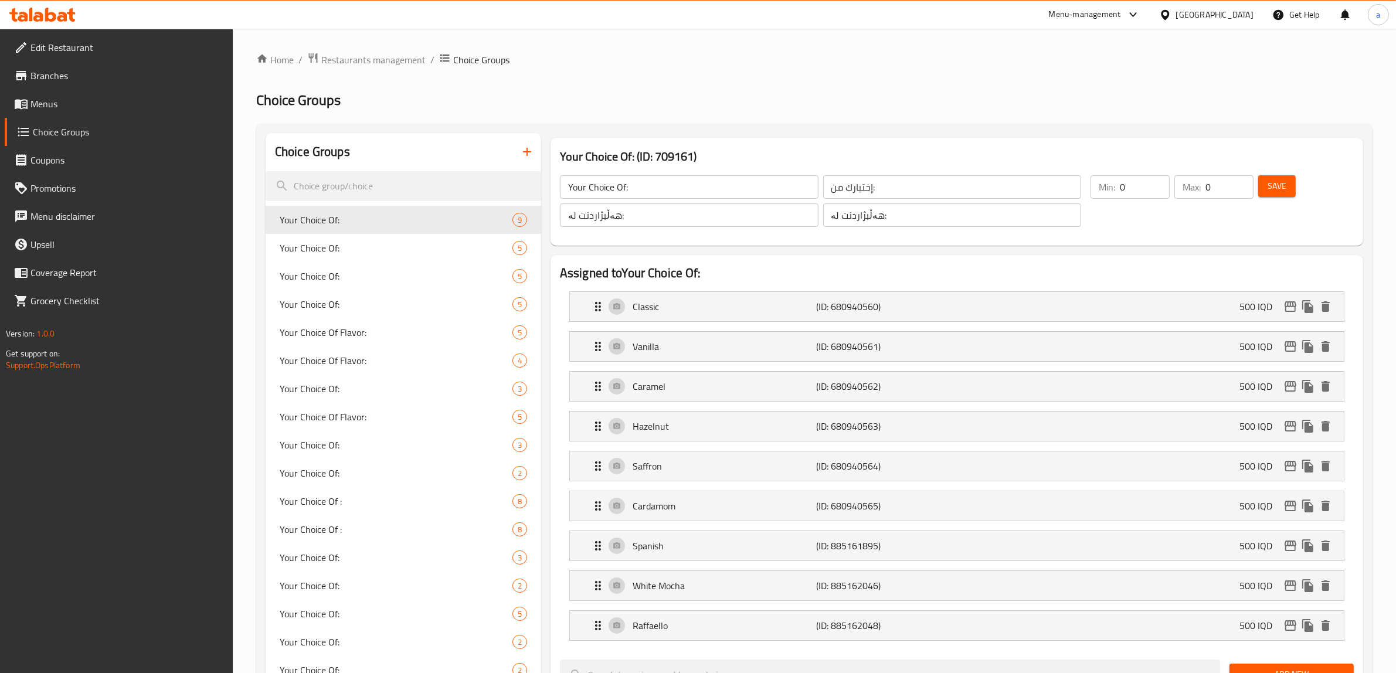
click at [60, 101] on span "Menus" at bounding box center [126, 104] width 193 height 14
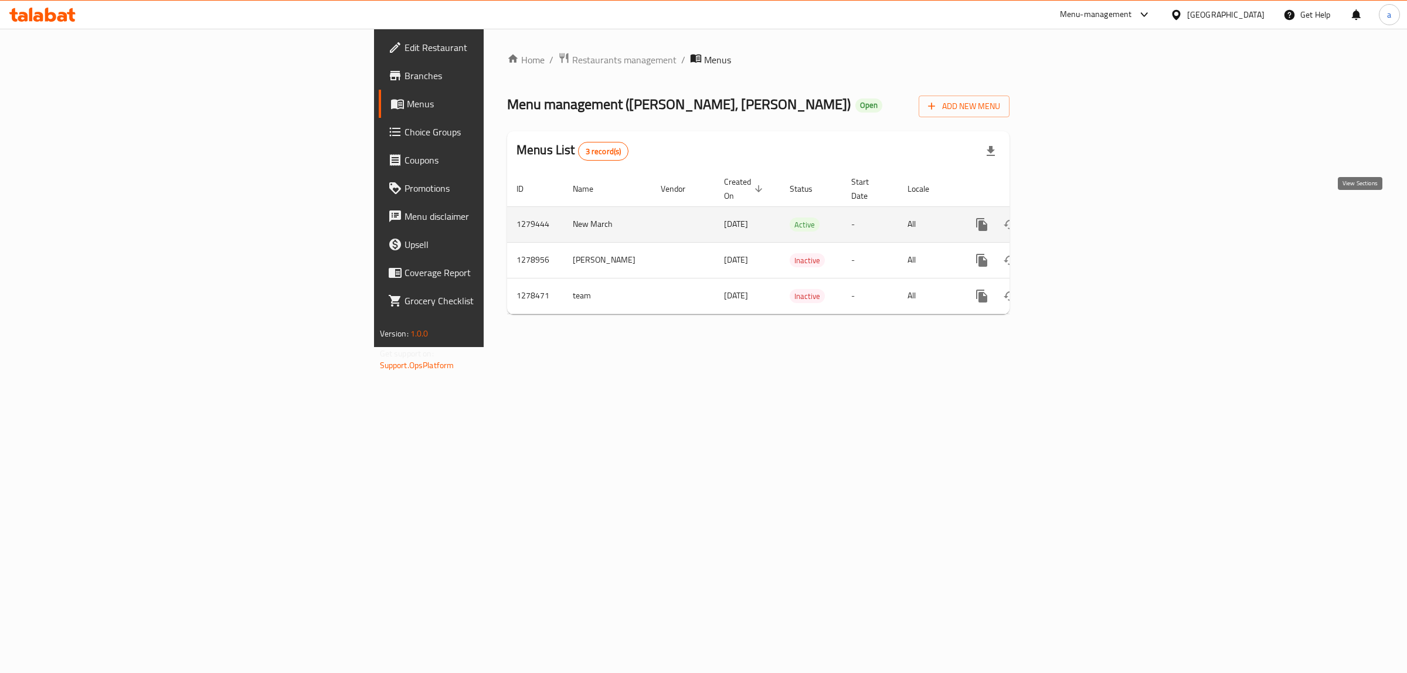
click at [1080, 224] on div "enhanced table" at bounding box center [1024, 224] width 113 height 28
click at [1080, 215] on link "enhanced table" at bounding box center [1066, 224] width 28 height 28
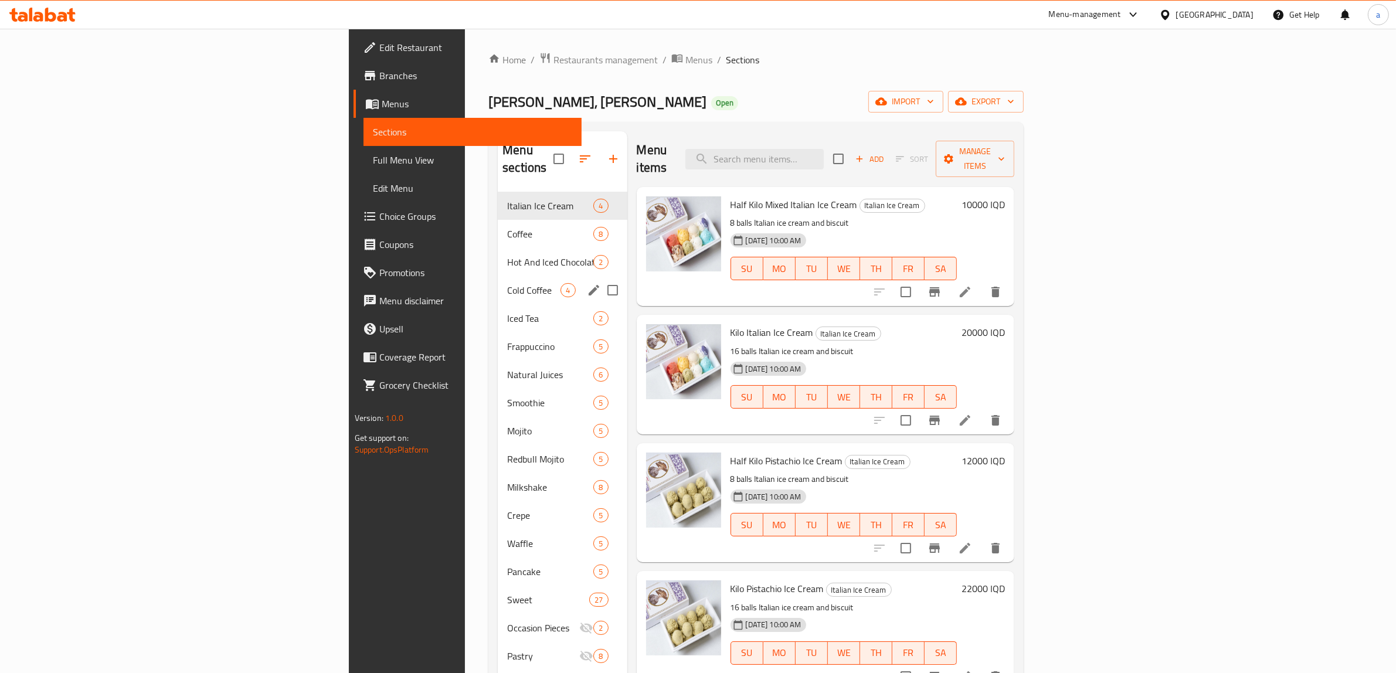
click at [498, 276] on div "Cold Coffee 4" at bounding box center [562, 290] width 129 height 28
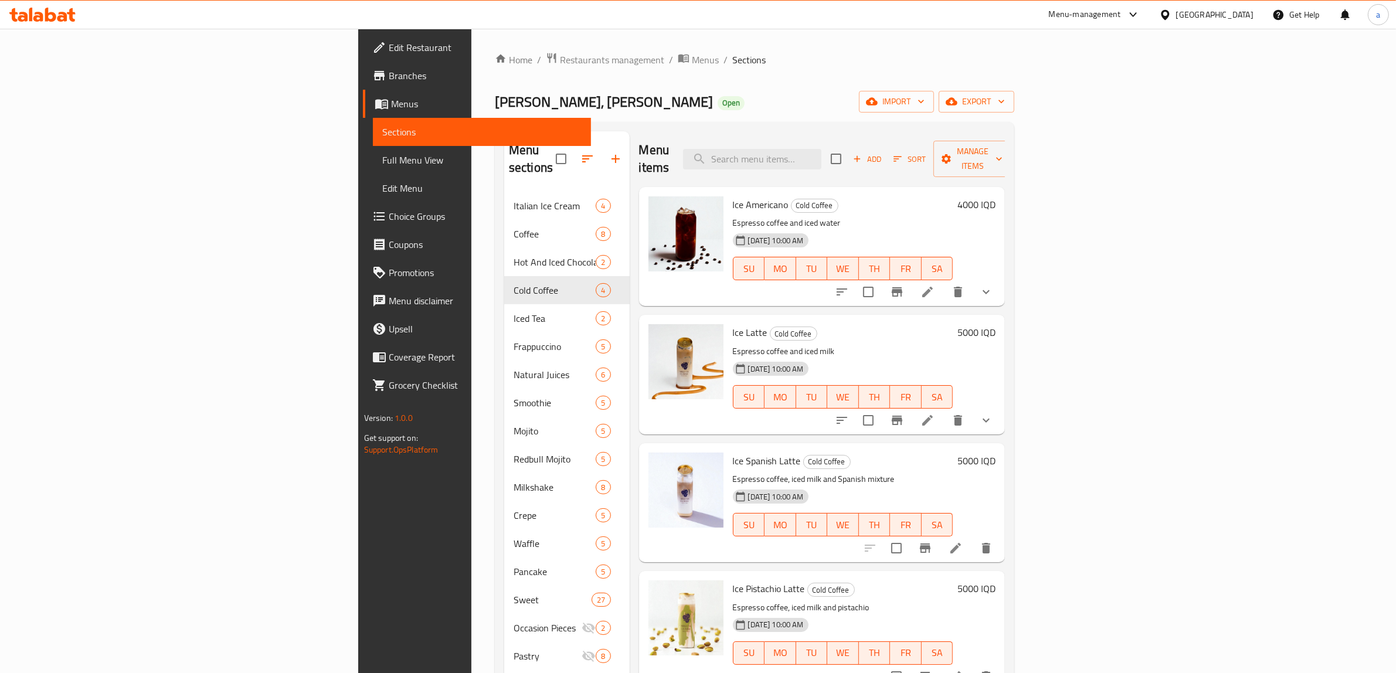
click at [995, 196] on h6 "4000 IQD" at bounding box center [976, 204] width 38 height 16
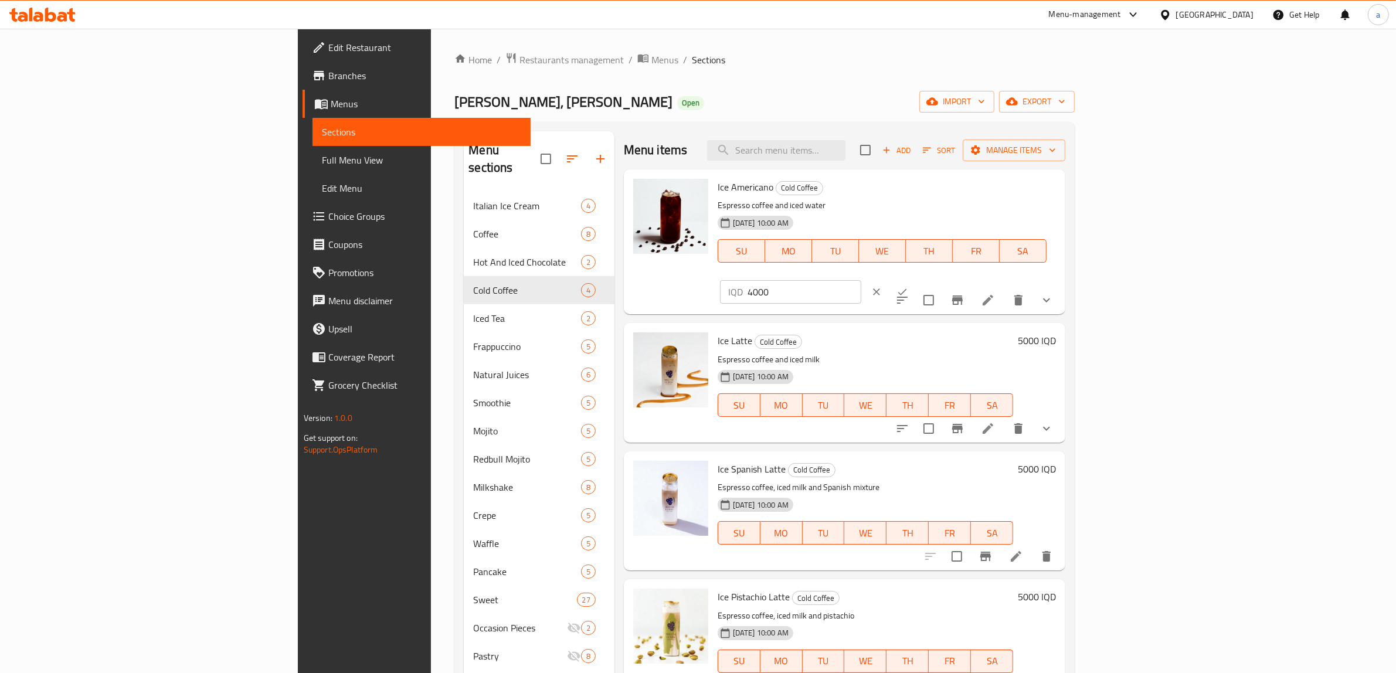
click at [861, 280] on input "4000" at bounding box center [804, 291] width 114 height 23
type input "0"
click at [907, 289] on icon "ok" at bounding box center [902, 292] width 9 height 6
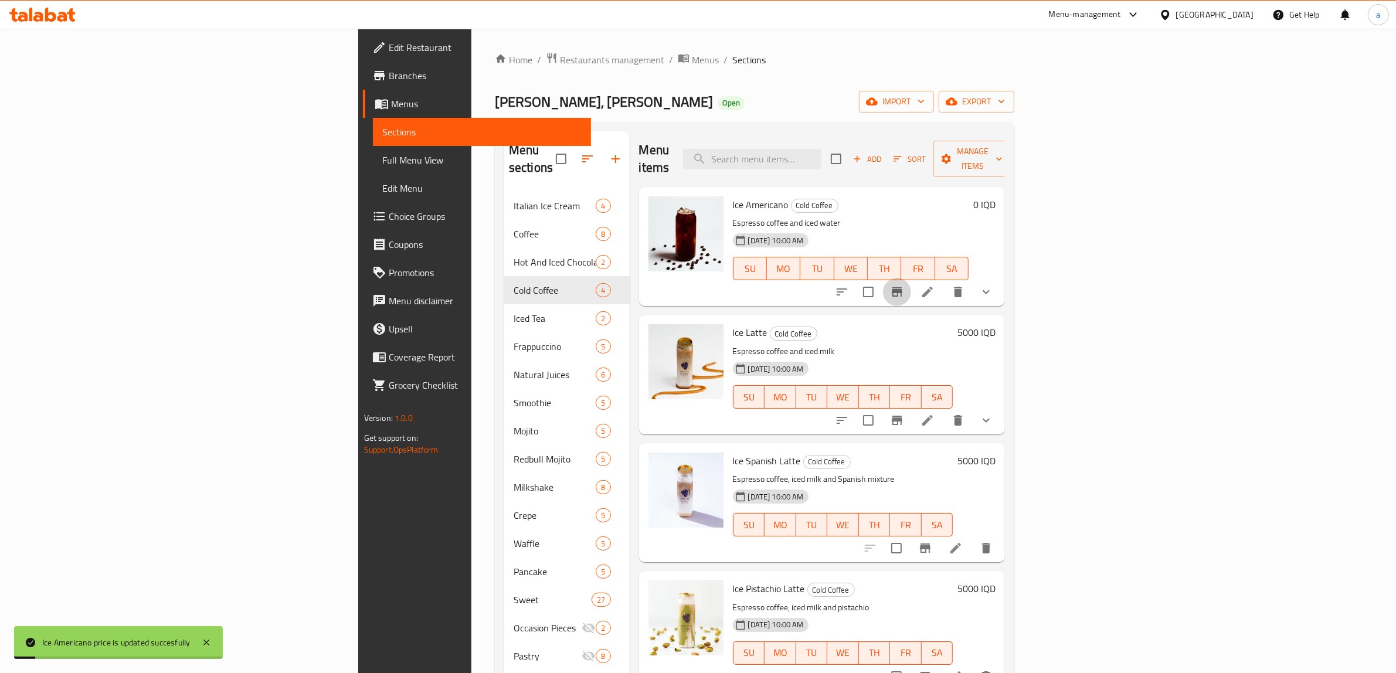
click at [902, 287] on icon "Branch-specific-item" at bounding box center [897, 291] width 11 height 9
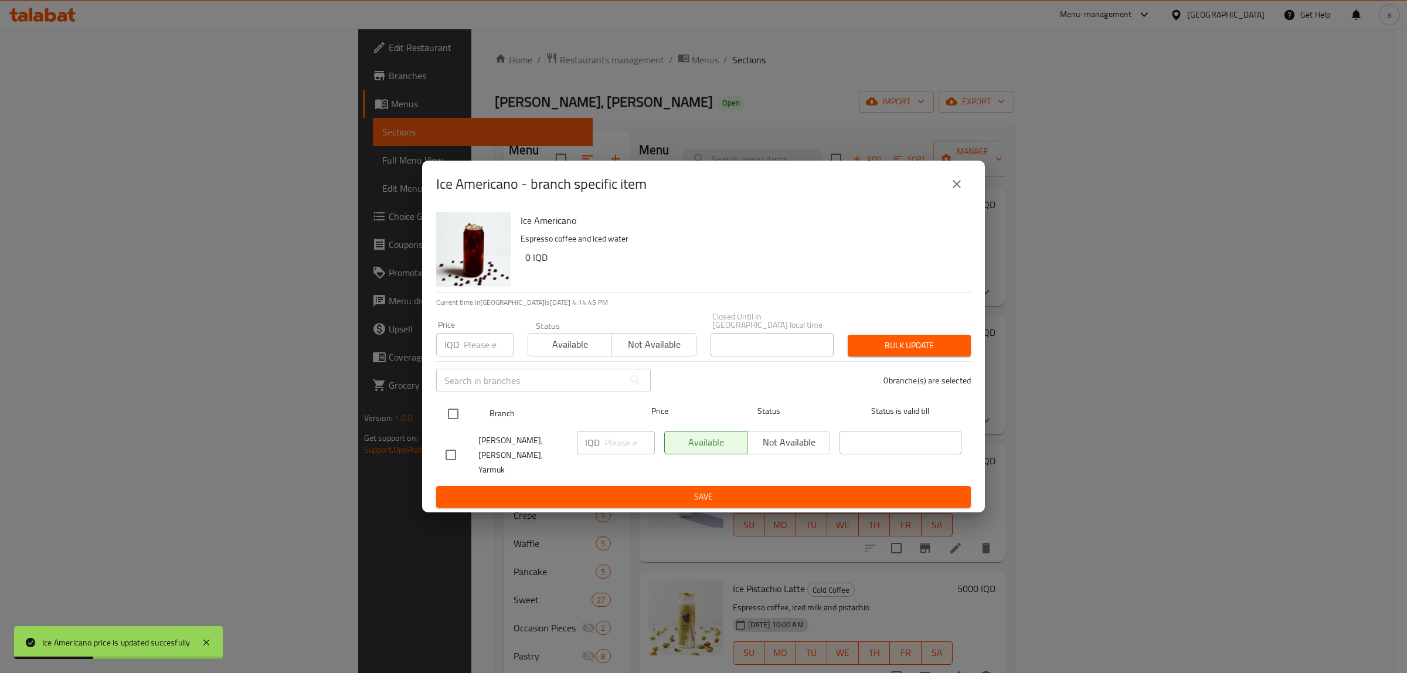
click at [450, 414] on input "checkbox" at bounding box center [453, 414] width 25 height 25
checkbox input "true"
click at [607, 446] on input "number" at bounding box center [629, 442] width 50 height 23
paste input "0"
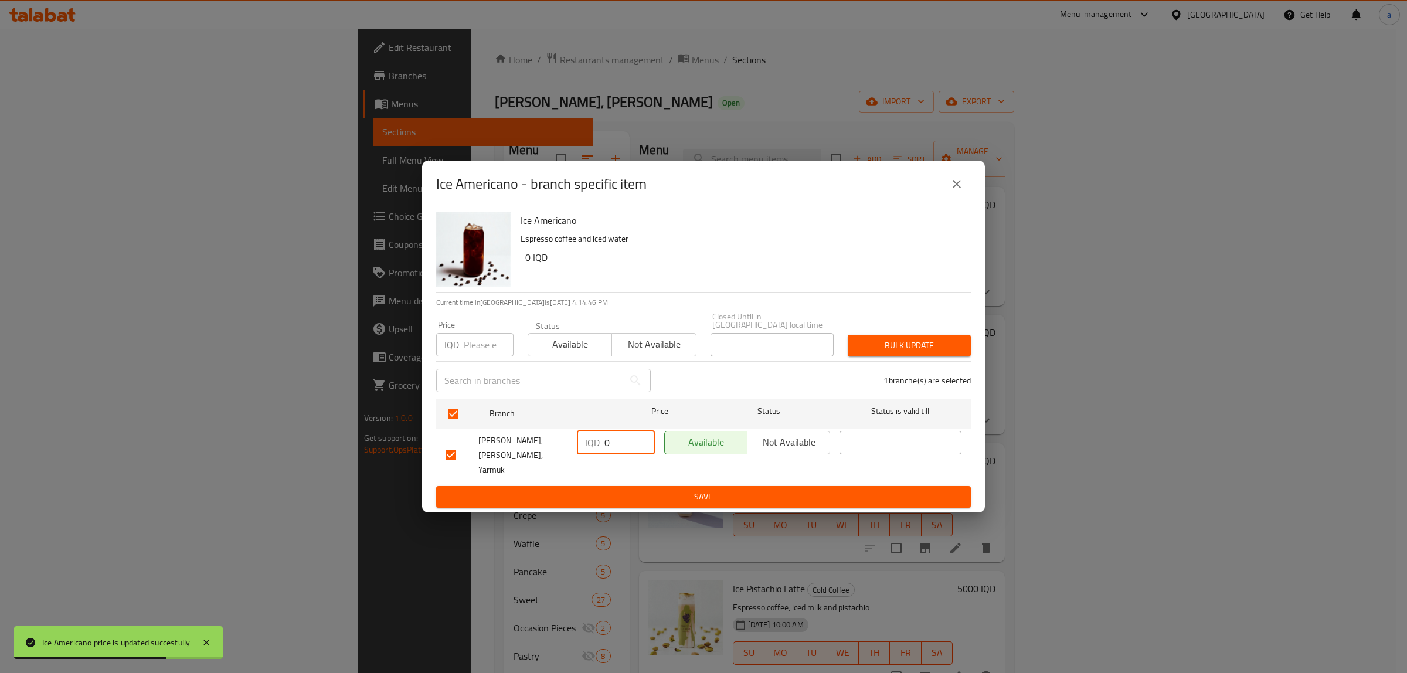
type input "0"
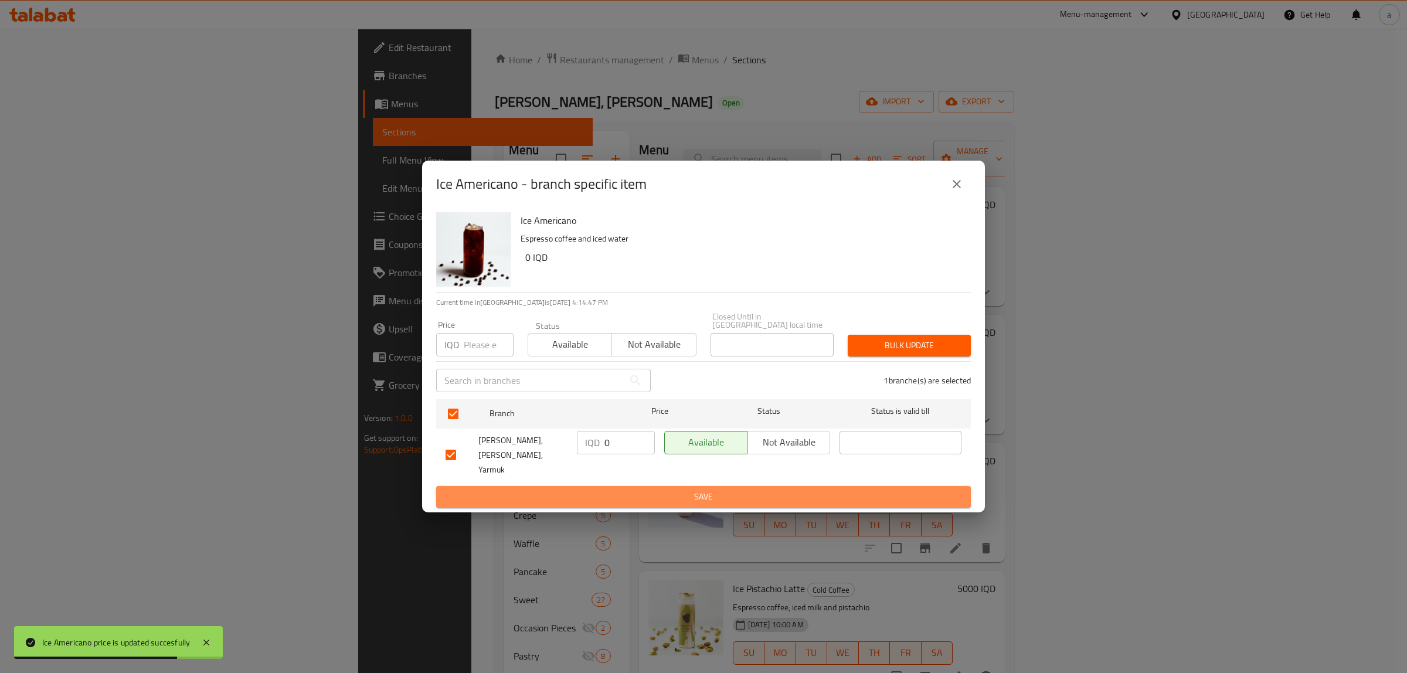
click at [628, 486] on button "Save" at bounding box center [703, 497] width 535 height 22
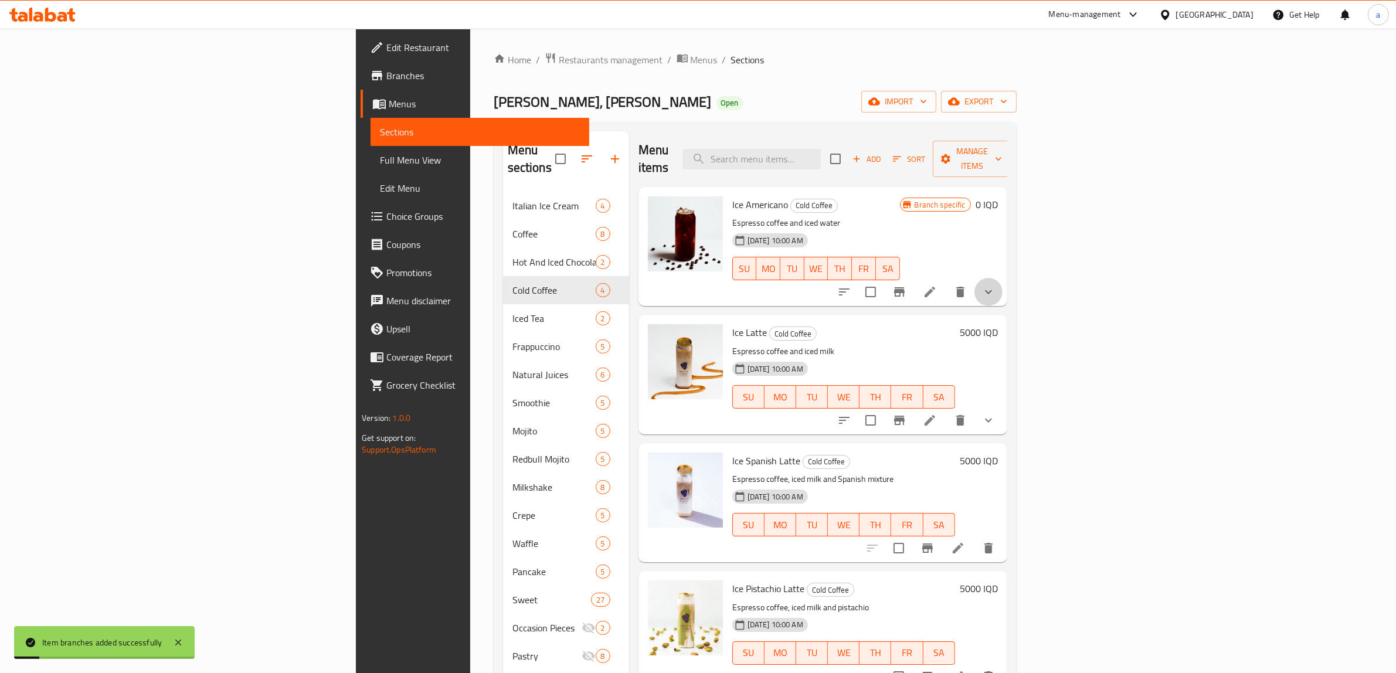
click at [1002, 280] on button "show more" at bounding box center [988, 292] width 28 height 28
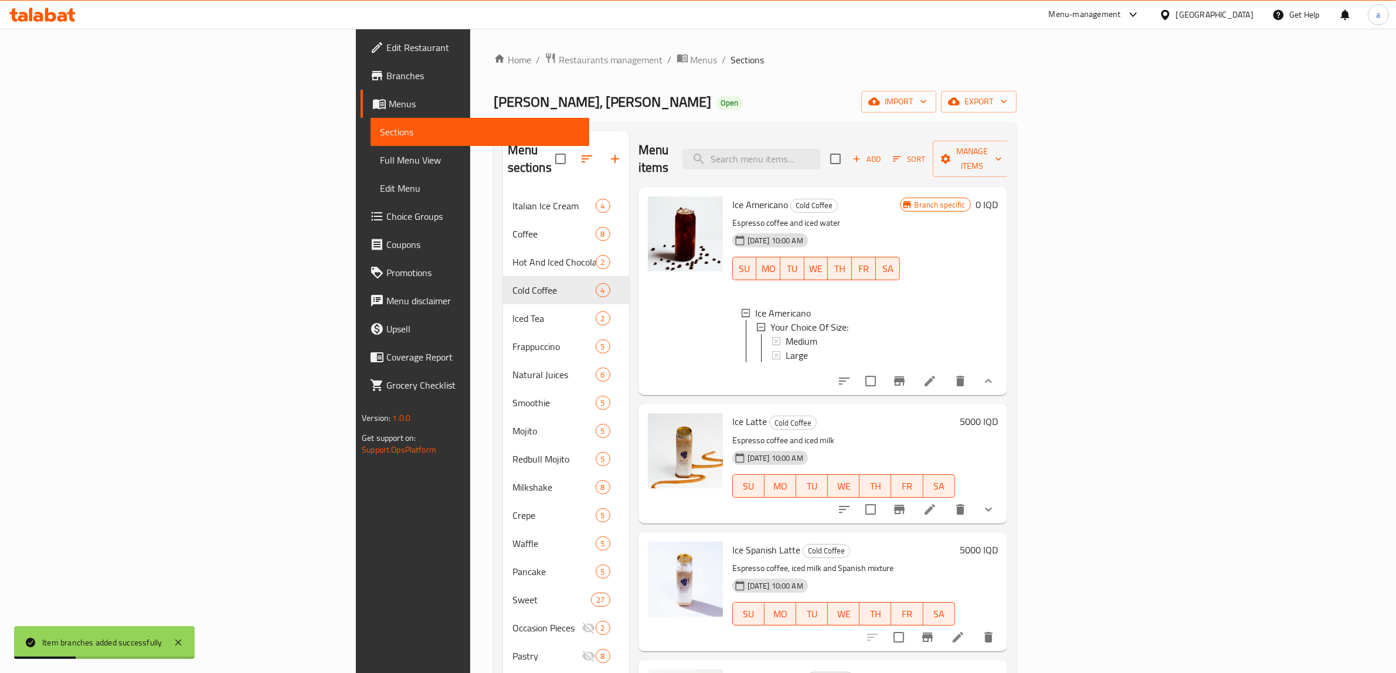
click at [946, 377] on li at bounding box center [929, 380] width 33 height 21
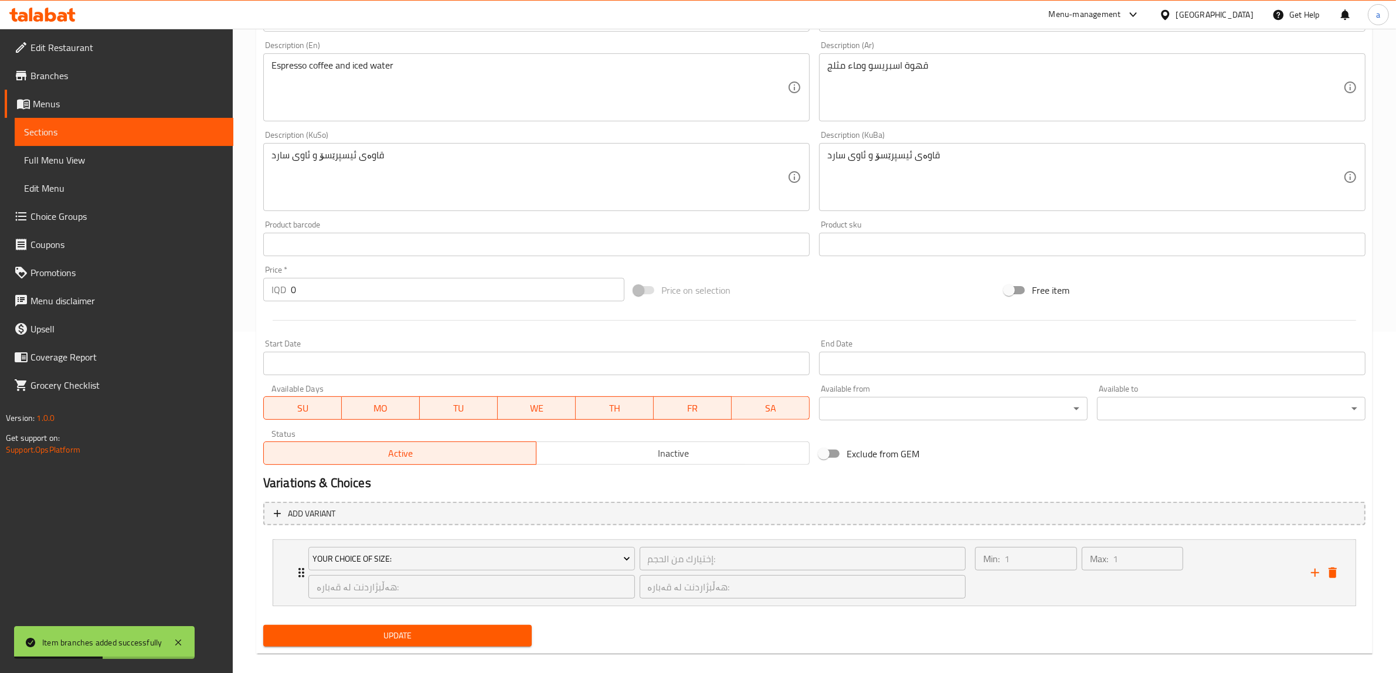
scroll to position [353, 0]
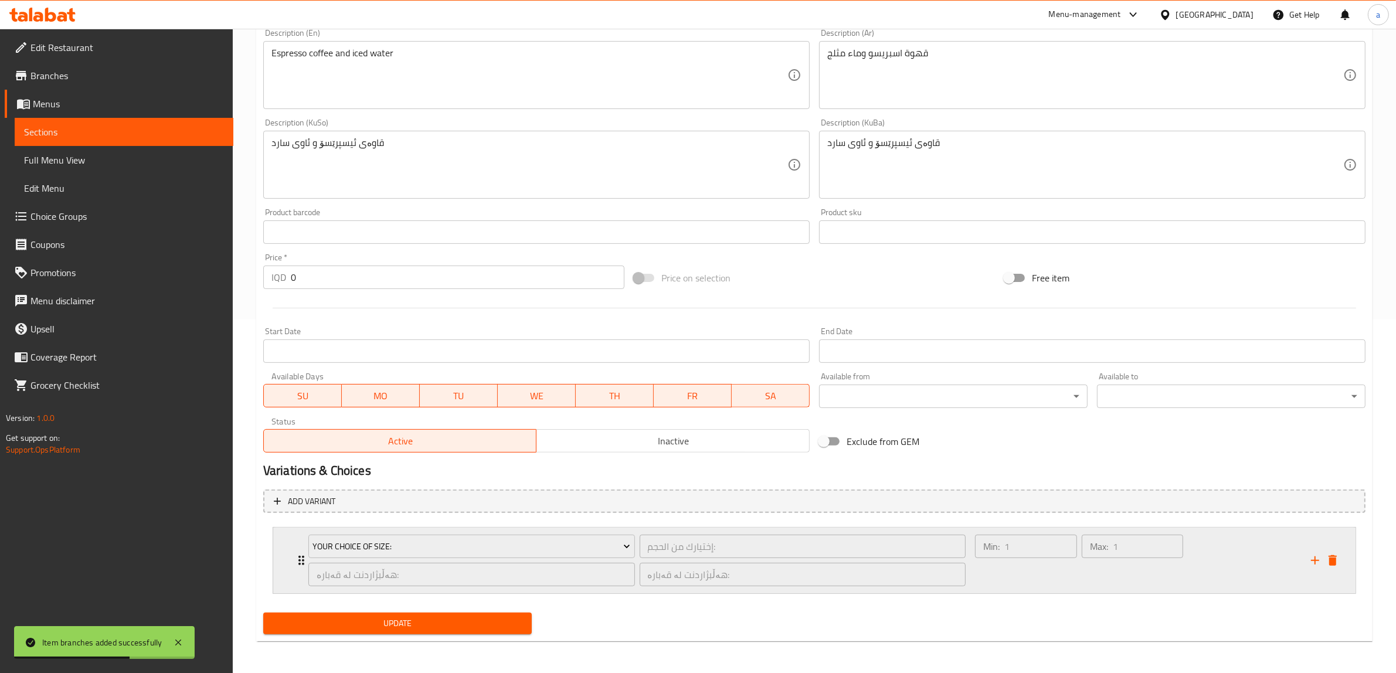
click at [304, 563] on div "Your Choice Of Size: إختيارك من الحجم: ​ هەڵبژاردنت لە قەبارە: ​ هەڵبژاردنت لە …" at bounding box center [636, 561] width 671 height 66
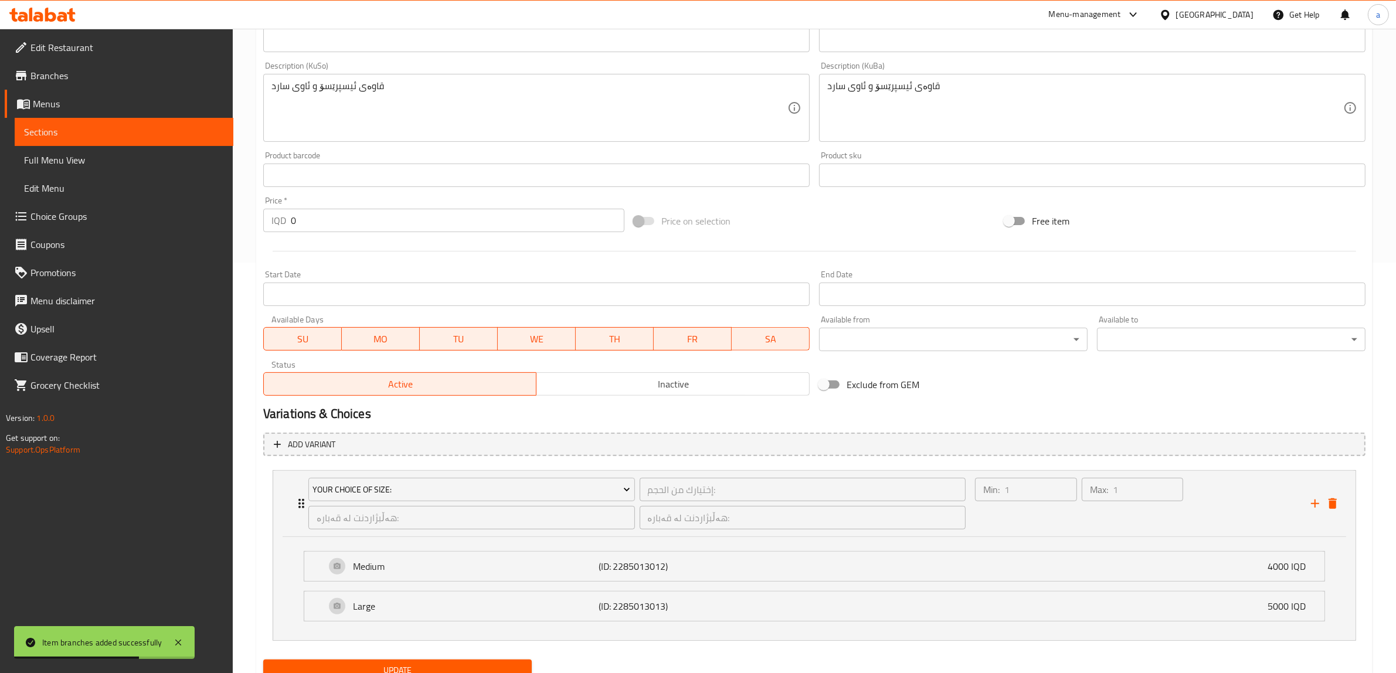
scroll to position [458, 0]
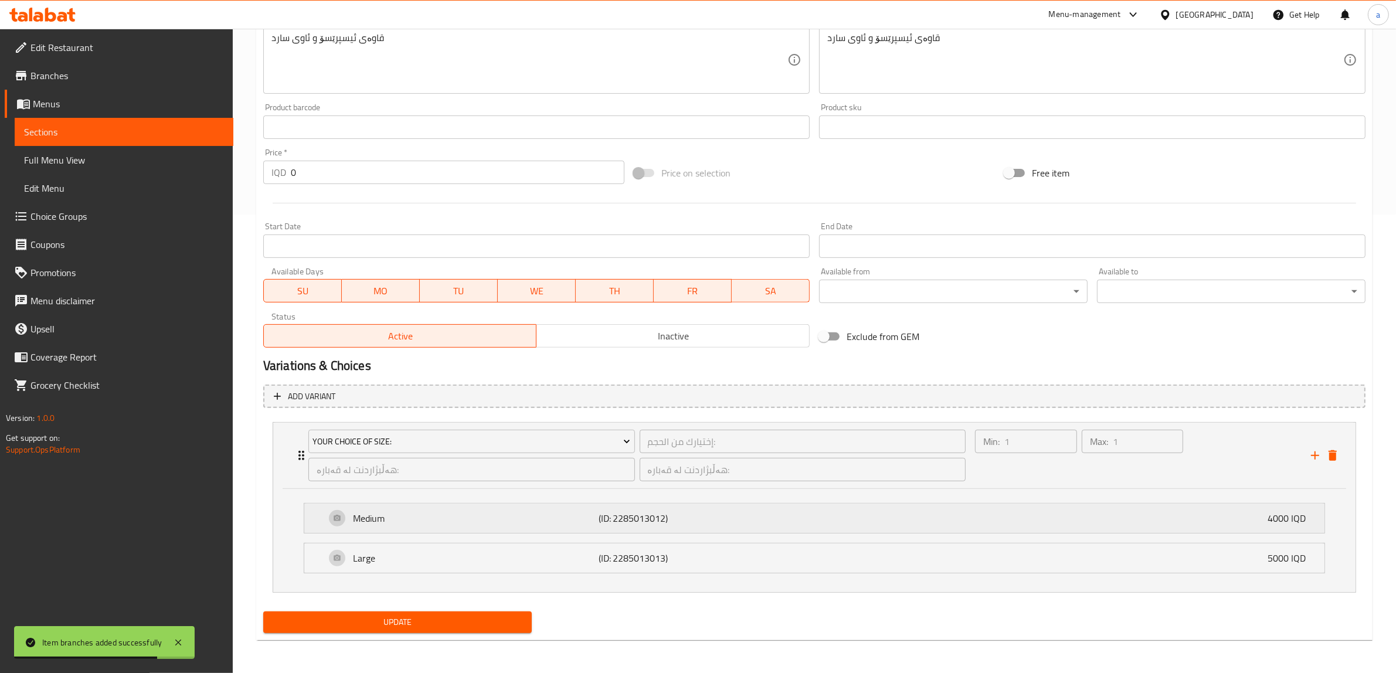
click at [424, 523] on p "Medium" at bounding box center [476, 518] width 246 height 14
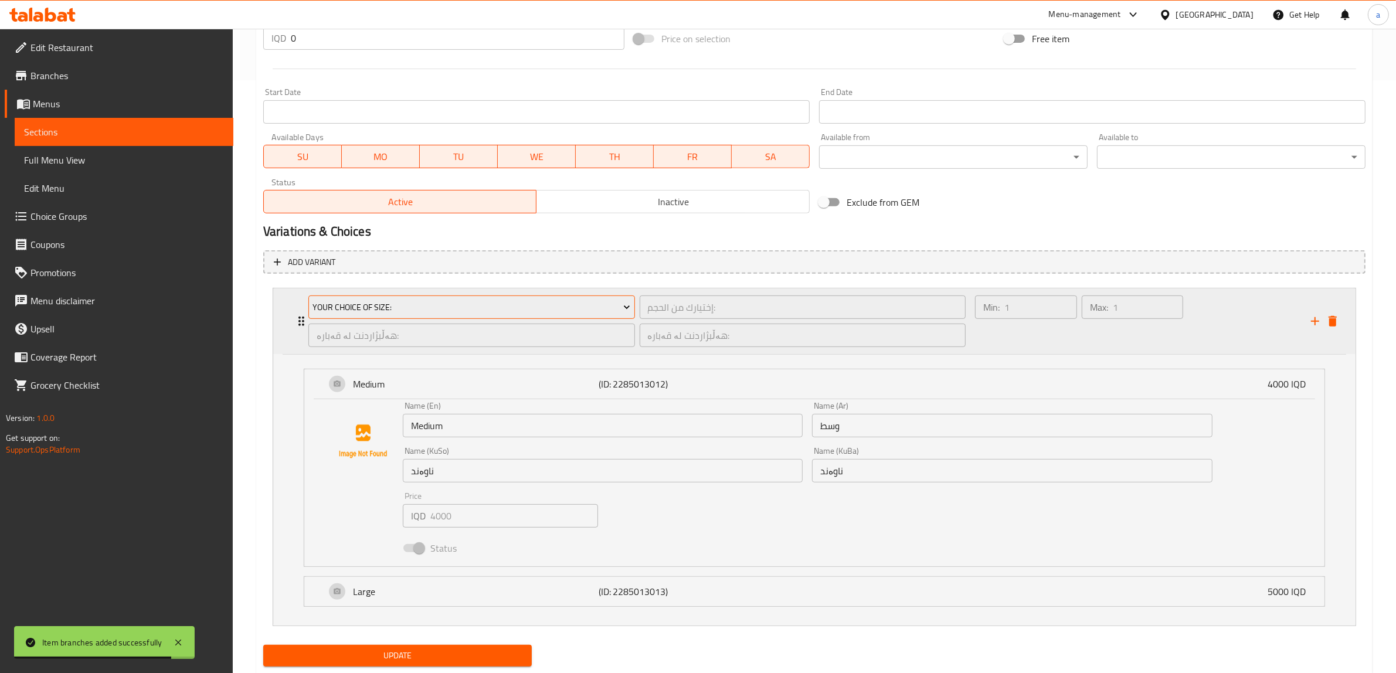
scroll to position [625, 0]
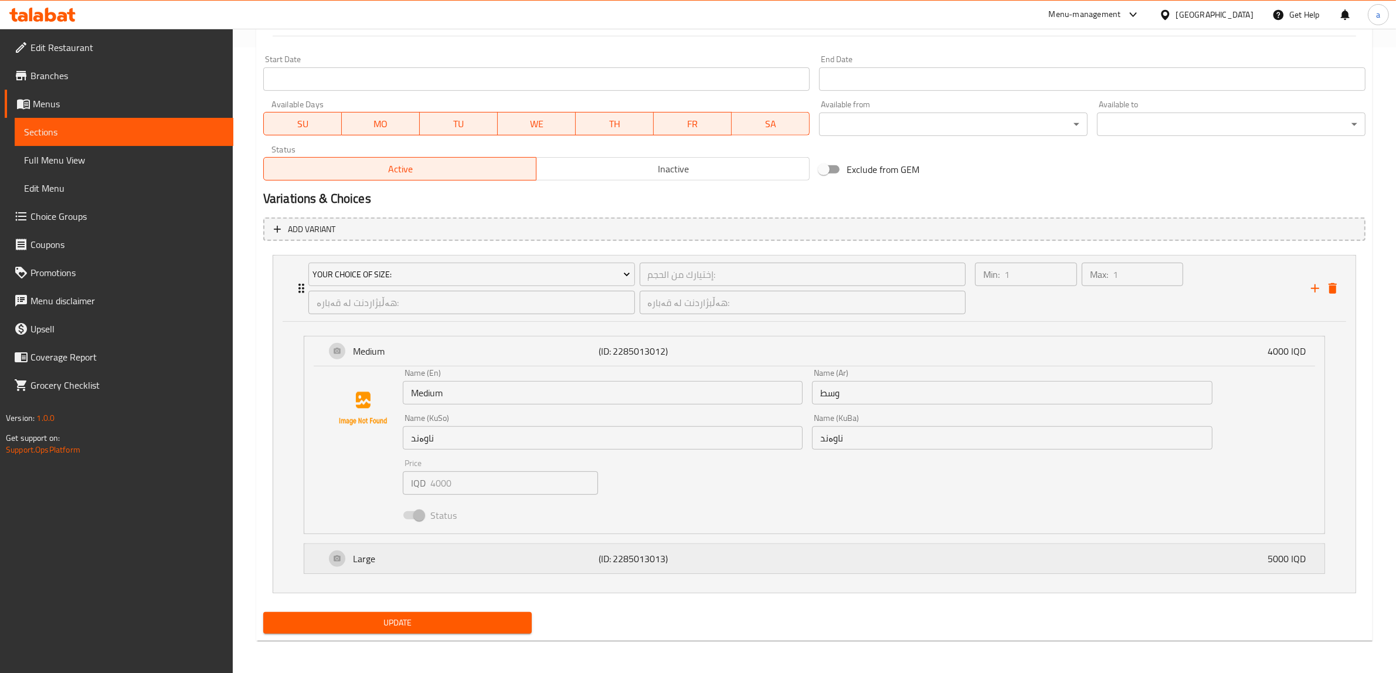
click at [631, 563] on p "(ID: 2285013013)" at bounding box center [680, 559] width 164 height 14
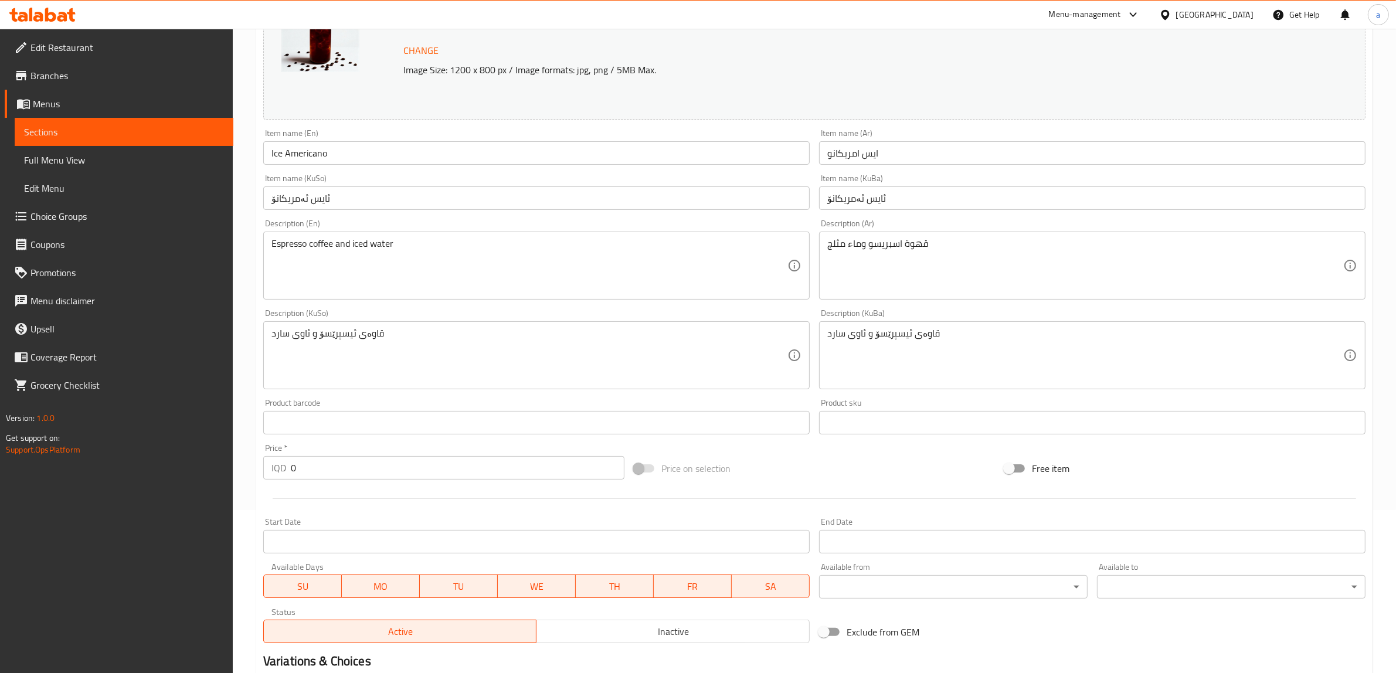
scroll to position [0, 0]
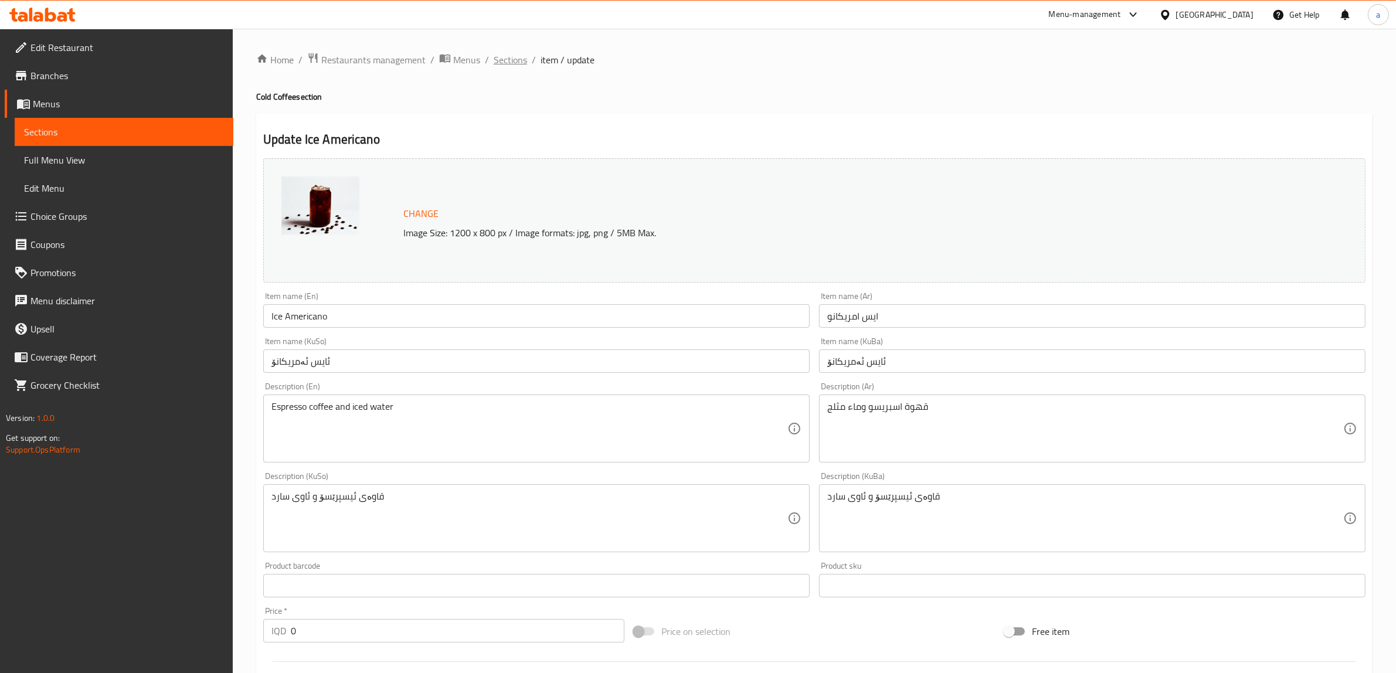
click at [503, 63] on span "Sections" at bounding box center [510, 60] width 33 height 14
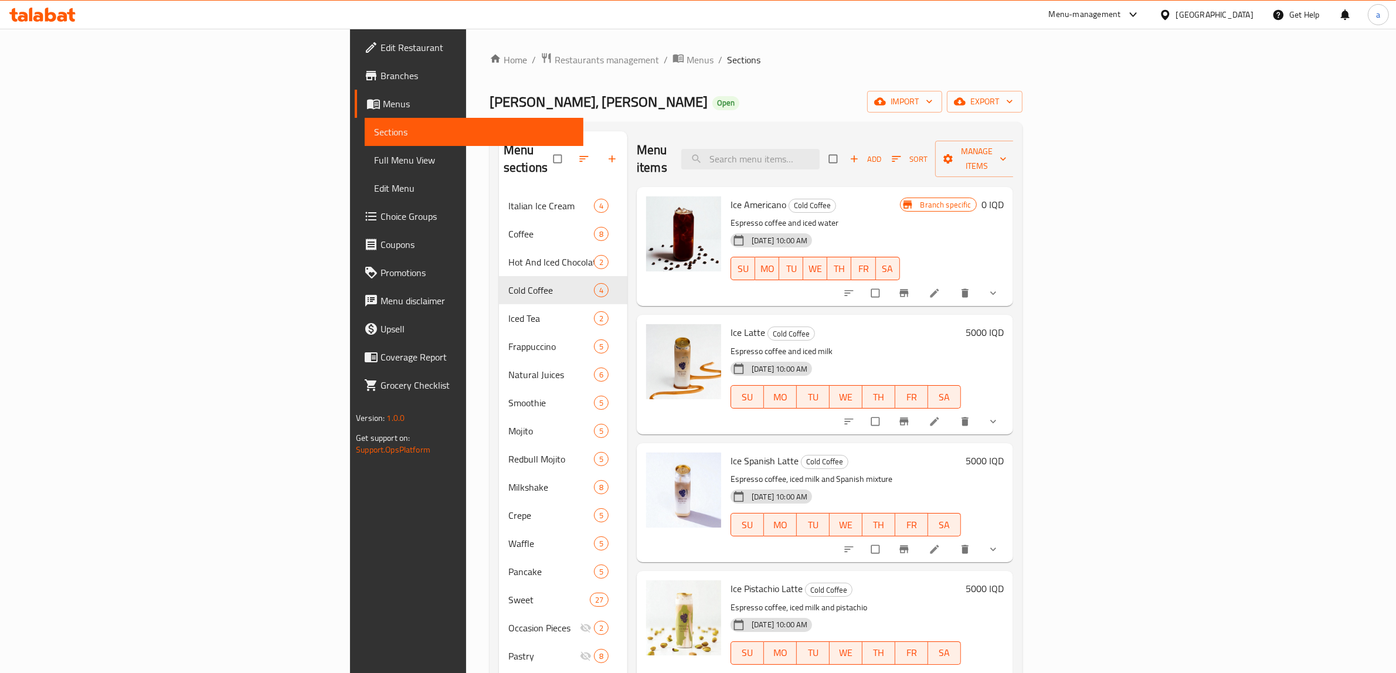
click at [1004, 324] on h6 "5000 IQD" at bounding box center [984, 332] width 38 height 16
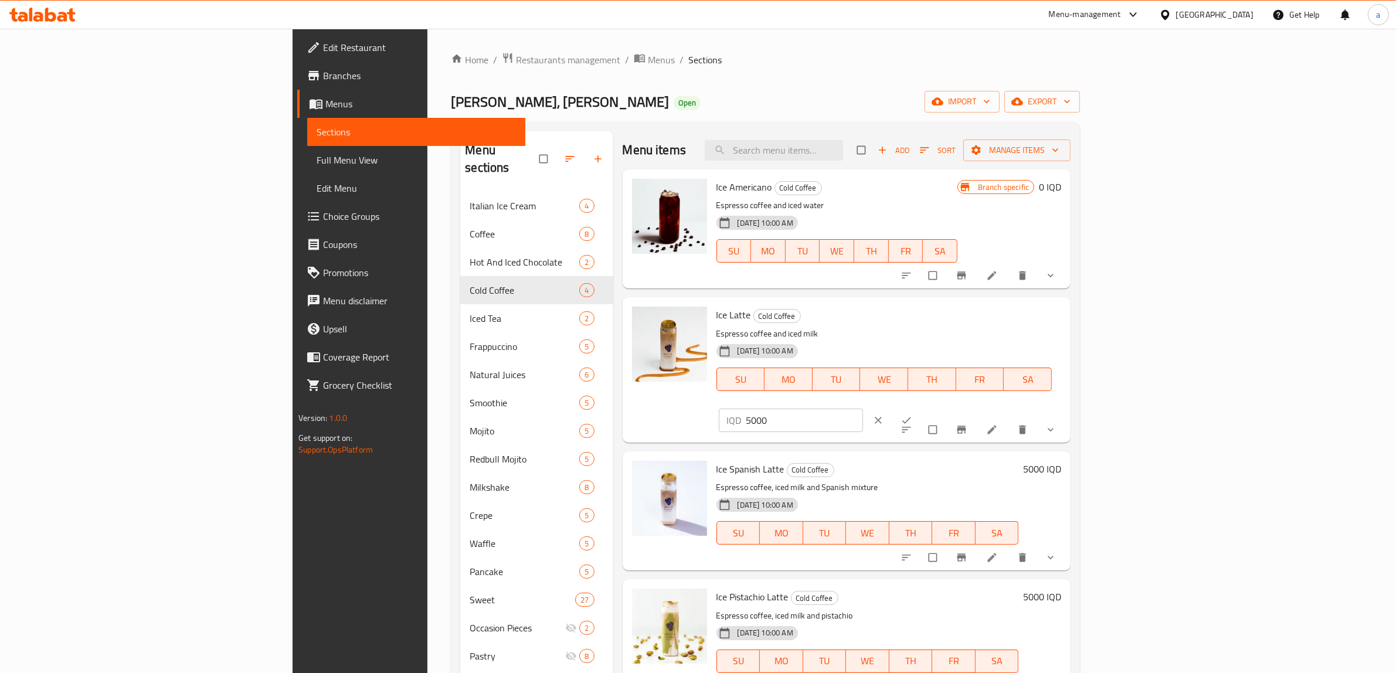
click at [863, 409] on input "5000" at bounding box center [804, 420] width 117 height 23
type input "0"
click at [911, 417] on icon "ok" at bounding box center [906, 420] width 9 height 6
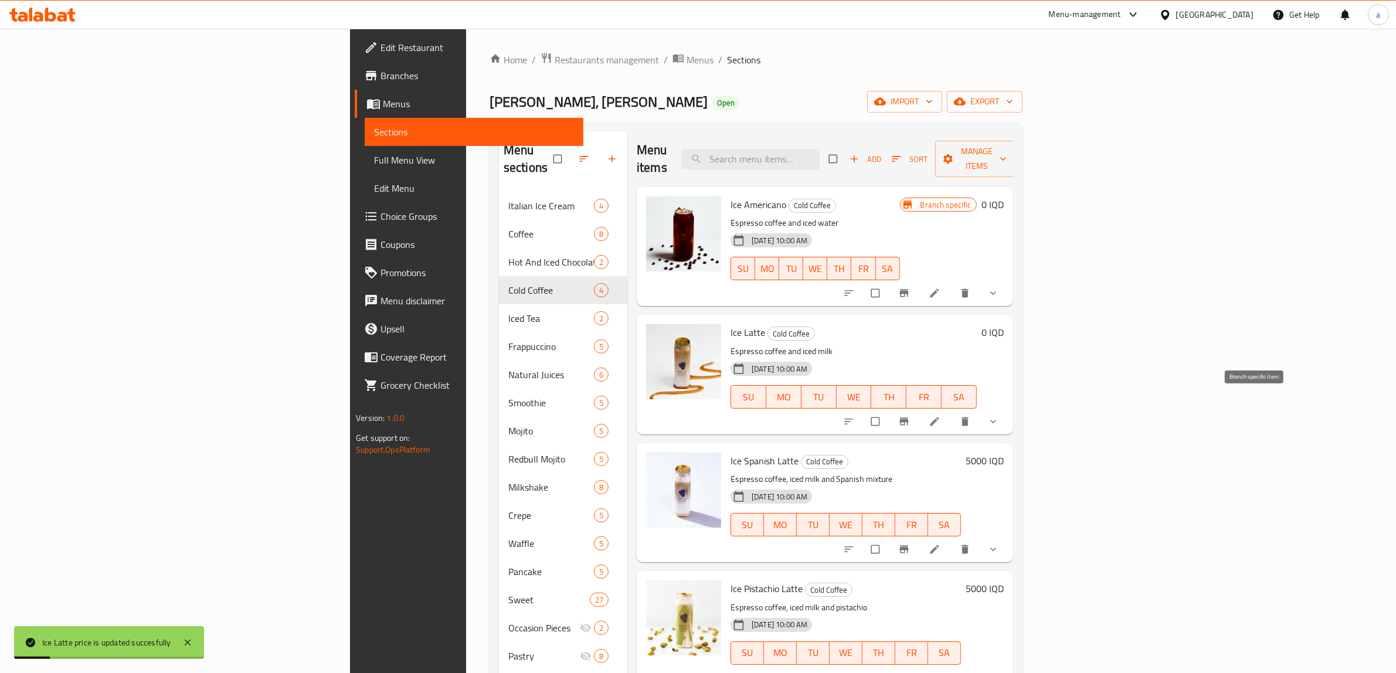
click at [908, 417] on icon "Branch-specific-item" at bounding box center [903, 421] width 9 height 8
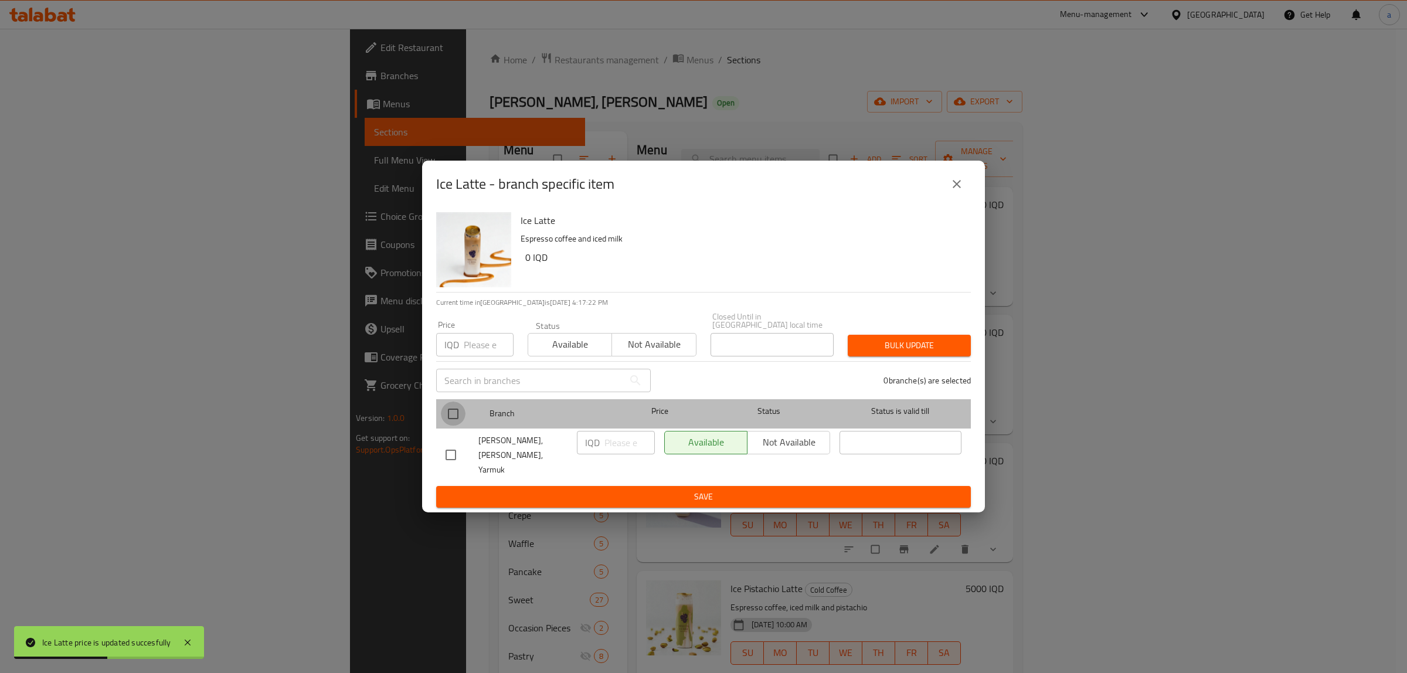
click at [447, 414] on input "checkbox" at bounding box center [453, 414] width 25 height 25
checkbox input "true"
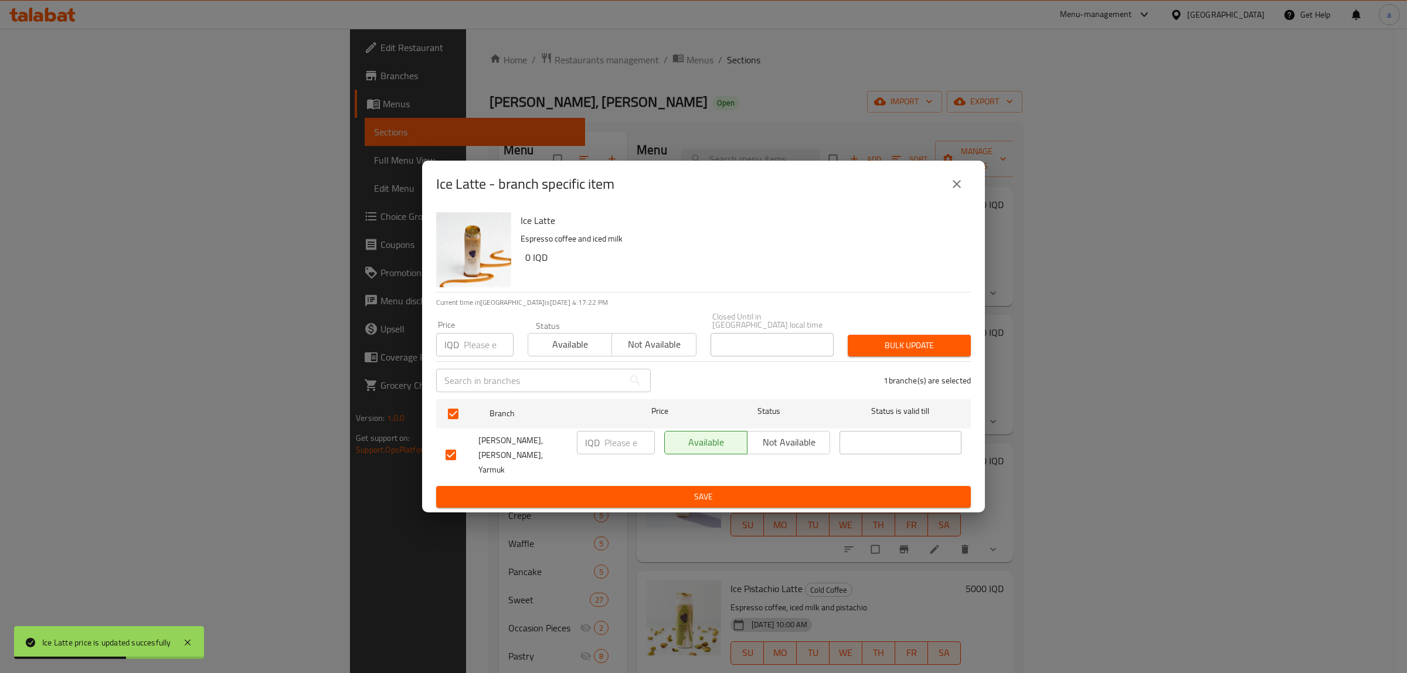
click at [608, 448] on input "number" at bounding box center [629, 442] width 50 height 23
paste input "0"
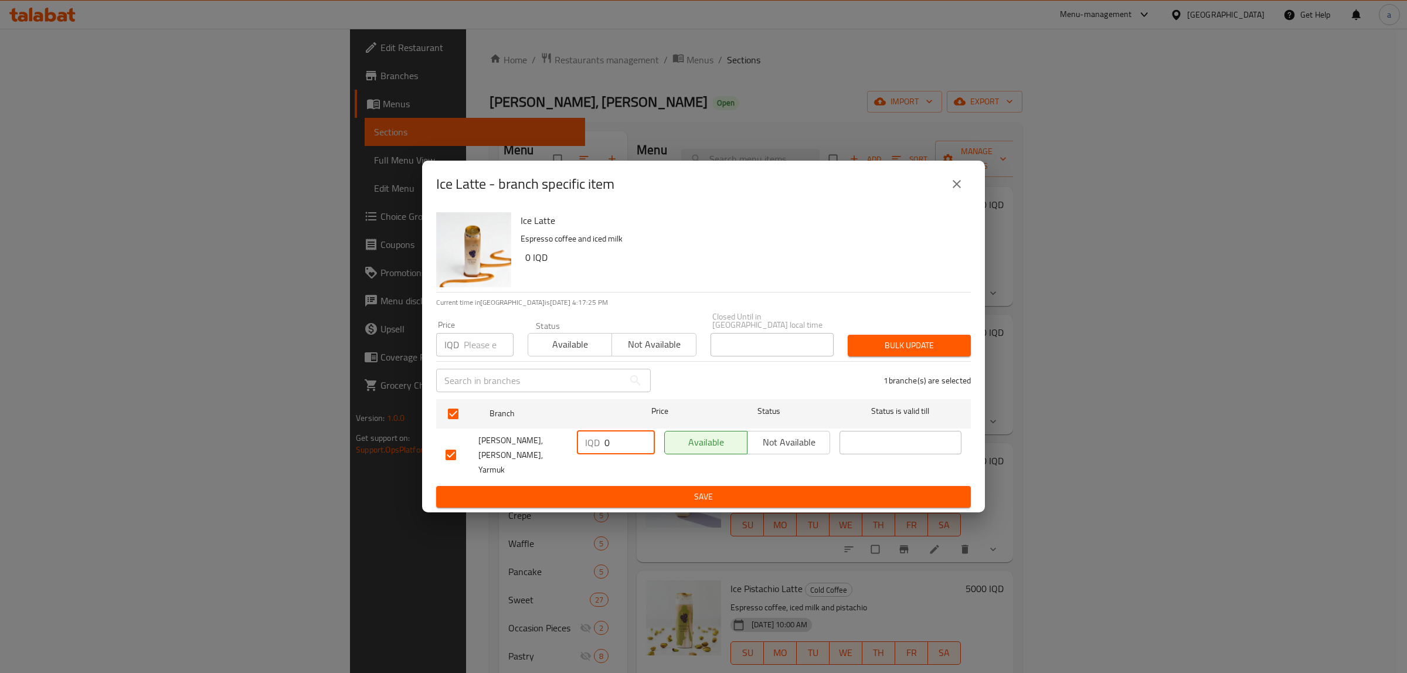
type input "0"
click at [698, 489] on span "Save" at bounding box center [703, 496] width 516 height 15
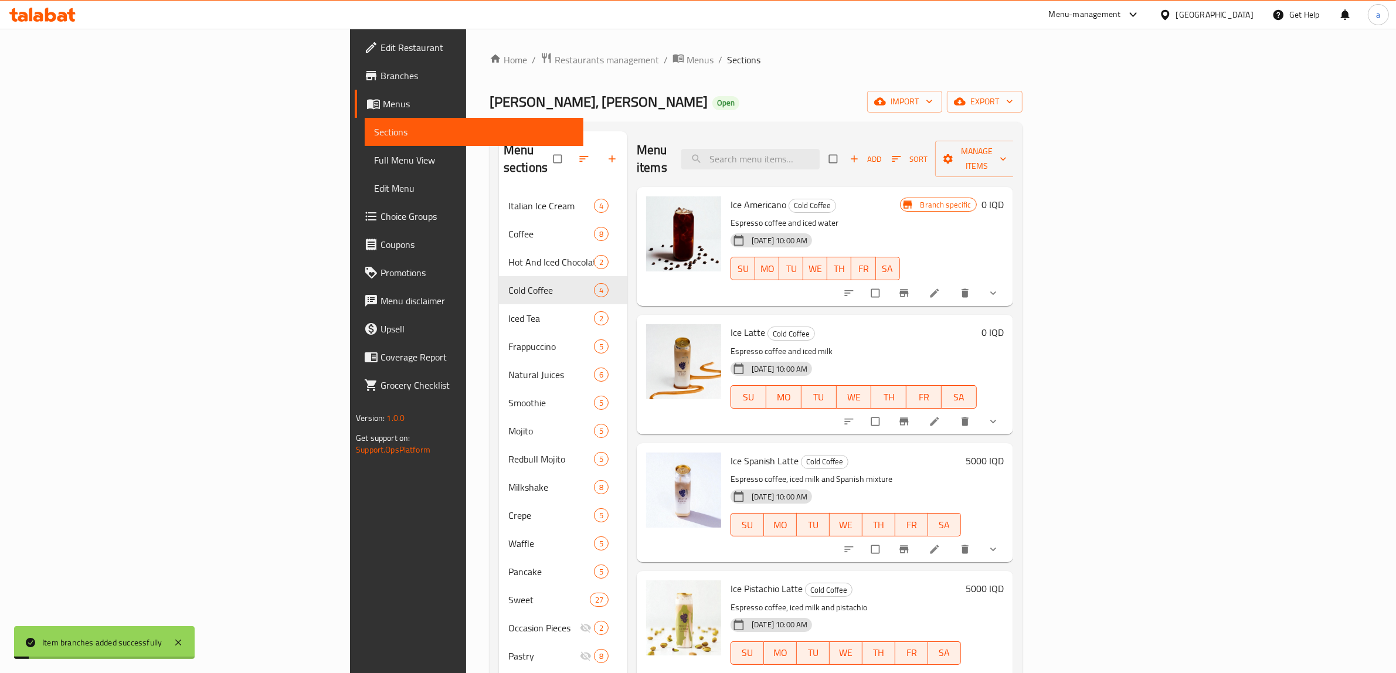
click at [1004, 453] on h6 "5000 IQD" at bounding box center [984, 461] width 38 height 16
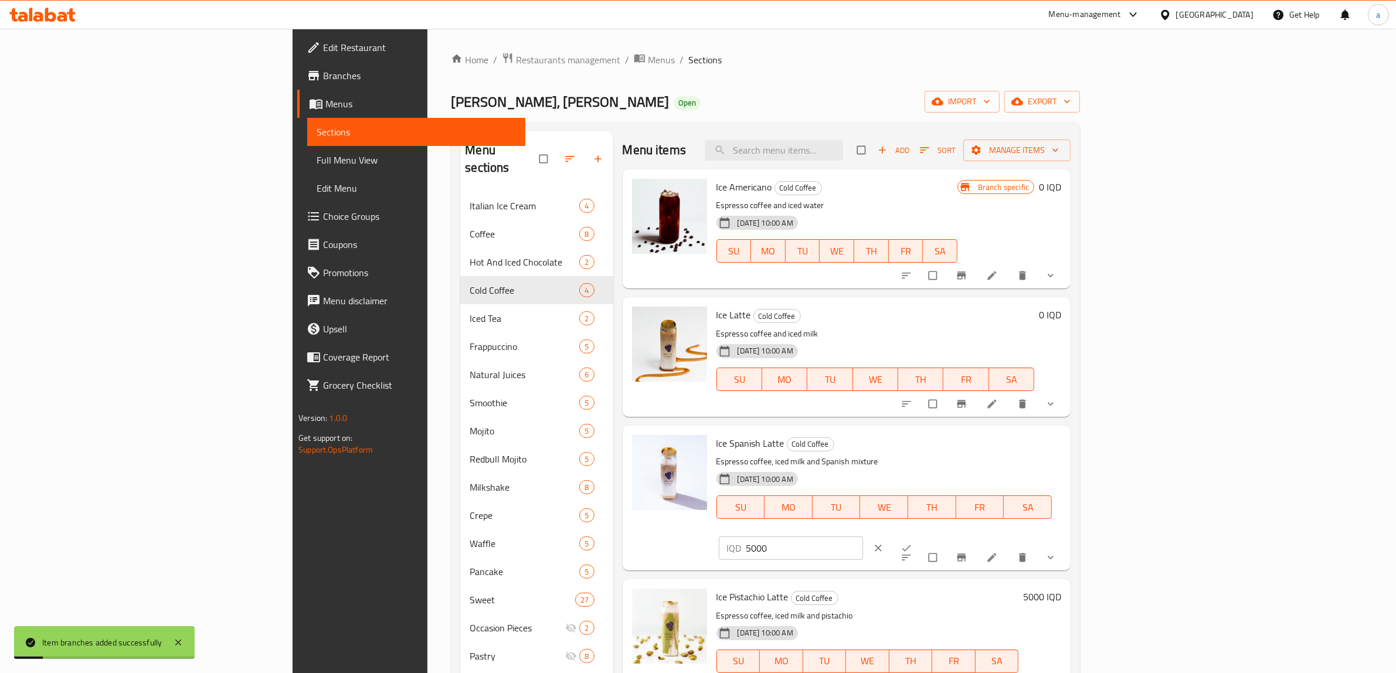
click at [863, 536] on input "5000" at bounding box center [804, 547] width 117 height 23
paste input "number"
type input "0"
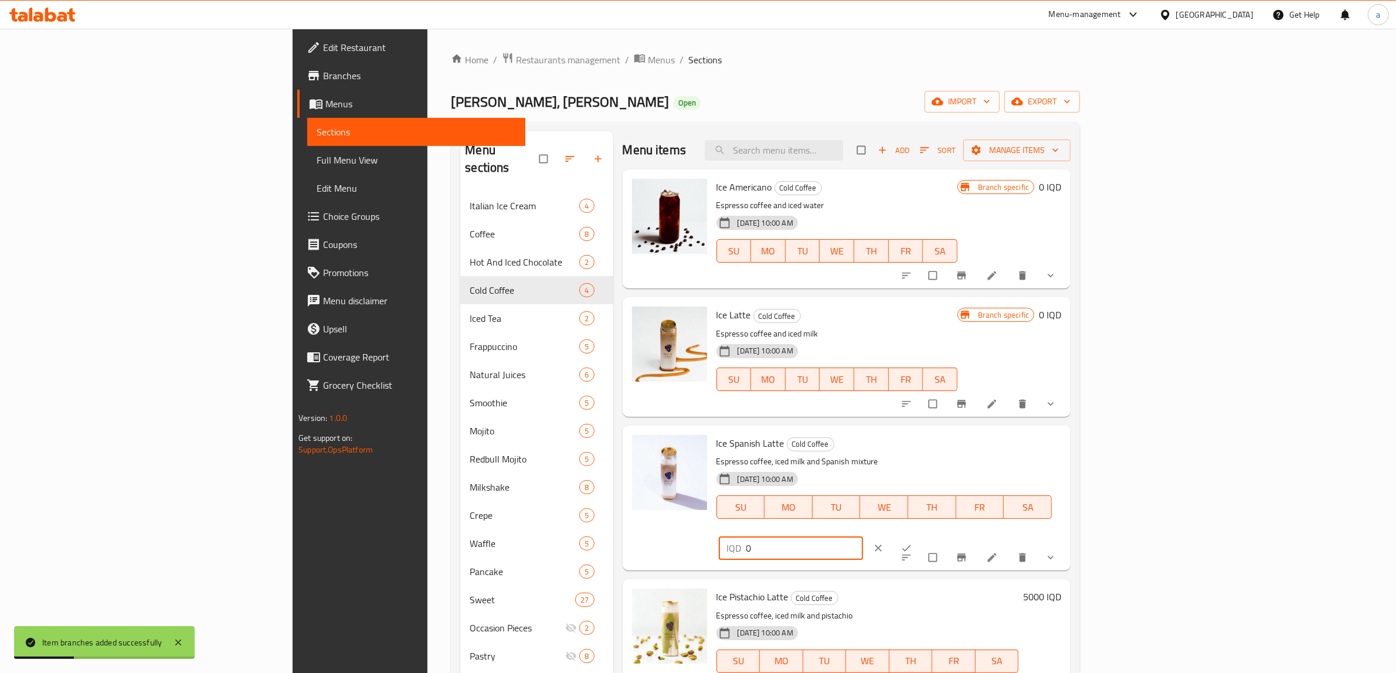
click at [921, 535] on button "ok" at bounding box center [907, 548] width 28 height 26
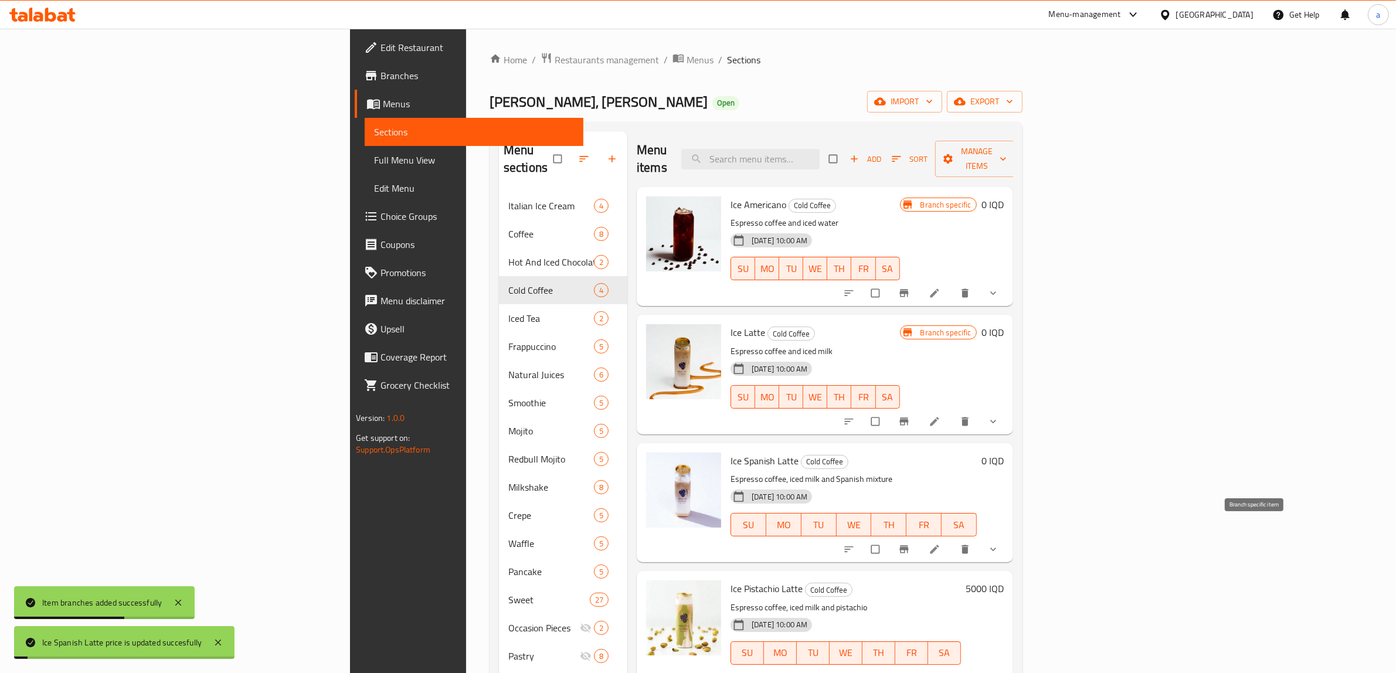
click at [908, 546] on icon "Branch-specific-item" at bounding box center [903, 550] width 9 height 8
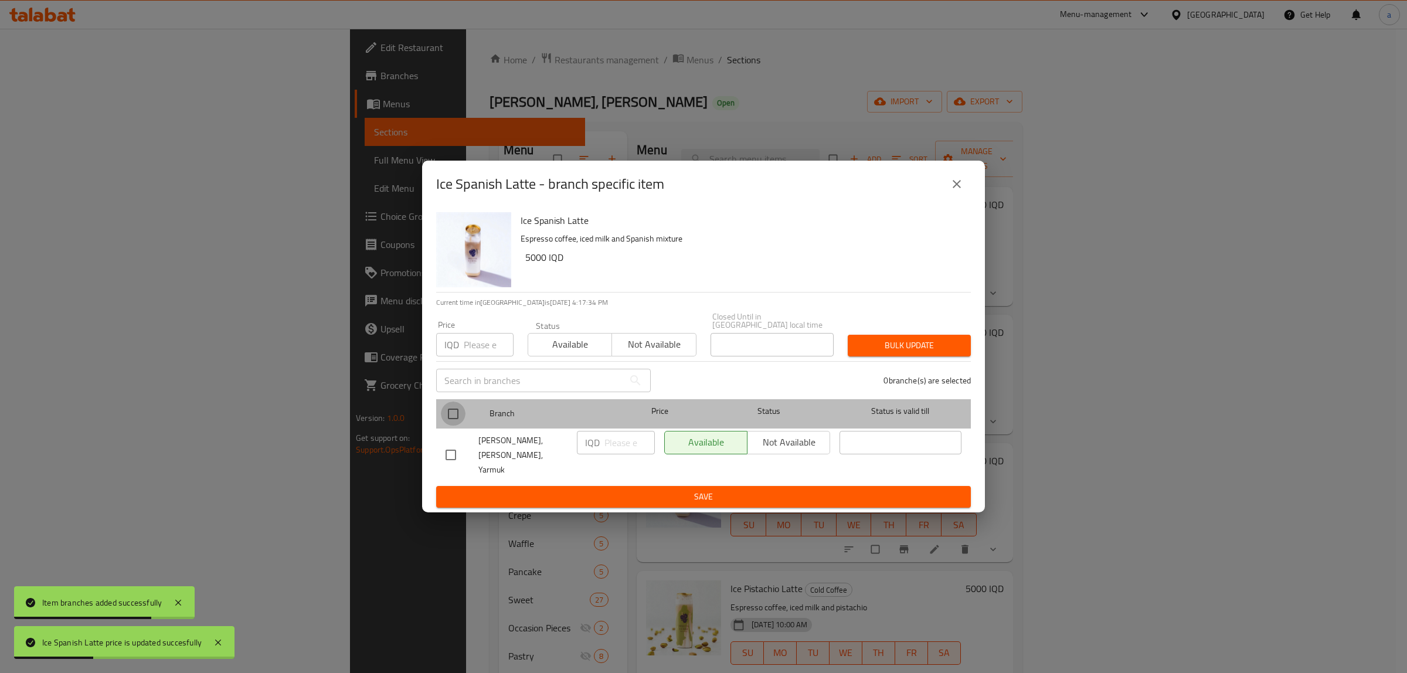
click at [453, 414] on input "checkbox" at bounding box center [453, 414] width 25 height 25
checkbox input "true"
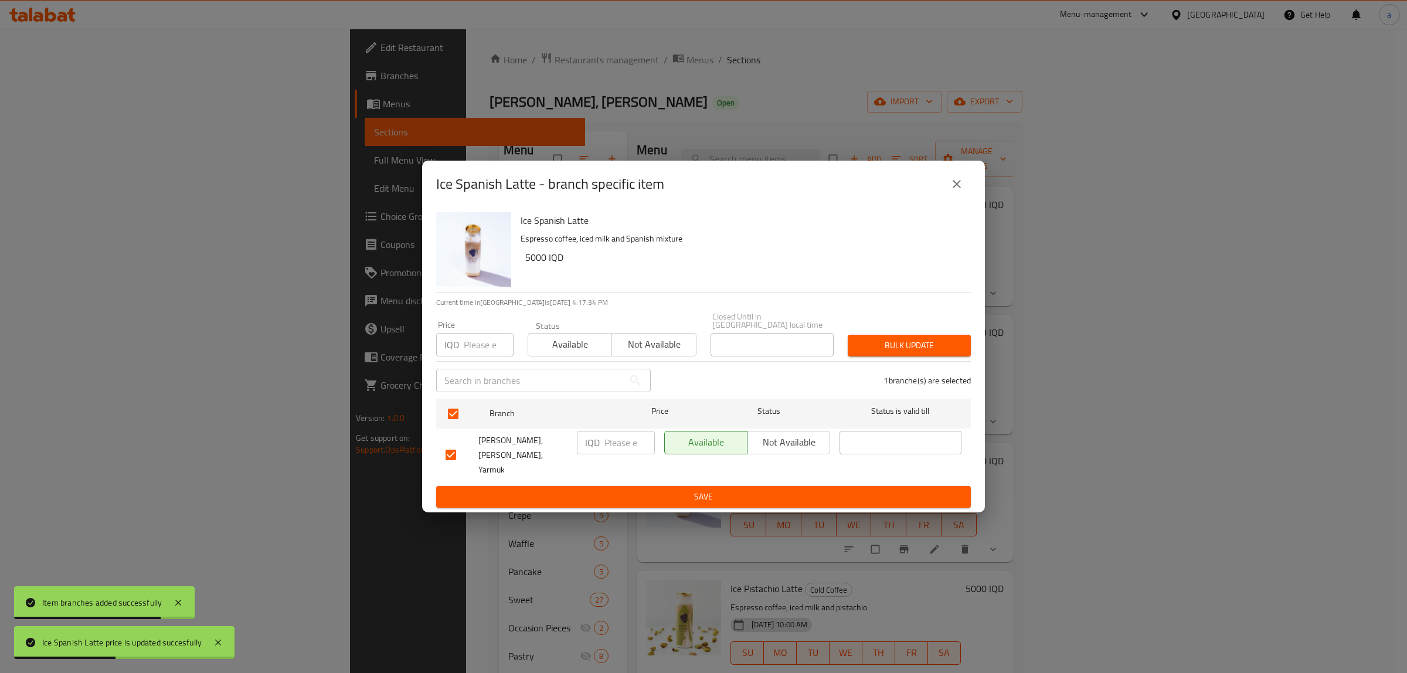
click at [614, 447] on input "number" at bounding box center [629, 442] width 50 height 23
paste input "0"
type input "0"
click at [666, 491] on span "Save" at bounding box center [703, 496] width 516 height 15
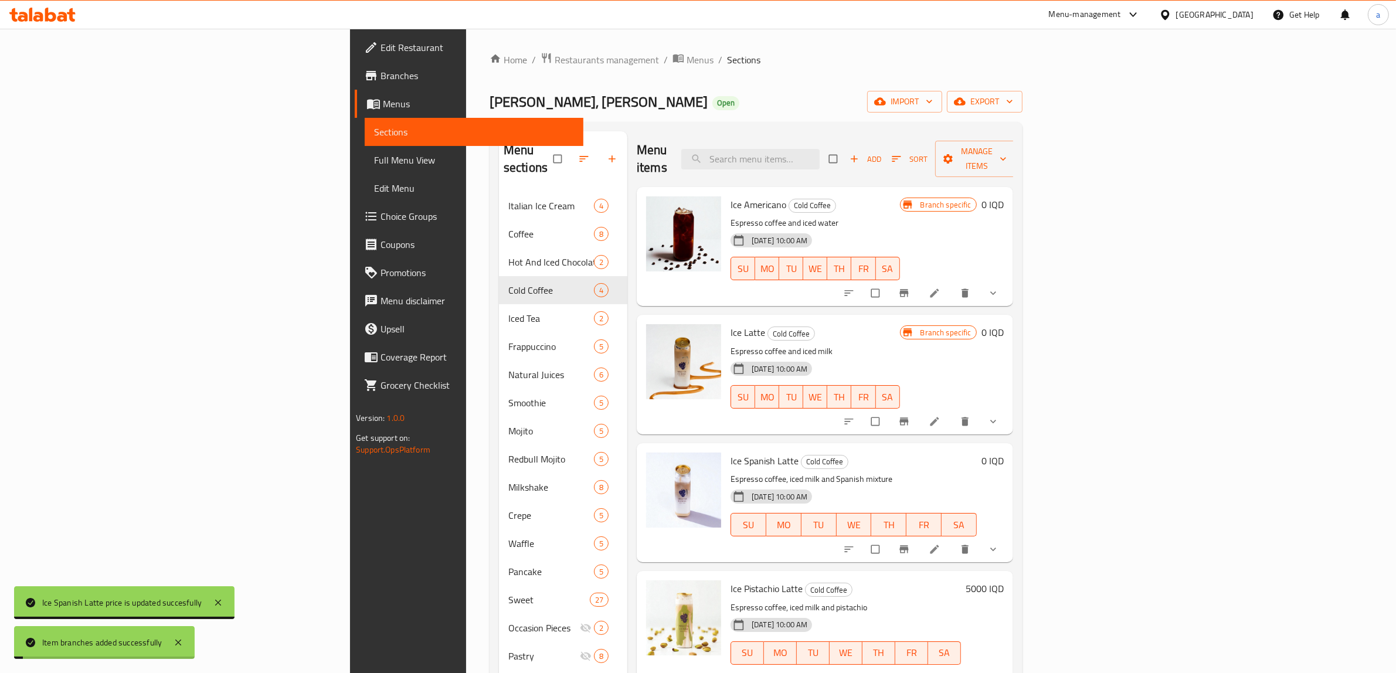
scroll to position [165, 0]
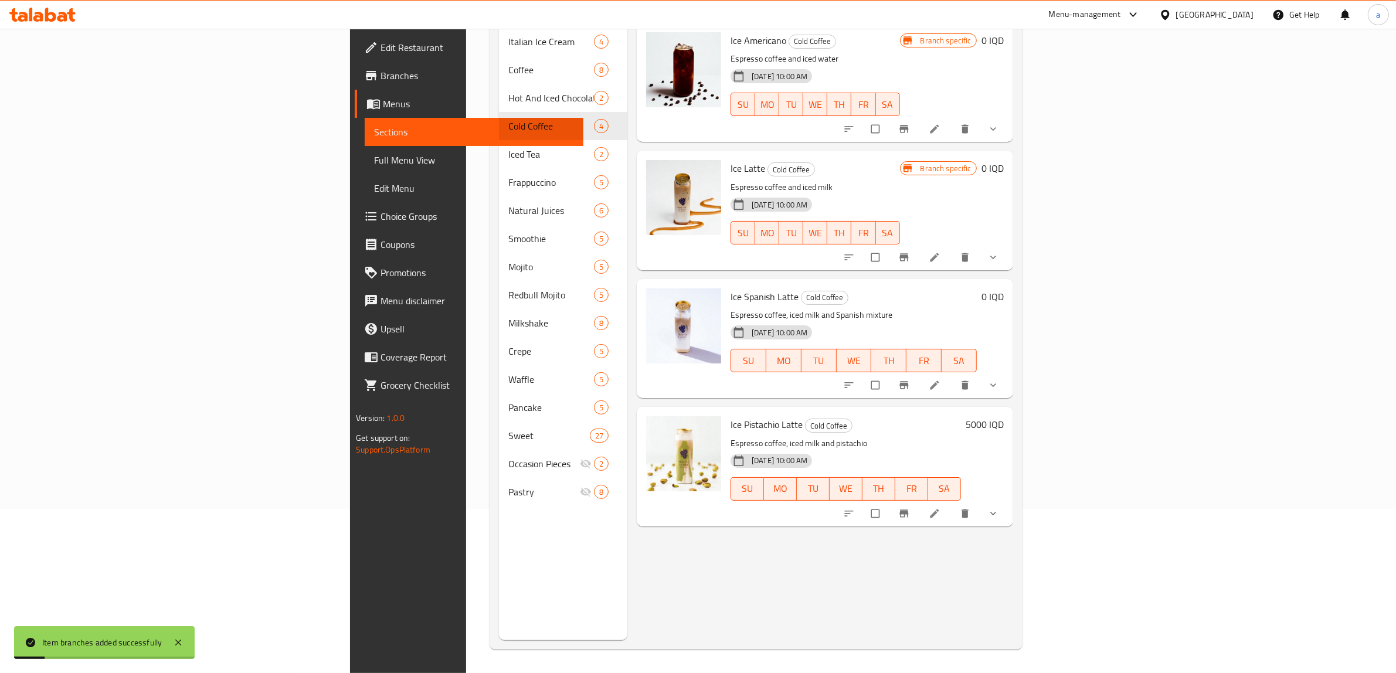
click at [1004, 416] on h6 "5000 IQD" at bounding box center [984, 424] width 38 height 16
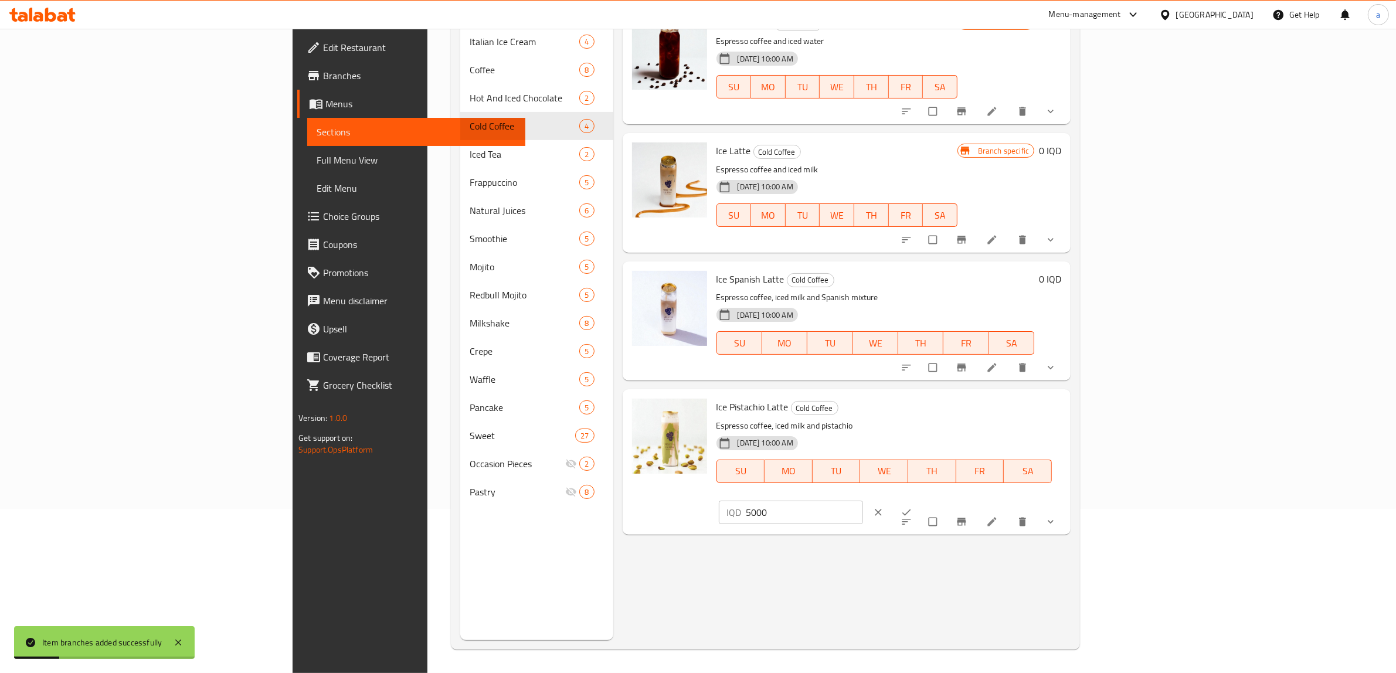
click at [863, 501] on input "5000" at bounding box center [804, 512] width 117 height 23
paste input "number"
type input "0"
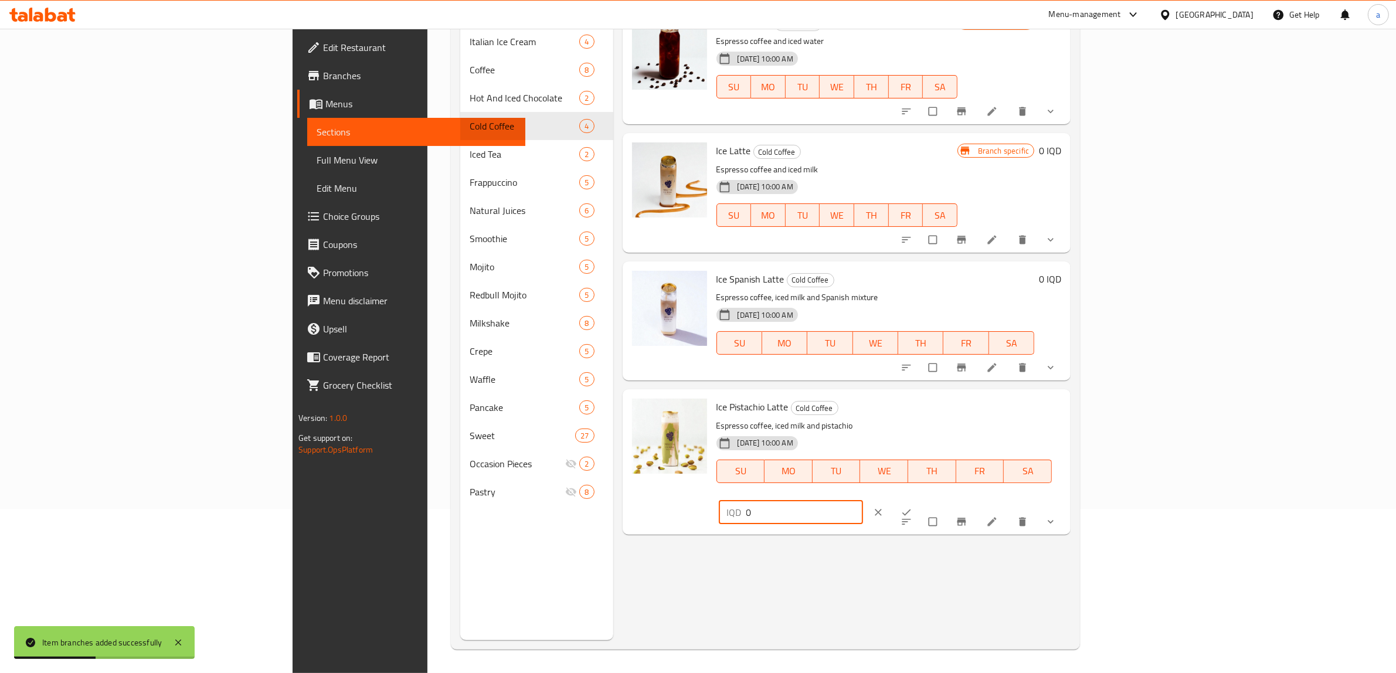
click at [912, 506] on icon "ok" at bounding box center [906, 512] width 12 height 12
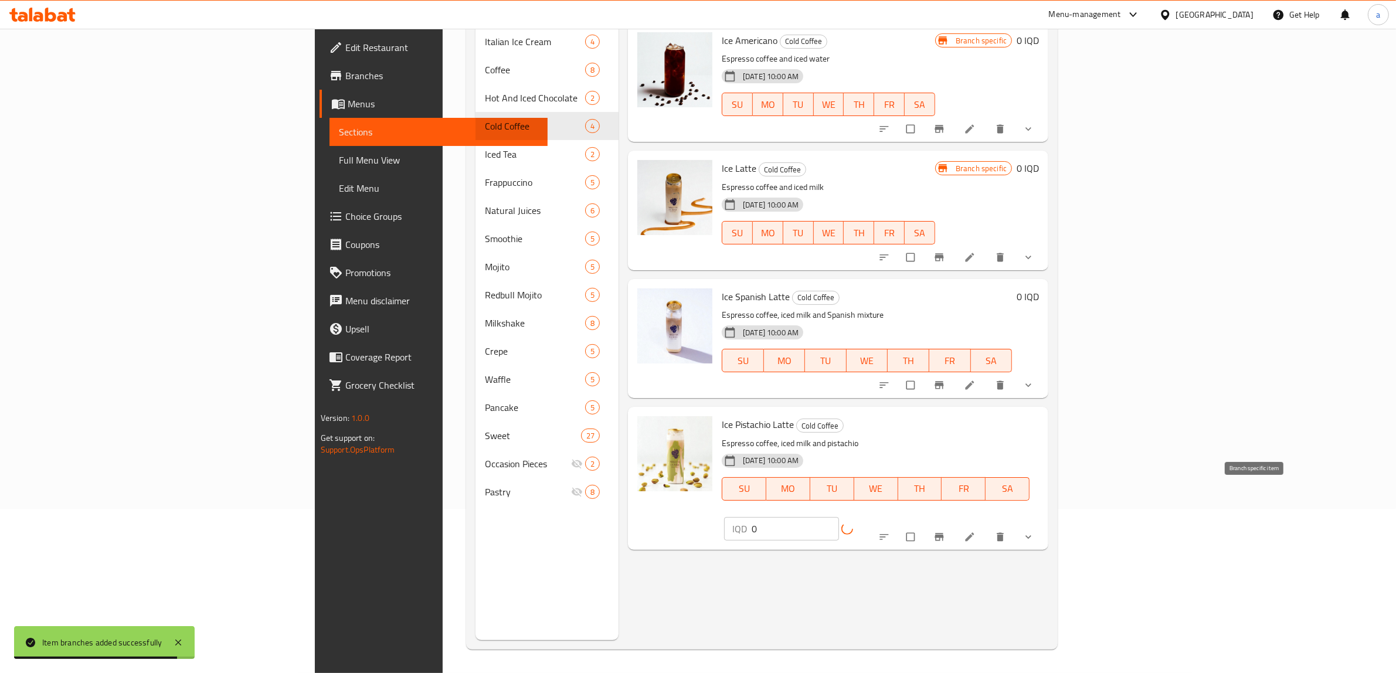
click at [945, 531] on icon "Branch-specific-item" at bounding box center [939, 537] width 12 height 12
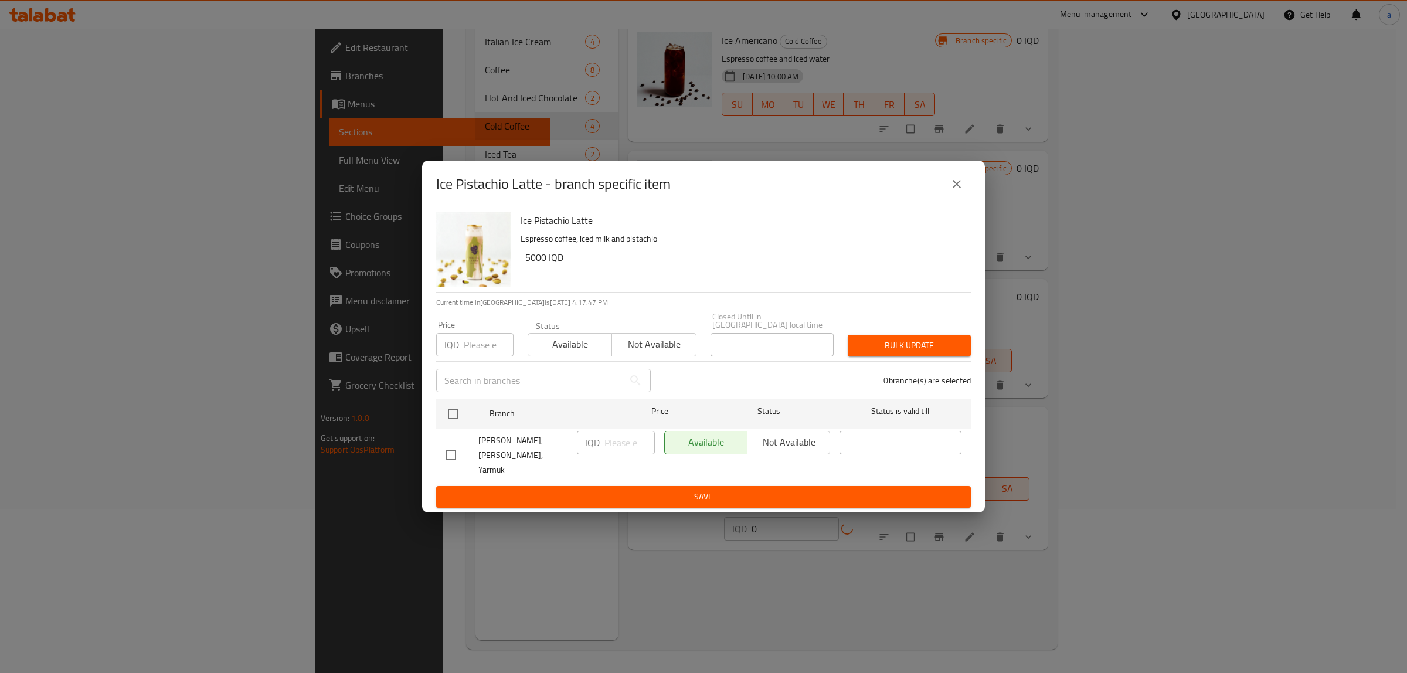
click at [957, 188] on icon "close" at bounding box center [957, 184] width 8 height 8
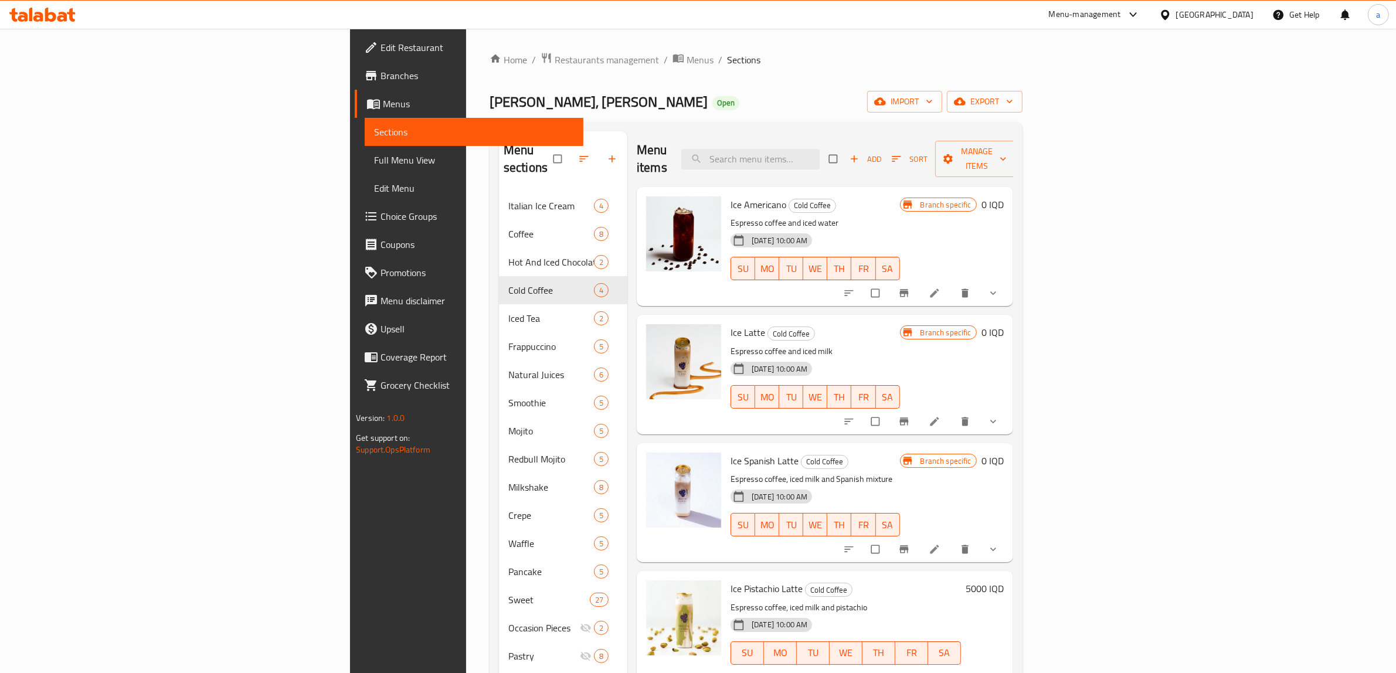
scroll to position [165, 0]
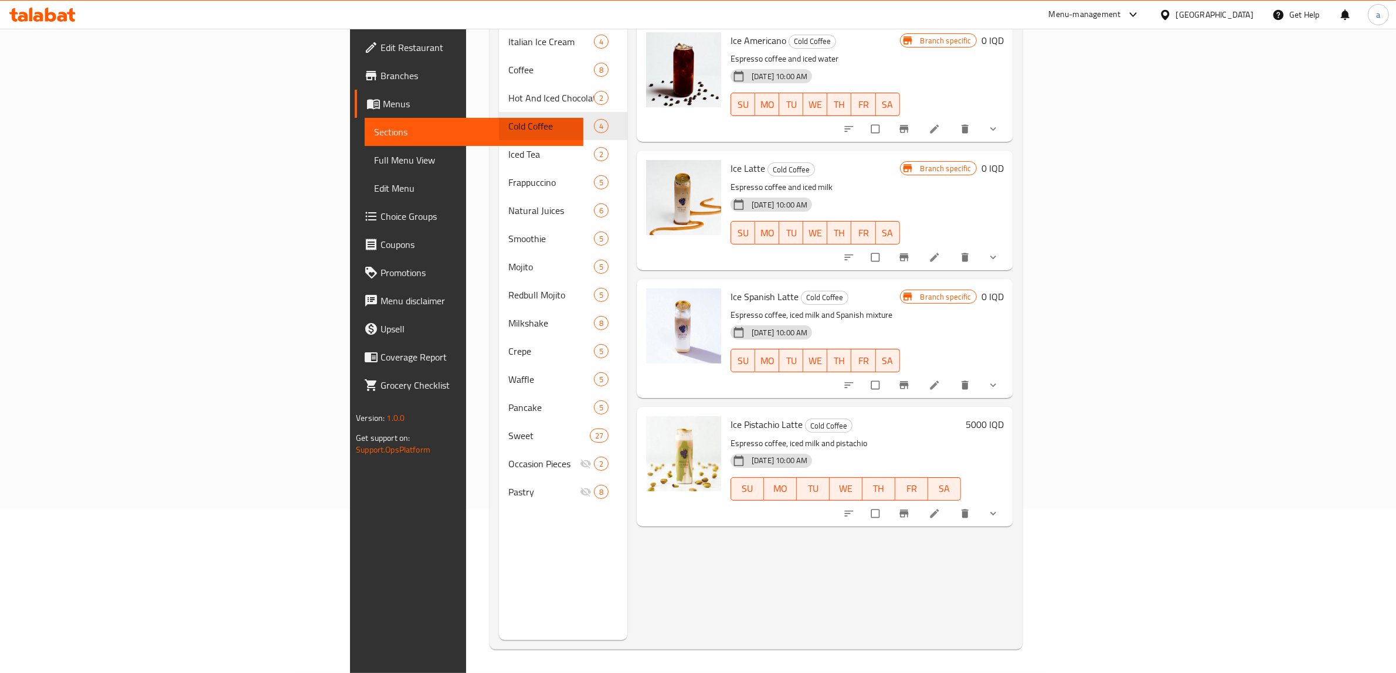
click at [1004, 416] on h6 "5000 IQD" at bounding box center [984, 424] width 38 height 16
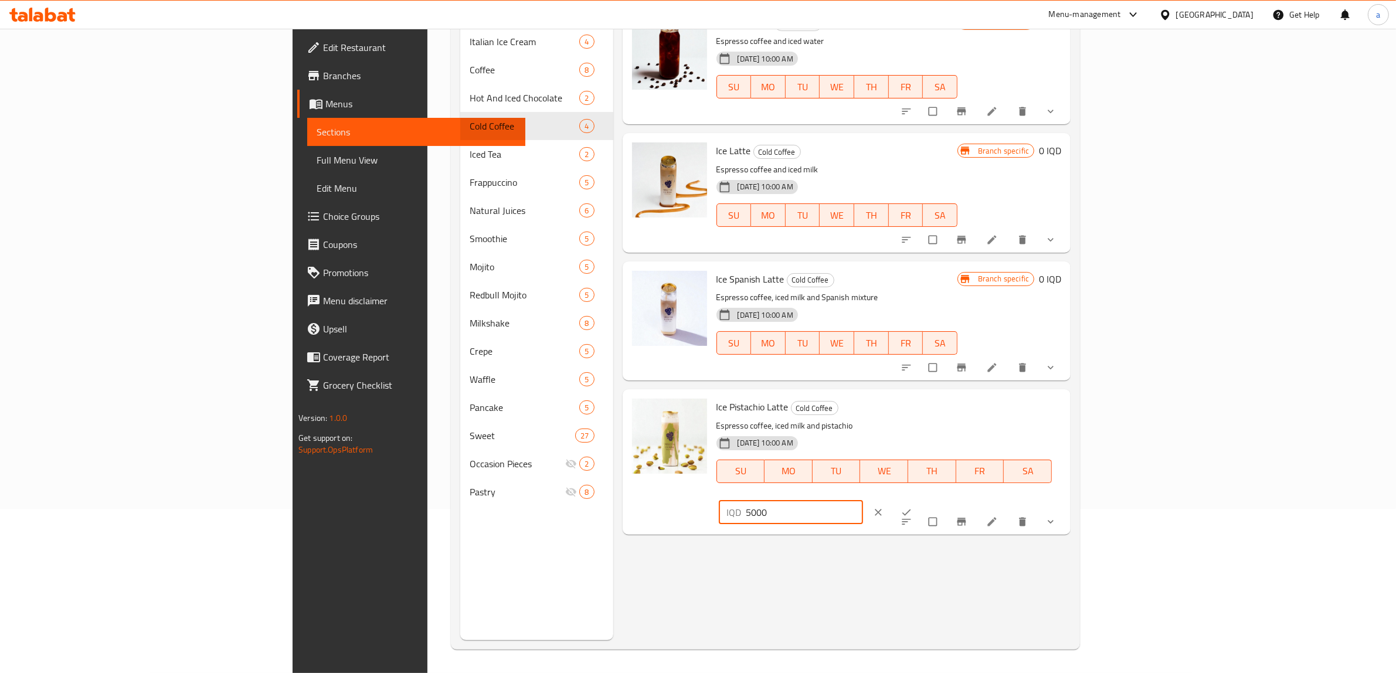
click at [863, 501] on input "5000" at bounding box center [804, 512] width 117 height 23
paste input "number"
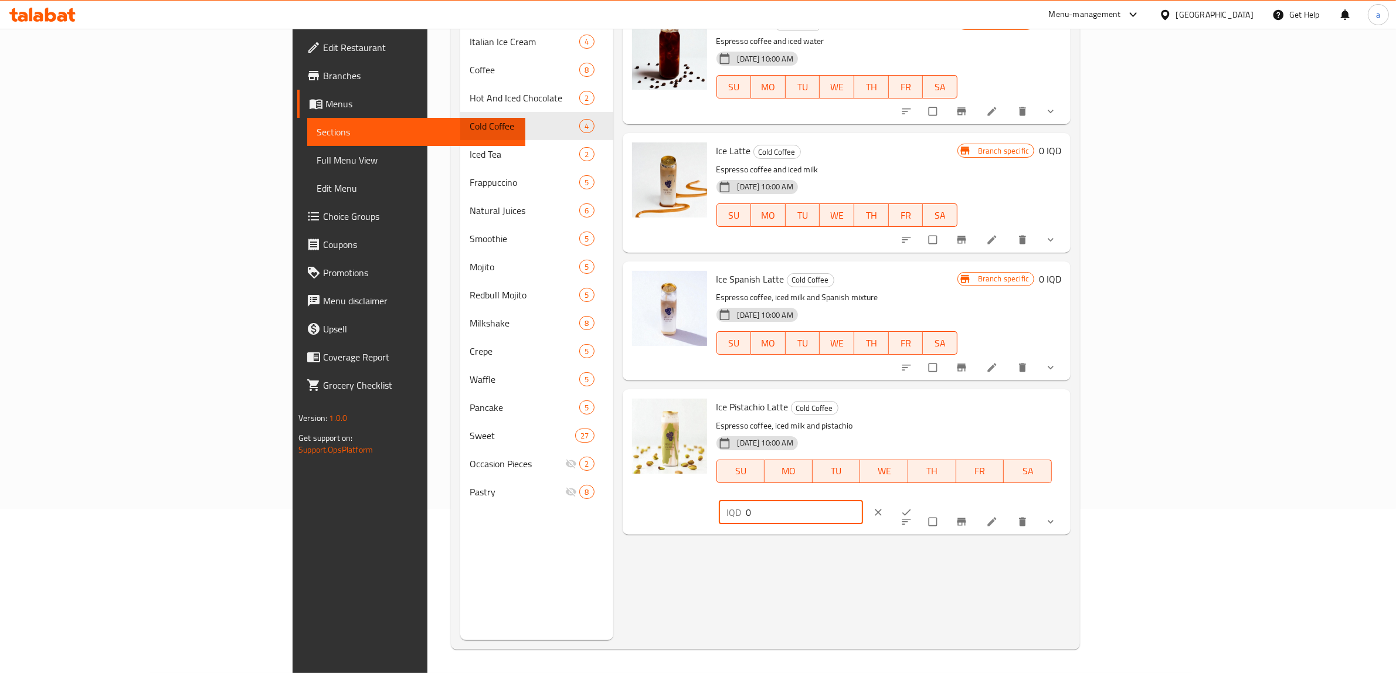
type input "0"
click at [912, 506] on icon "ok" at bounding box center [906, 512] width 12 height 12
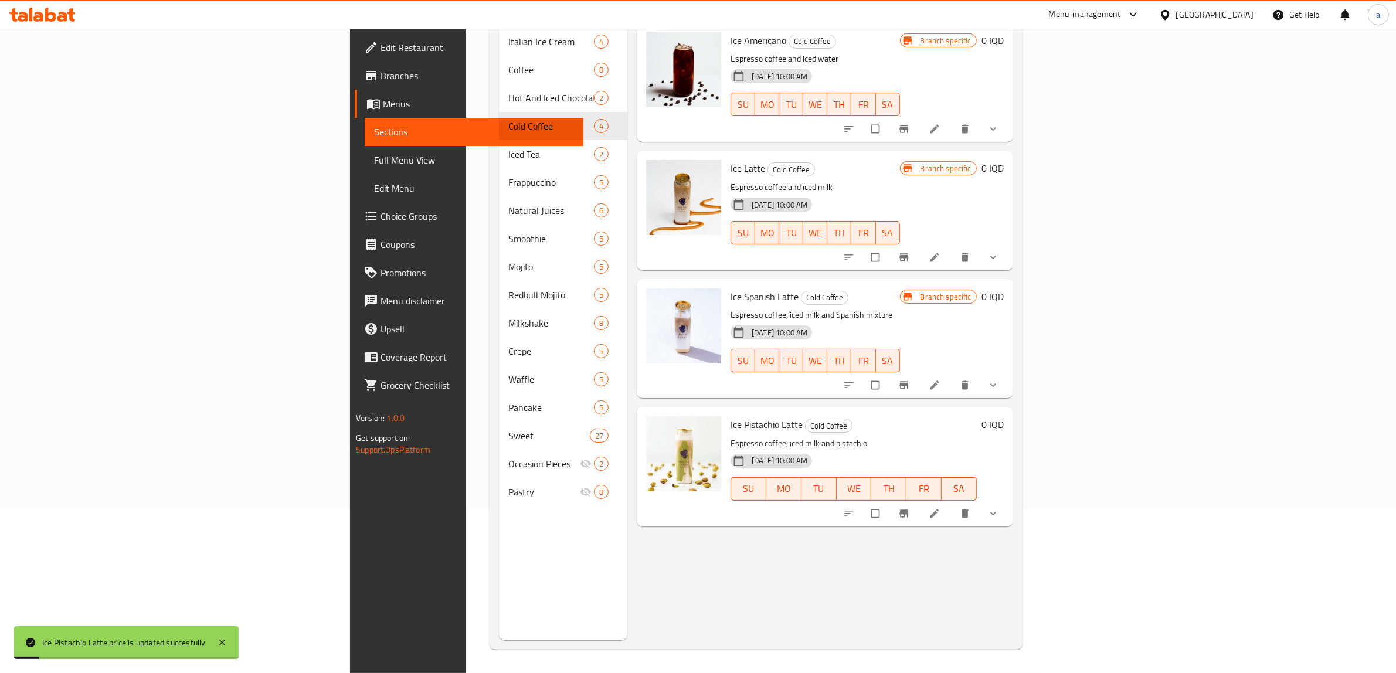
click at [919, 501] on button "Branch-specific-item" at bounding box center [905, 514] width 28 height 26
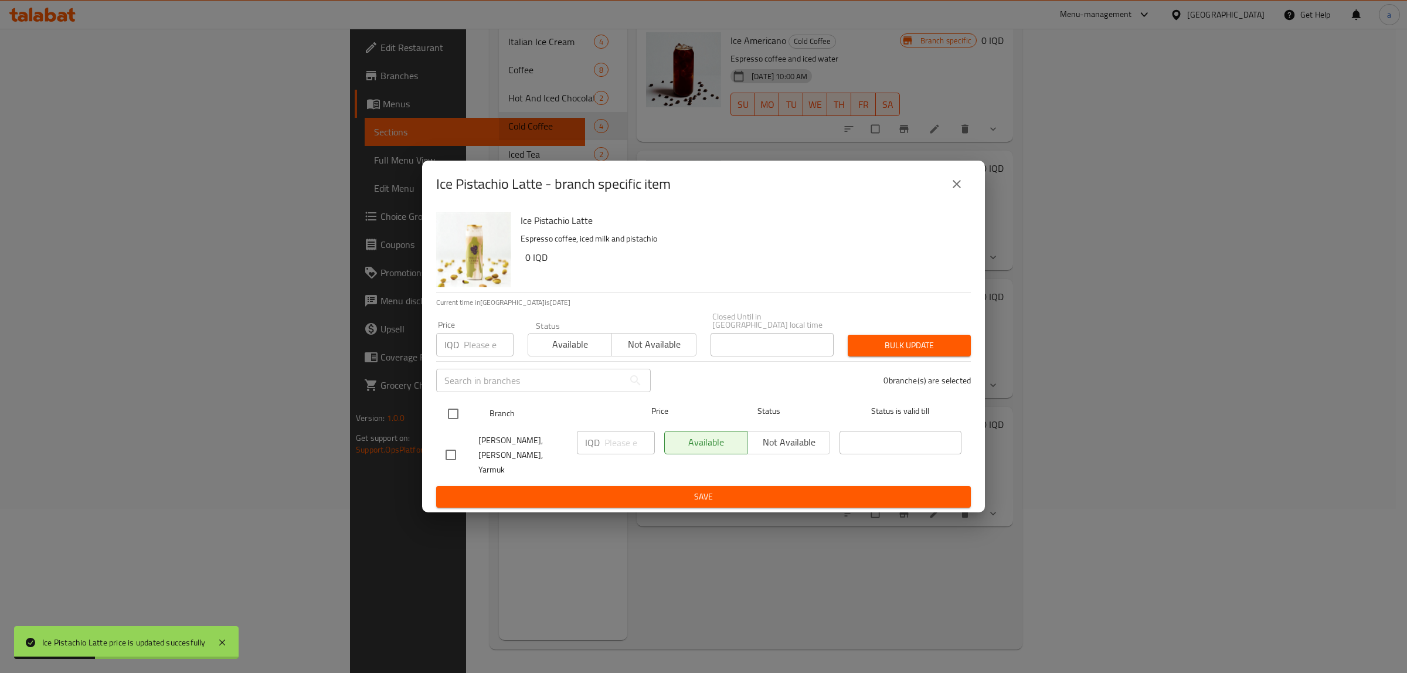
click at [452, 410] on input "checkbox" at bounding box center [453, 414] width 25 height 25
checkbox input "true"
click at [619, 452] on input "number" at bounding box center [629, 442] width 50 height 23
paste input "0"
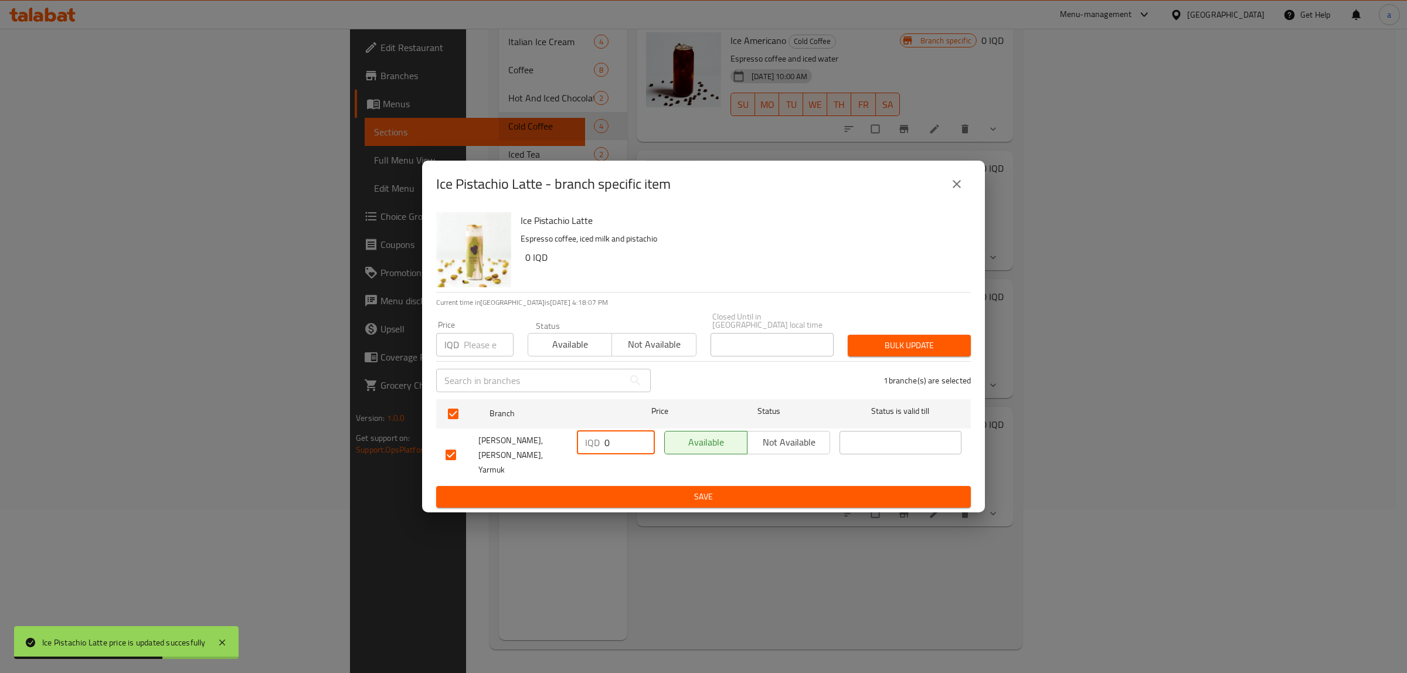
type input "0"
click at [654, 489] on span "Save" at bounding box center [703, 496] width 516 height 15
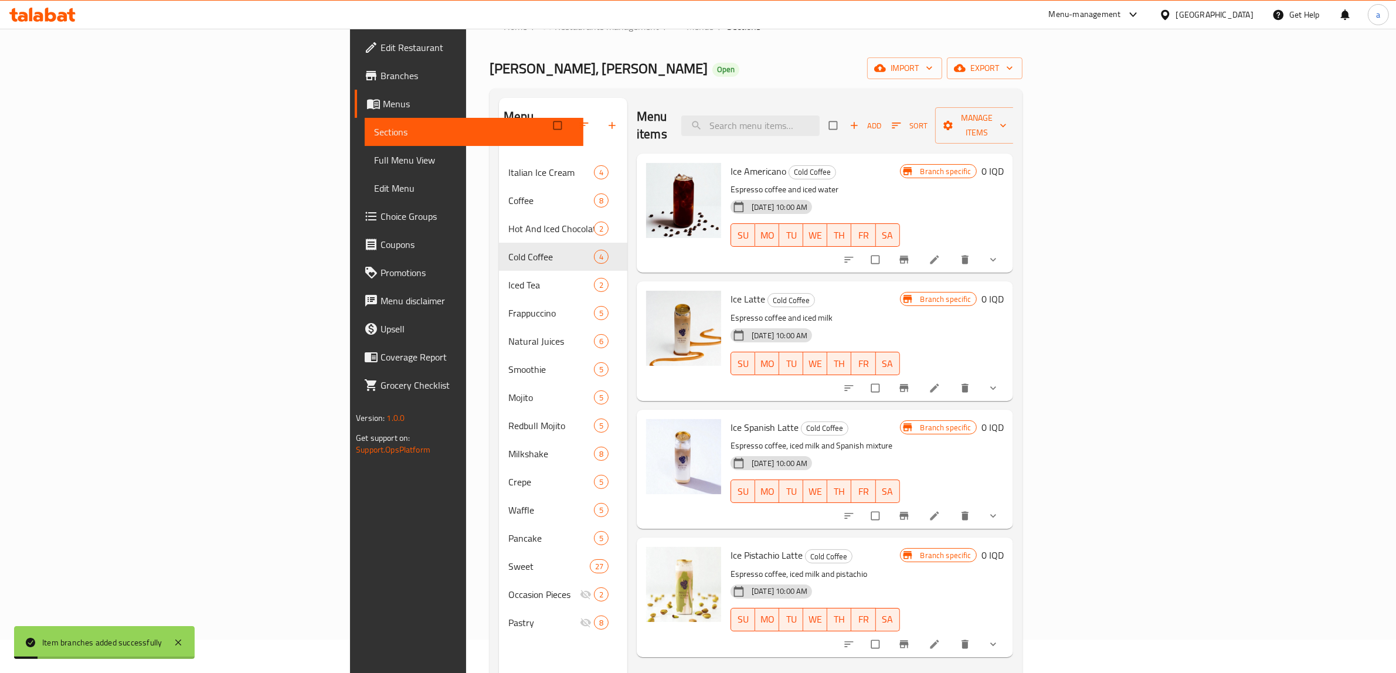
scroll to position [0, 0]
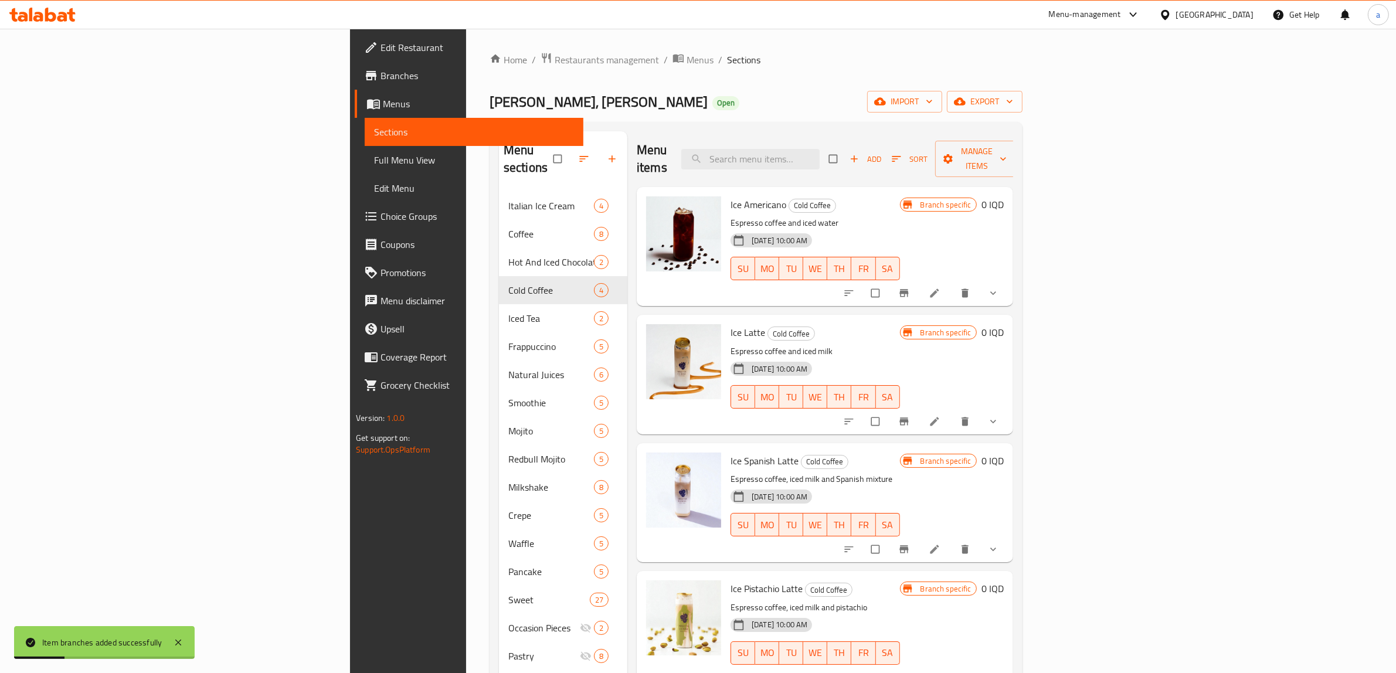
click at [374, 159] on span "Full Menu View" at bounding box center [474, 160] width 200 height 14
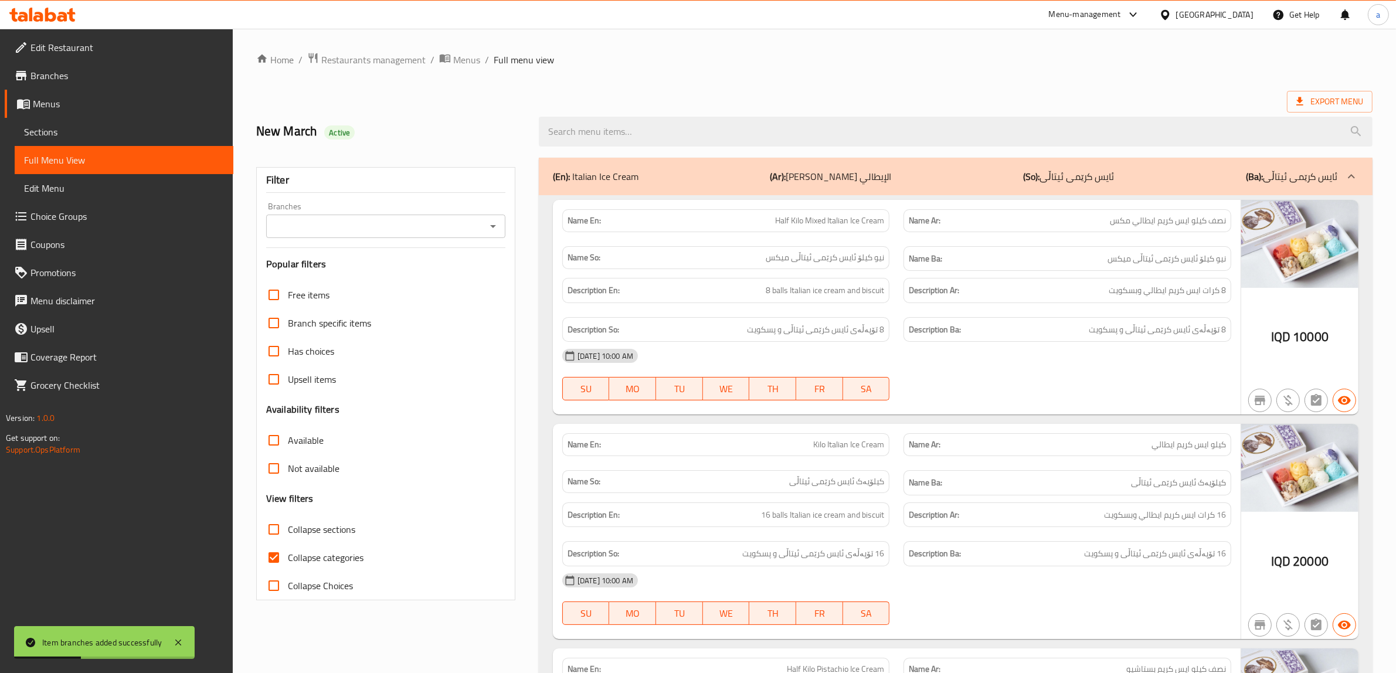
click at [493, 232] on icon "Open" at bounding box center [493, 226] width 14 height 14
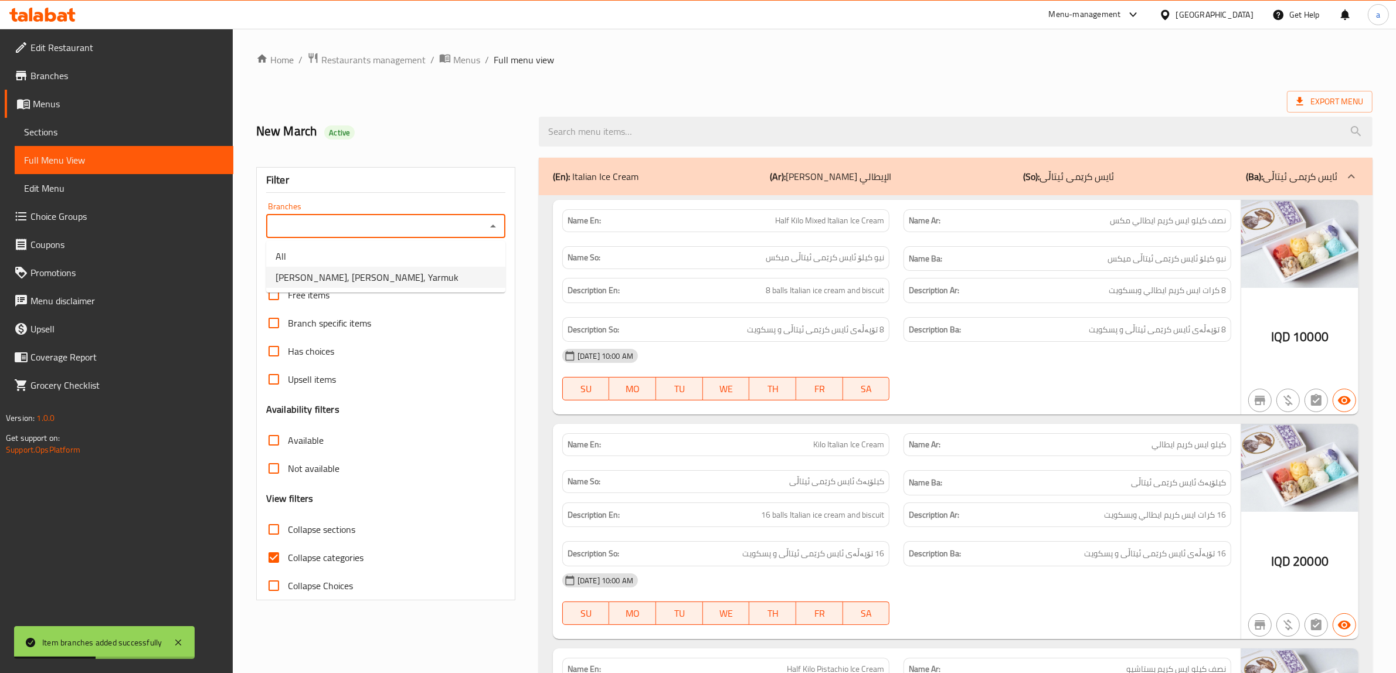
click at [368, 276] on span "[PERSON_NAME], [PERSON_NAME], Yarmuk" at bounding box center [366, 277] width 183 height 14
type input "[PERSON_NAME], [PERSON_NAME], Yarmuk"
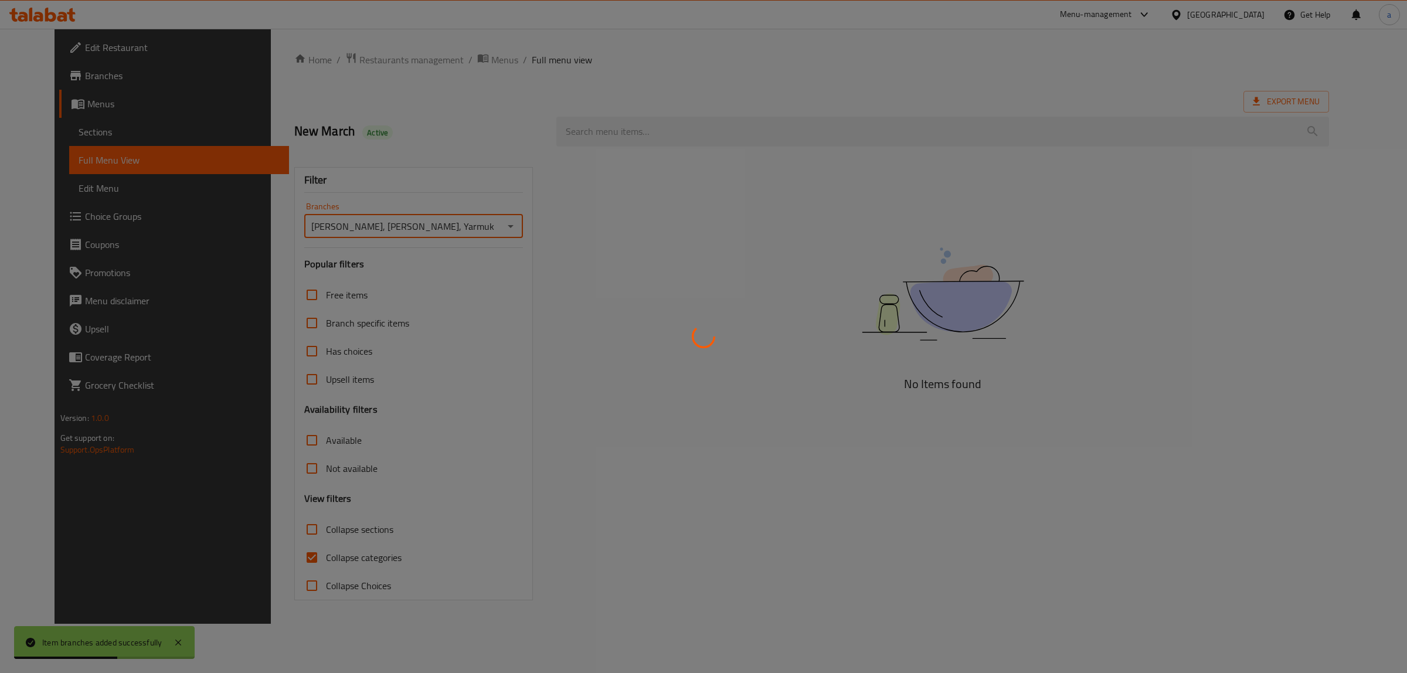
click at [273, 560] on div at bounding box center [703, 336] width 1407 height 673
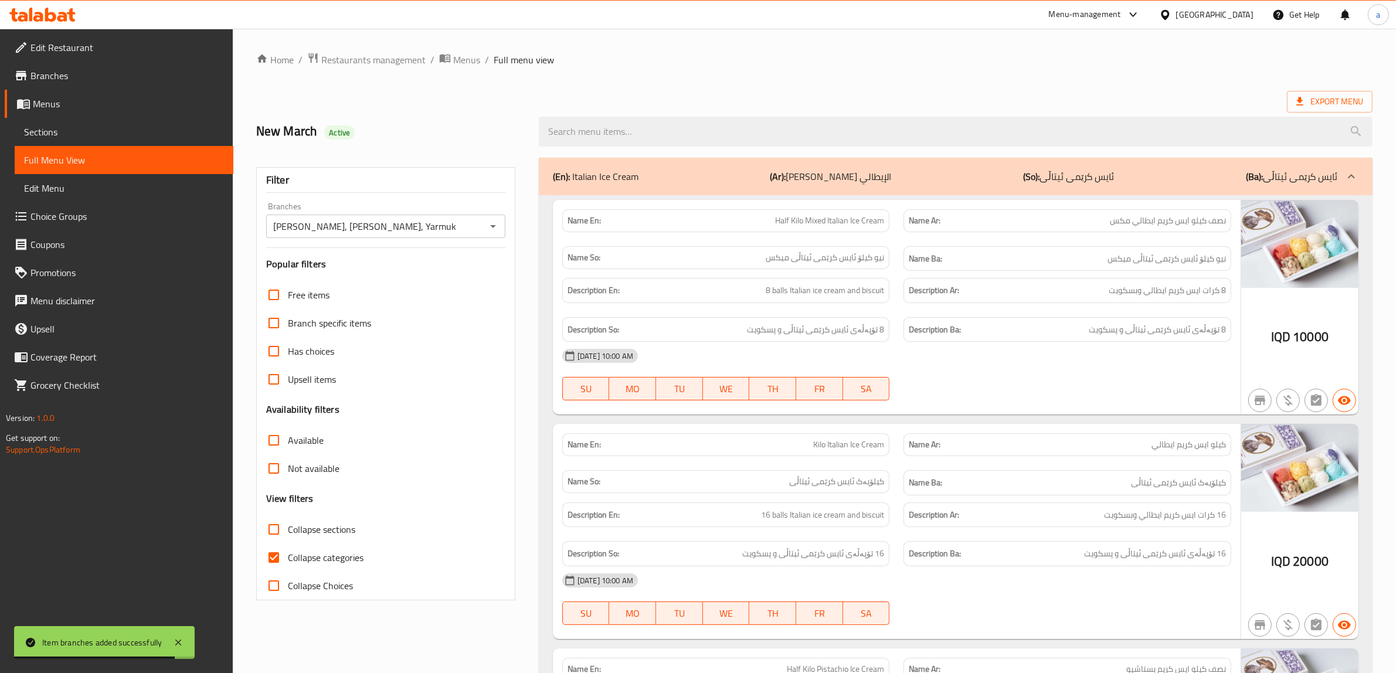
click at [274, 555] on input "Collapse categories" at bounding box center [274, 557] width 28 height 28
checkbox input "false"
click at [271, 529] on input "Collapse sections" at bounding box center [274, 529] width 28 height 28
checkbox input "true"
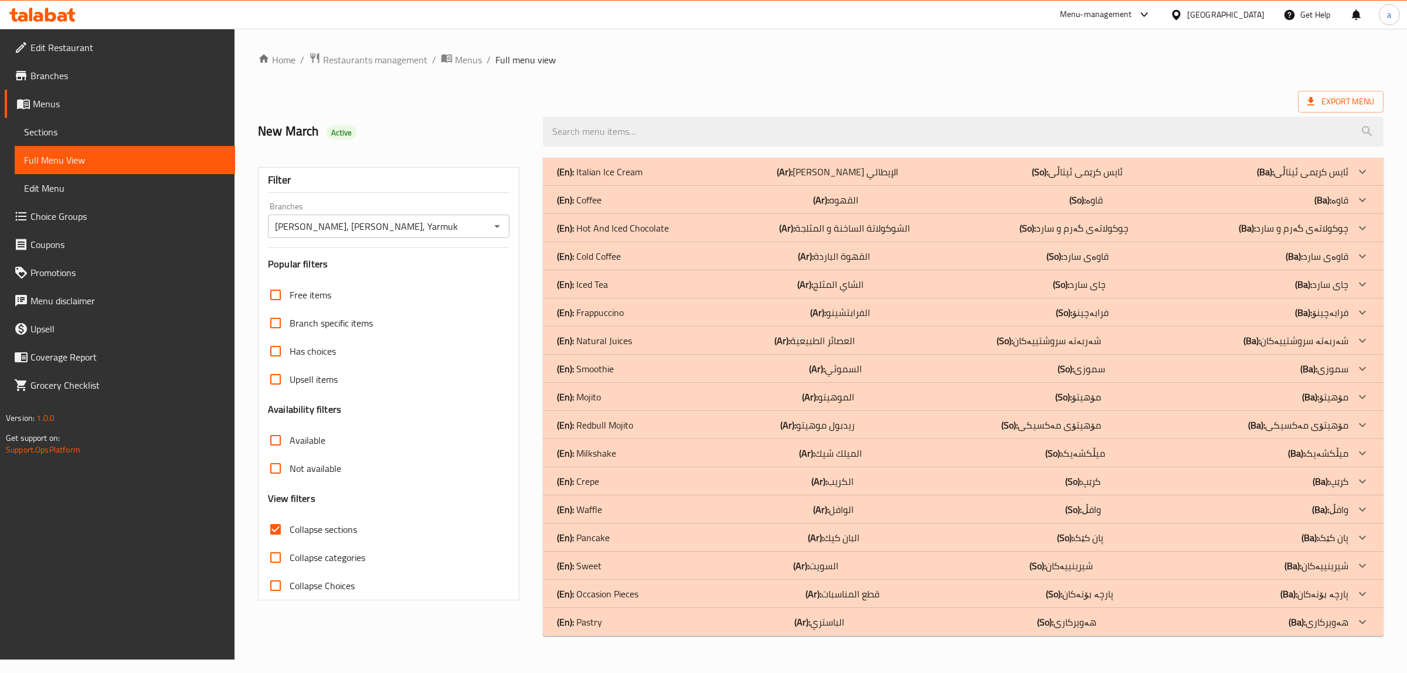
click at [598, 253] on p "(En): Cold Coffee" at bounding box center [589, 256] width 64 height 14
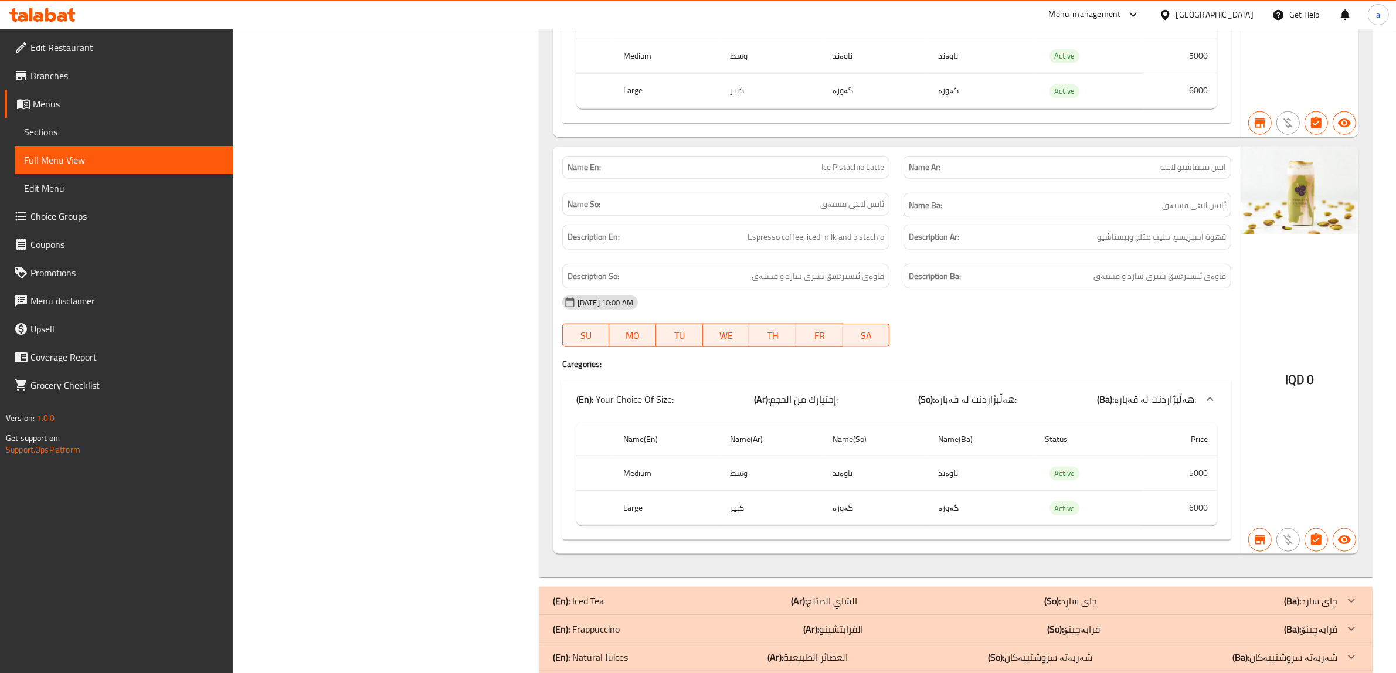
scroll to position [1758, 0]
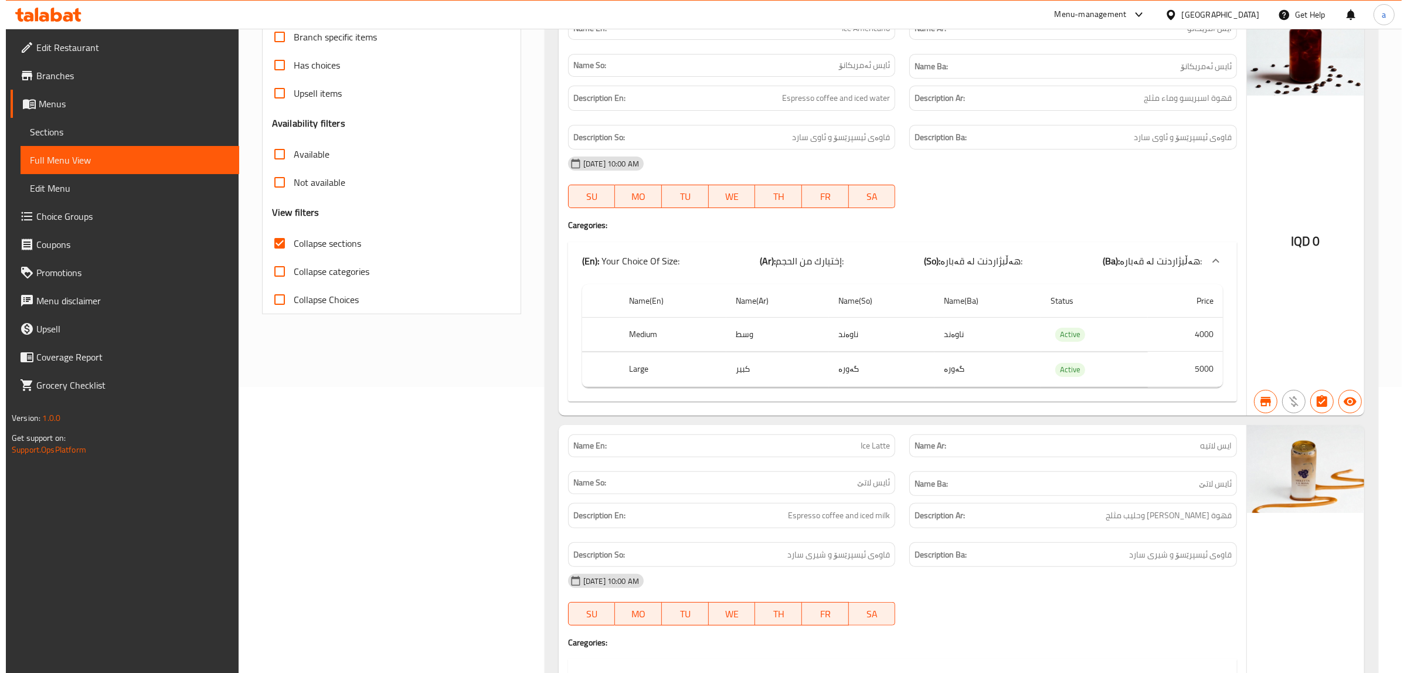
scroll to position [0, 0]
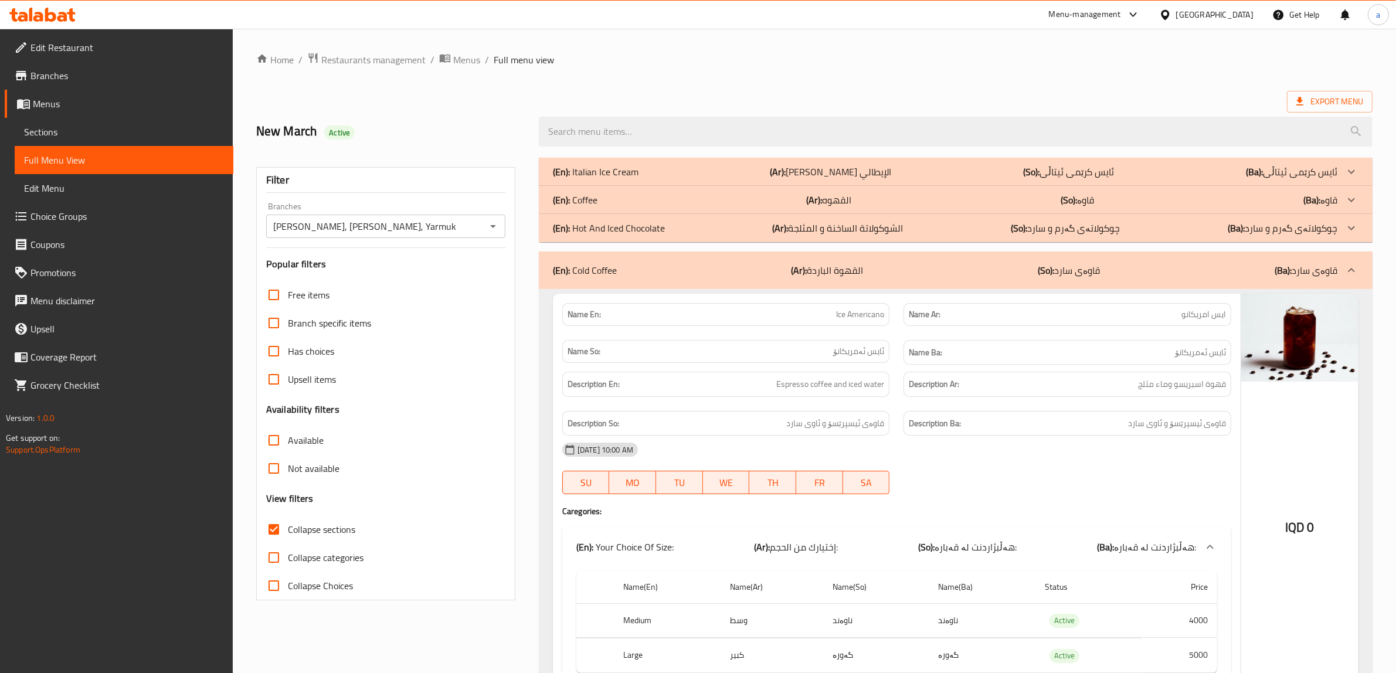
drag, startPoint x: 716, startPoint y: 62, endPoint x: 749, endPoint y: -49, distance: 115.9
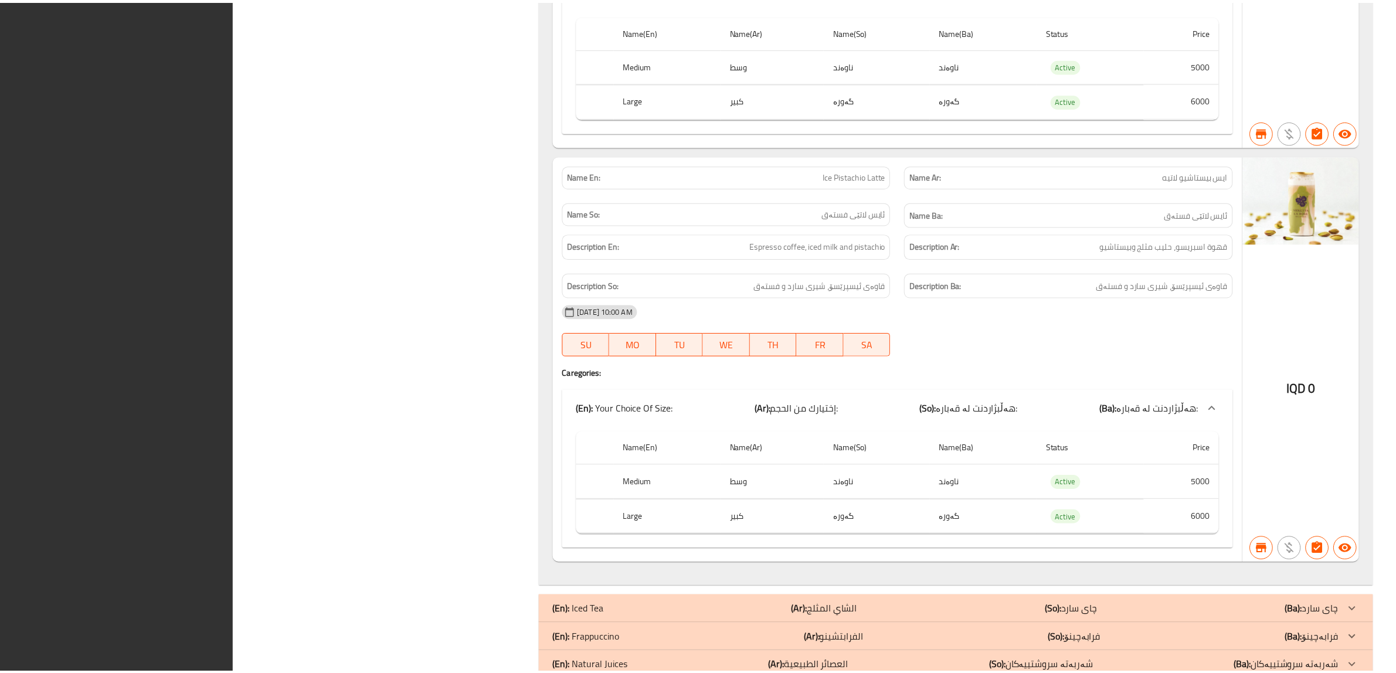
scroll to position [1988, 0]
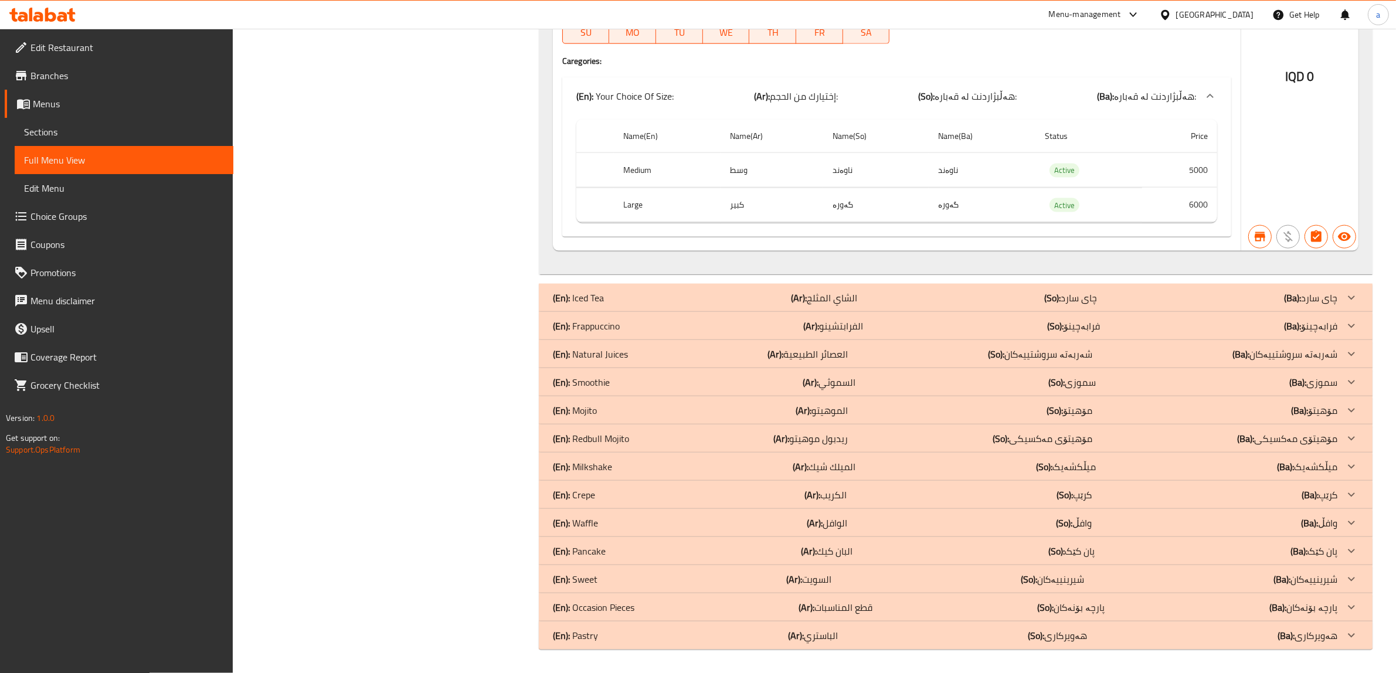
click at [42, 74] on span "Branches" at bounding box center [126, 76] width 193 height 14
